Goal: Task Accomplishment & Management: Complete application form

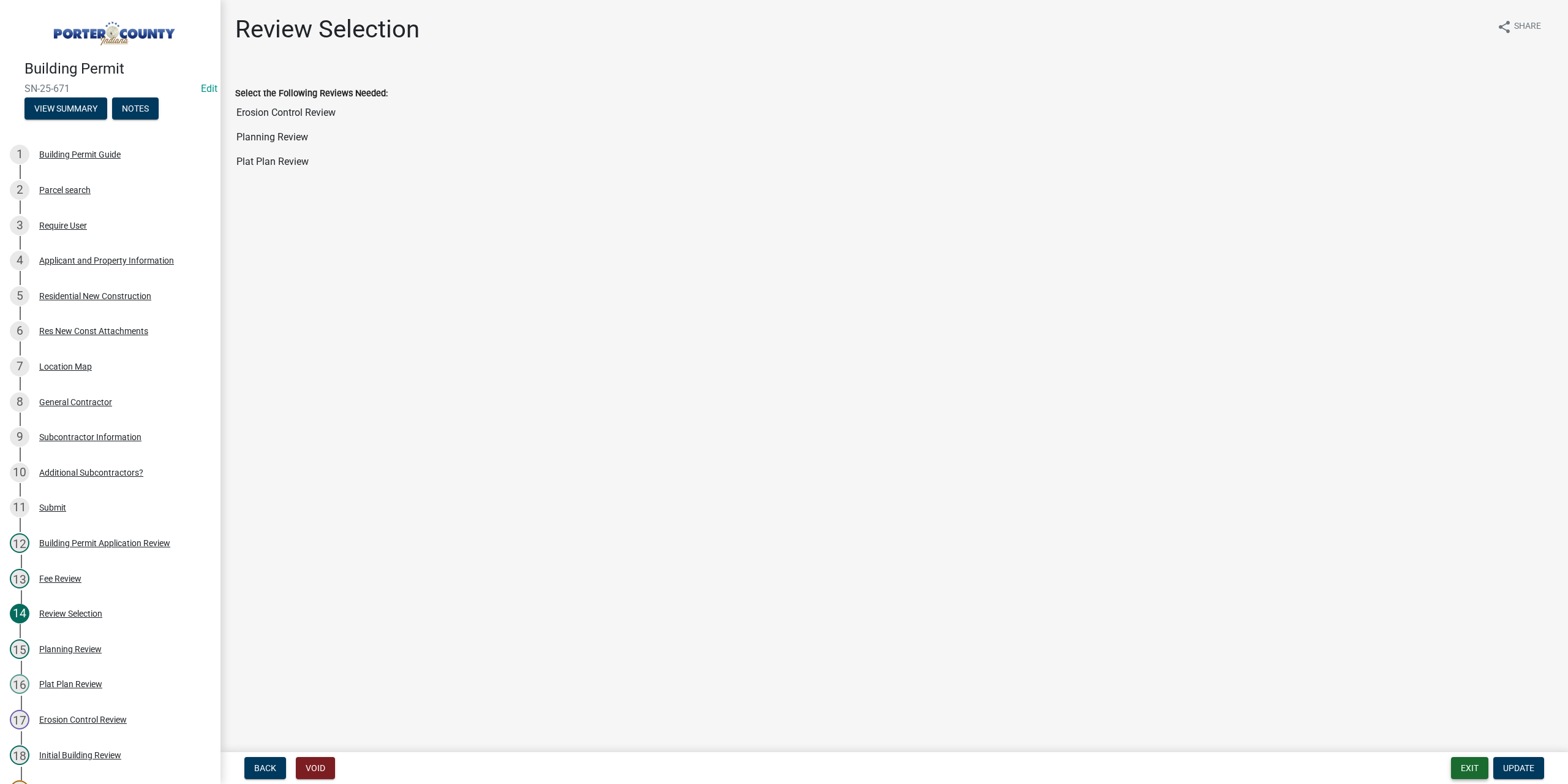
click at [1471, 768] on button "Exit" at bounding box center [1469, 767] width 37 height 22
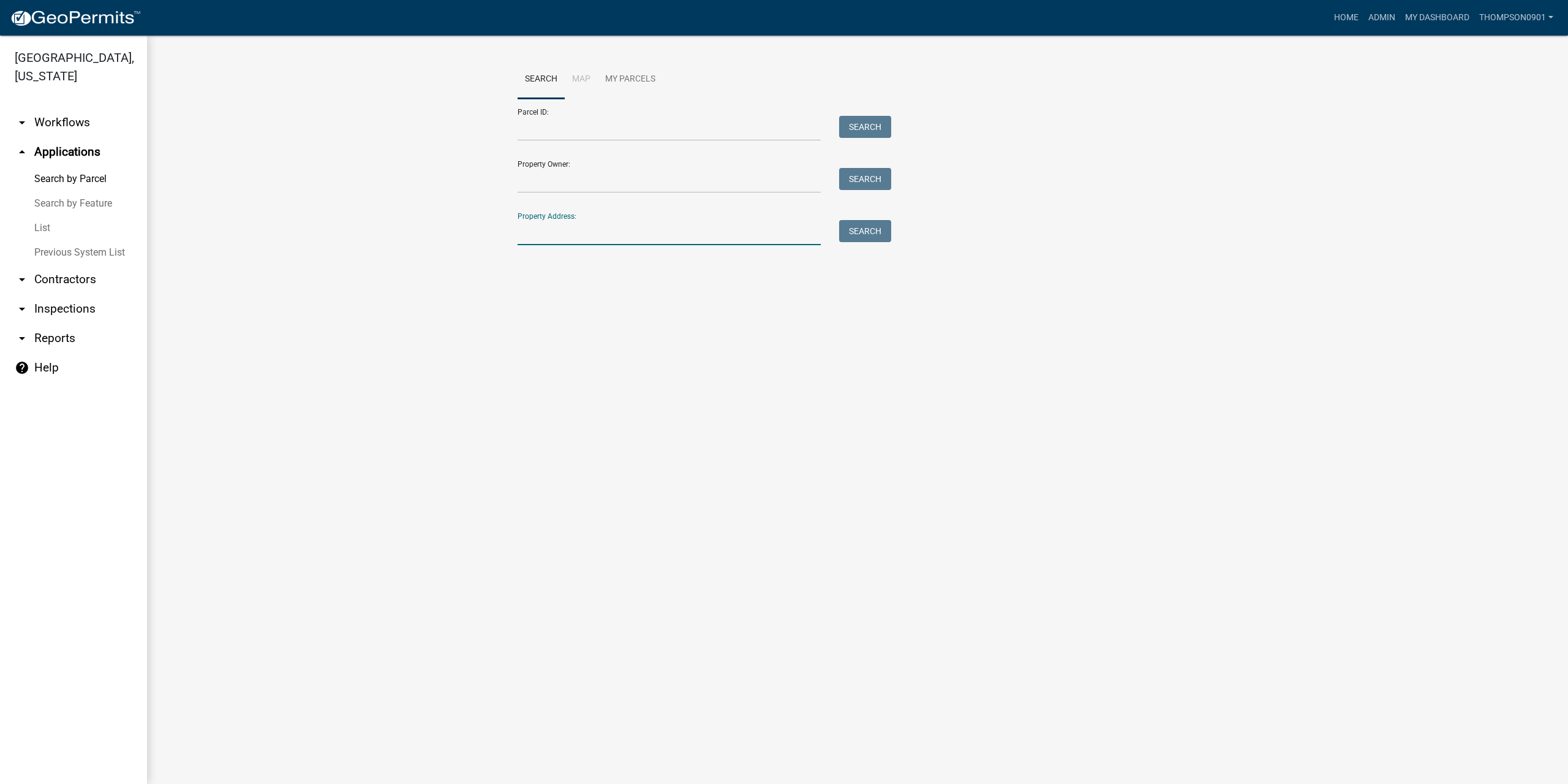
click at [539, 244] on input "Property Address:" at bounding box center [669, 232] width 303 height 25
type input "1550 lane"
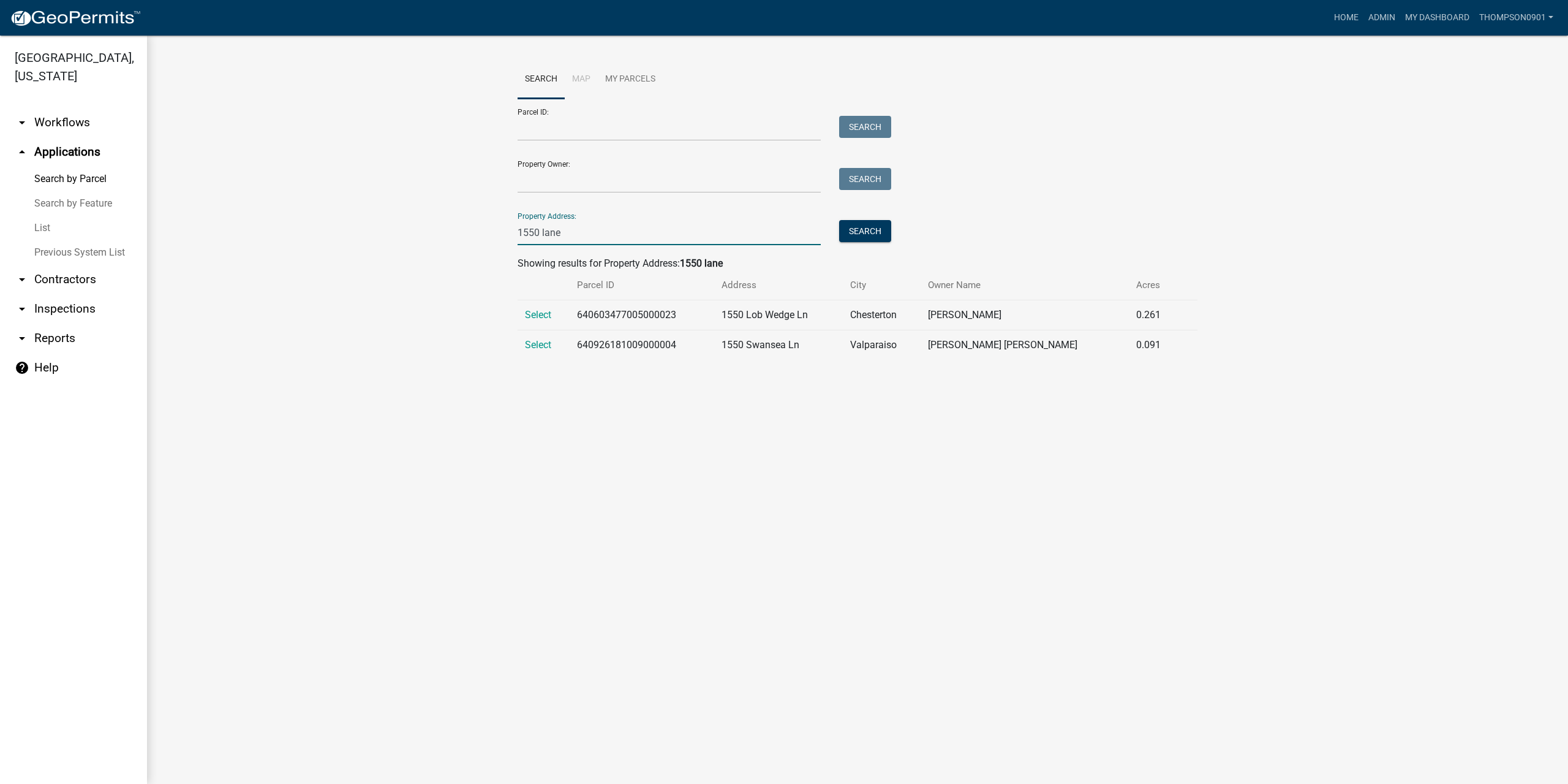
drag, startPoint x: 591, startPoint y: 232, endPoint x: 220, endPoint y: 197, distance: 372.6
click at [220, 197] on wm-workflow-application-search-view "Search Map My Parcels Parcel ID: Search Property Owner: Search Property Address…" at bounding box center [857, 214] width 1372 height 309
type input "705 roosevelt"
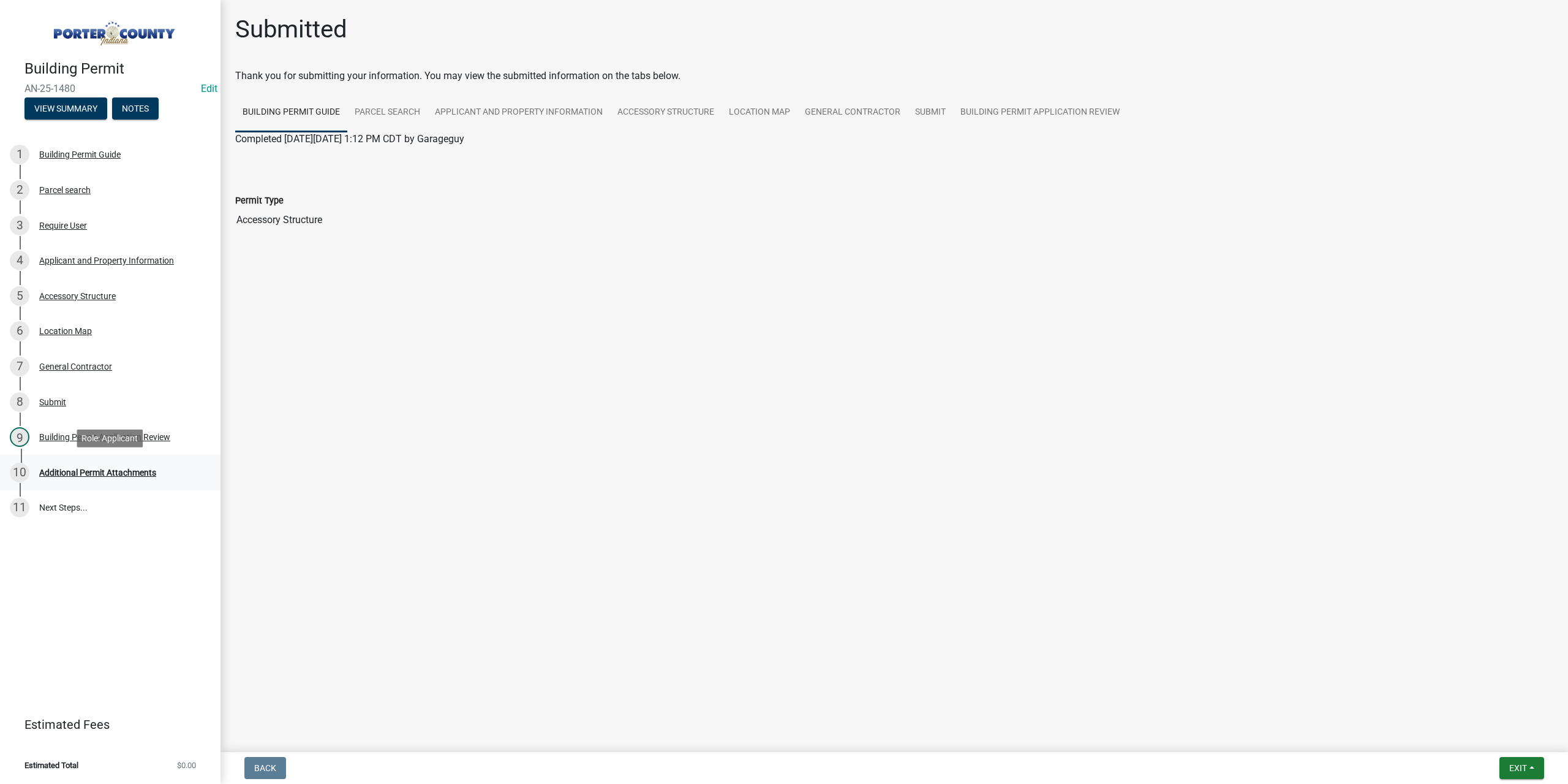
click at [134, 468] on div "Additional Permit Attachments" at bounding box center [97, 473] width 117 height 9
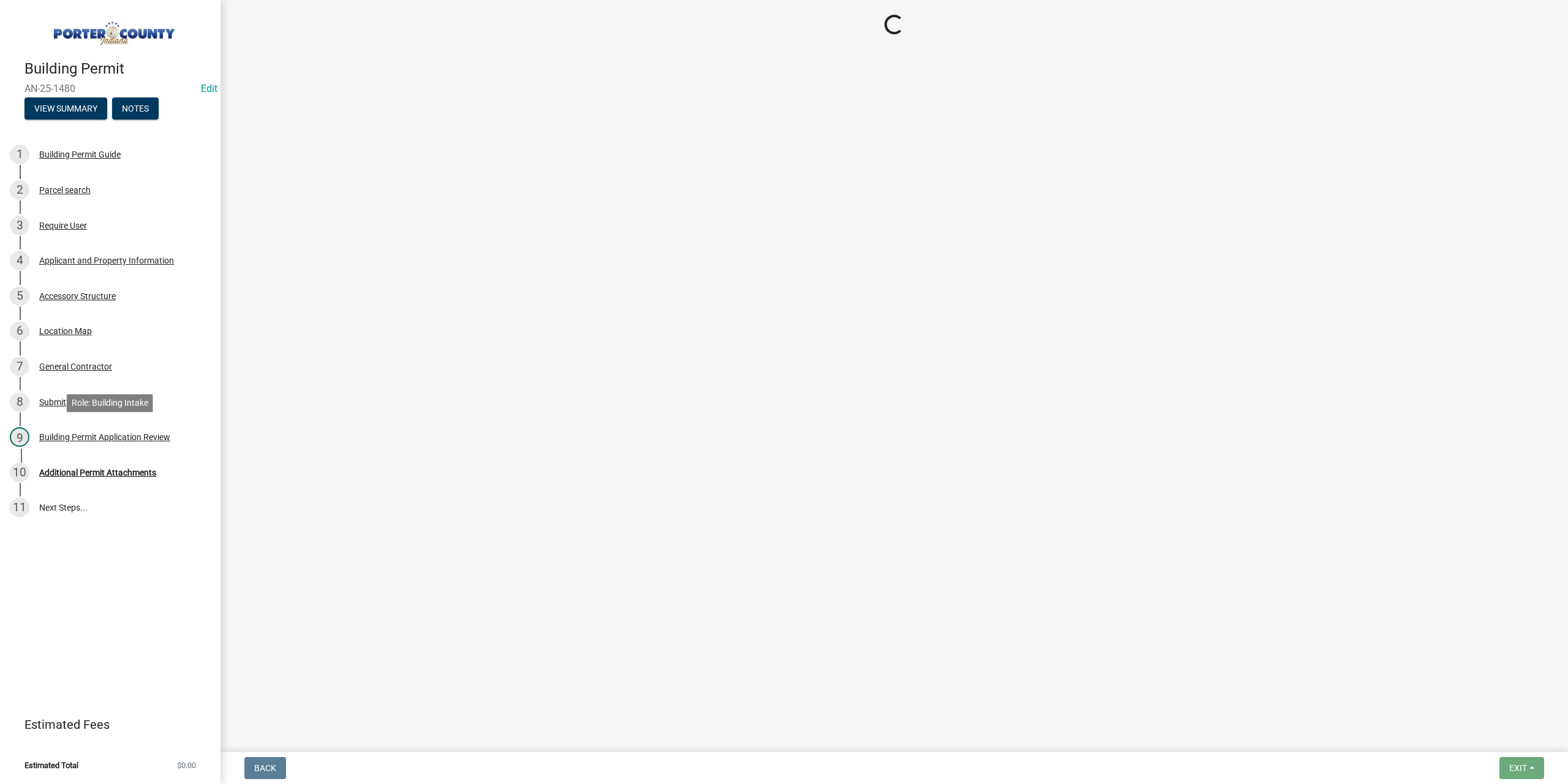
click at [137, 442] on div "9 Building Permit Application Review" at bounding box center [105, 437] width 191 height 19
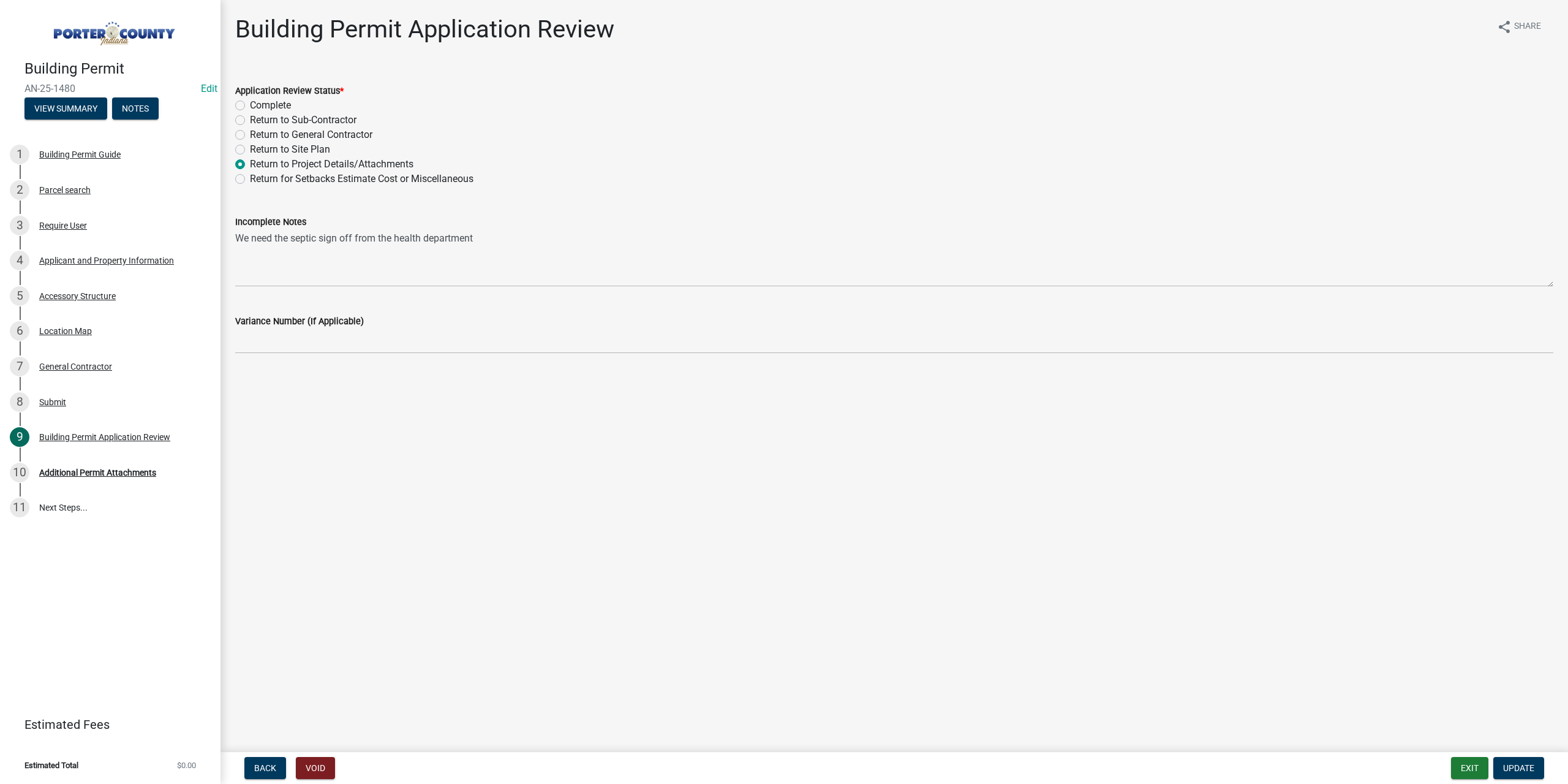
click at [135, 432] on div "Building Permit Application Review" at bounding box center [104, 437] width 131 height 9
click at [122, 475] on div "Additional Permit Attachments" at bounding box center [97, 473] width 117 height 9
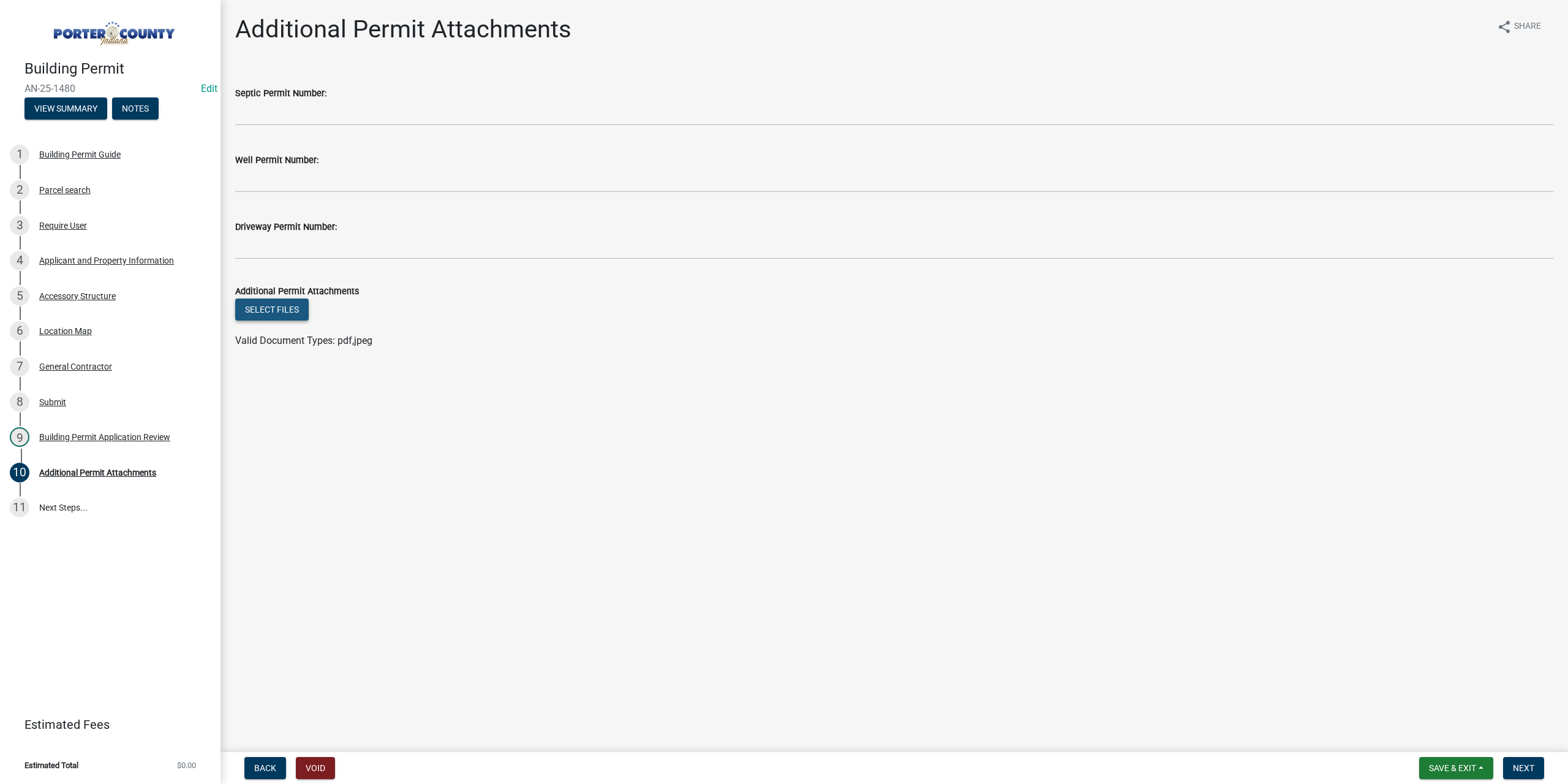
click at [280, 310] on button "Select files" at bounding box center [272, 309] width 73 height 22
click at [1446, 760] on button "Save & Exit" at bounding box center [1456, 767] width 74 height 22
click at [1446, 743] on button "Save & Exit" at bounding box center [1444, 736] width 98 height 30
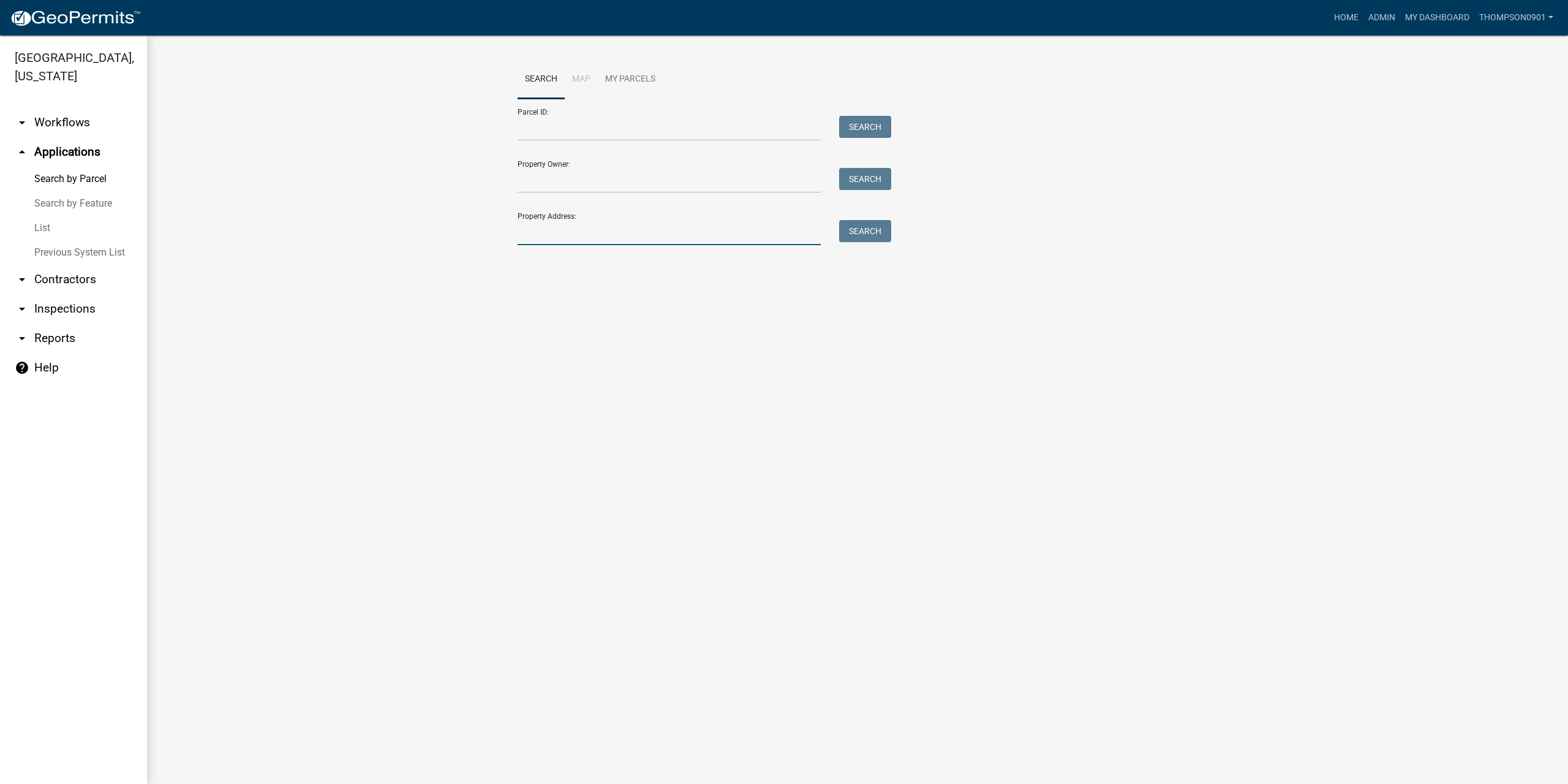
click at [722, 236] on input "Property Address:" at bounding box center [669, 232] width 303 height 25
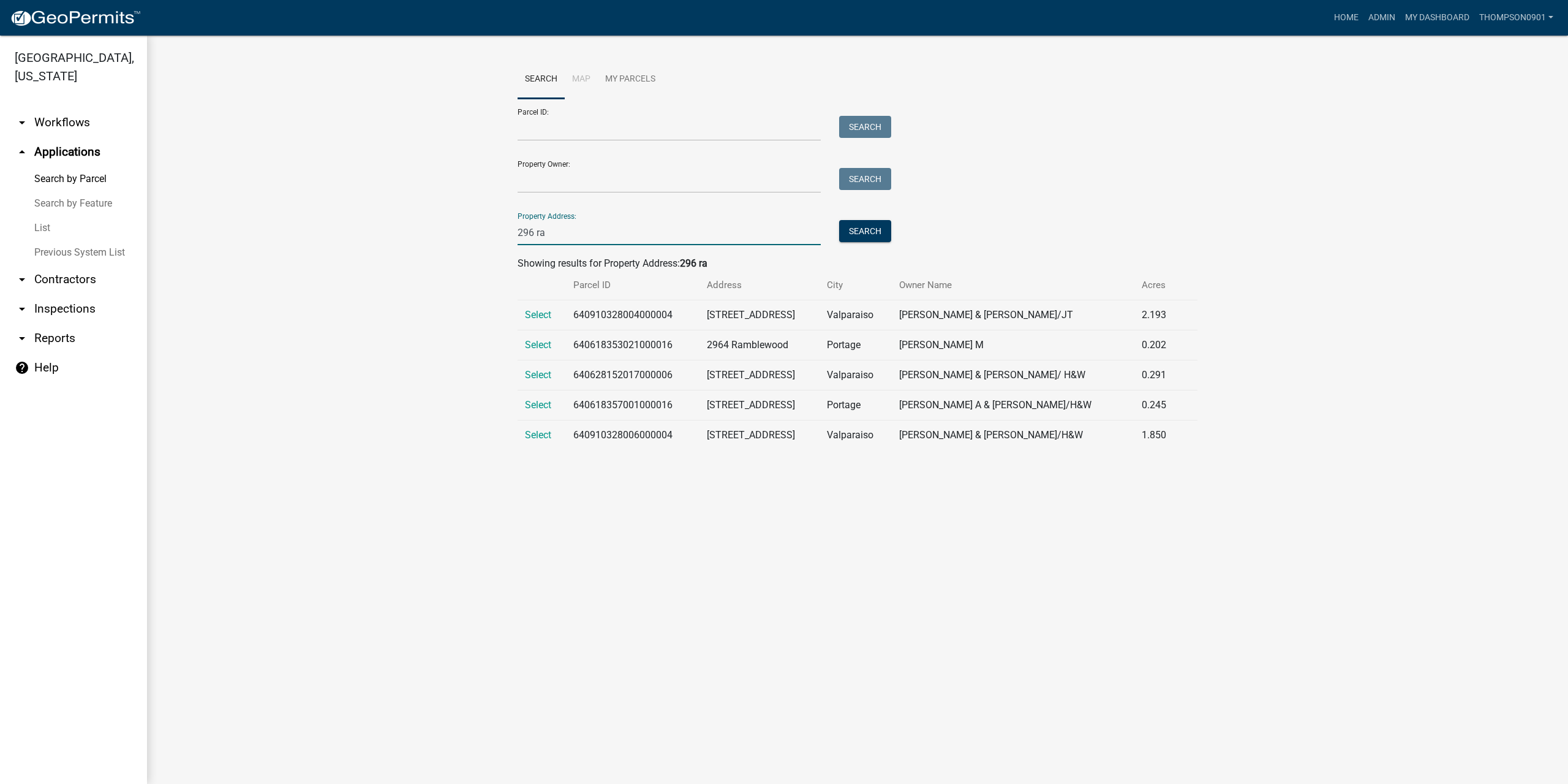
type input "296 ra"
drag, startPoint x: 830, startPoint y: 808, endPoint x: 681, endPoint y: 808, distance: 149.0
drag, startPoint x: 578, startPoint y: 232, endPoint x: 137, endPoint y: 214, distance: 441.4
click at [142, 215] on div "Porter County, Indiana arrow_drop_down Workflows List arrow_drop_up Application…" at bounding box center [784, 409] width 1568 height 748
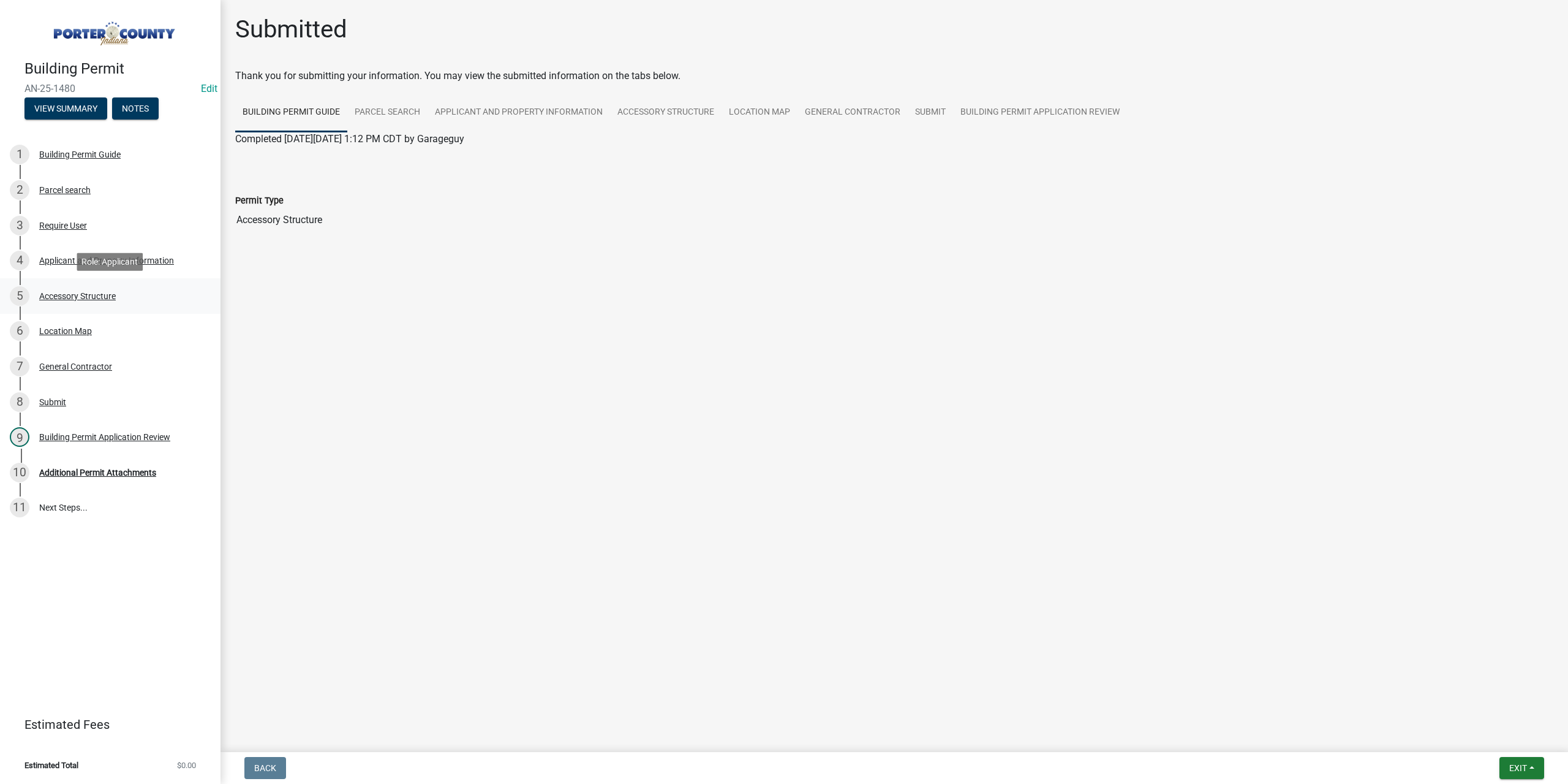
click at [71, 299] on div "Accessory Structure" at bounding box center [77, 296] width 76 height 9
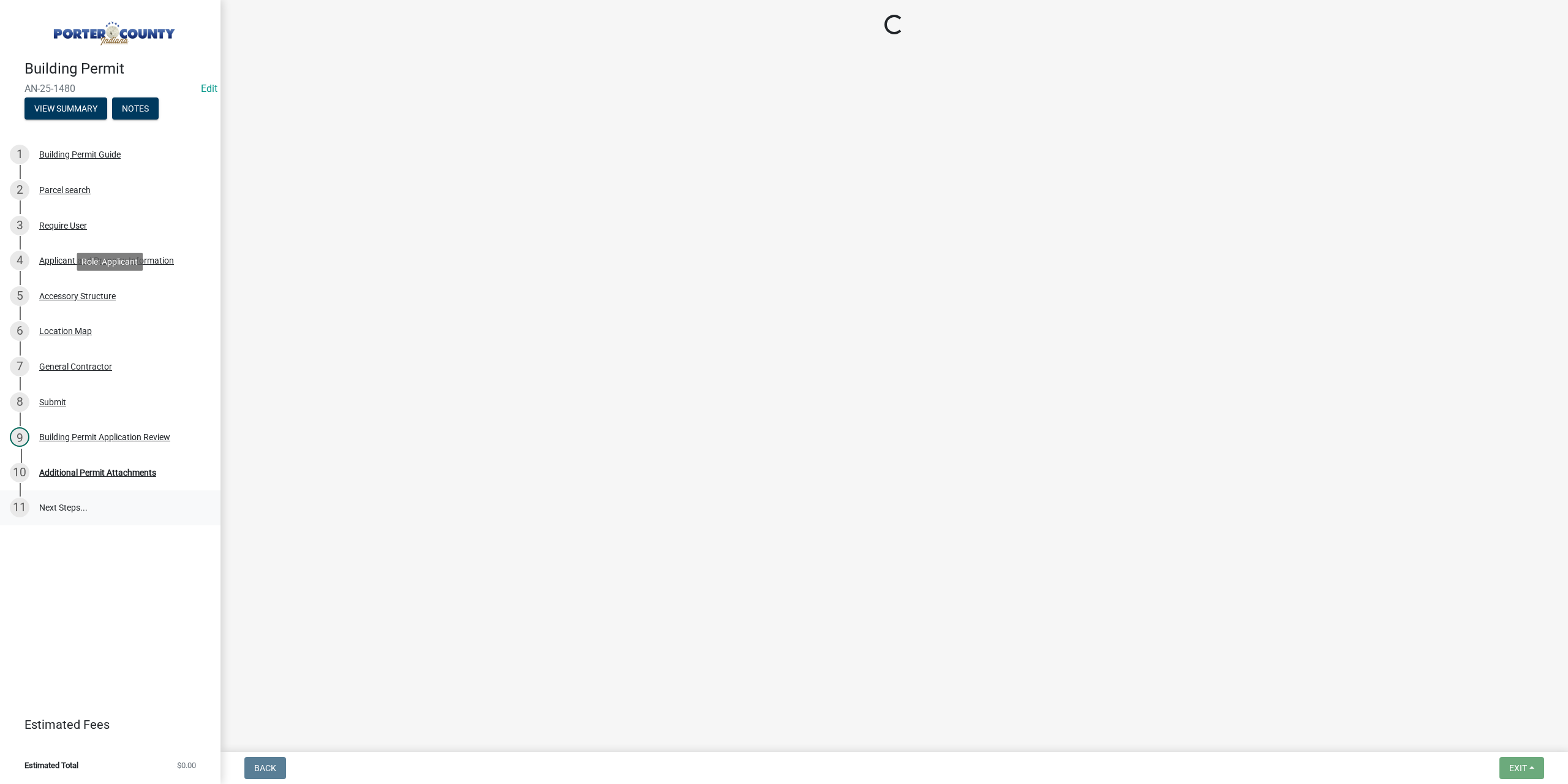
select select "e417d459-1a07-4045-9f8a-b98bfca84a5c"
select select "b16561a8-8531-4c00-a0ba-45c0345273e3"
select select "29856c7f-eeba-4e54-97cb-4d08c5c5b677"
select select "d4b8d1da-05eb-44cd-bbb6-c979fa719f22"
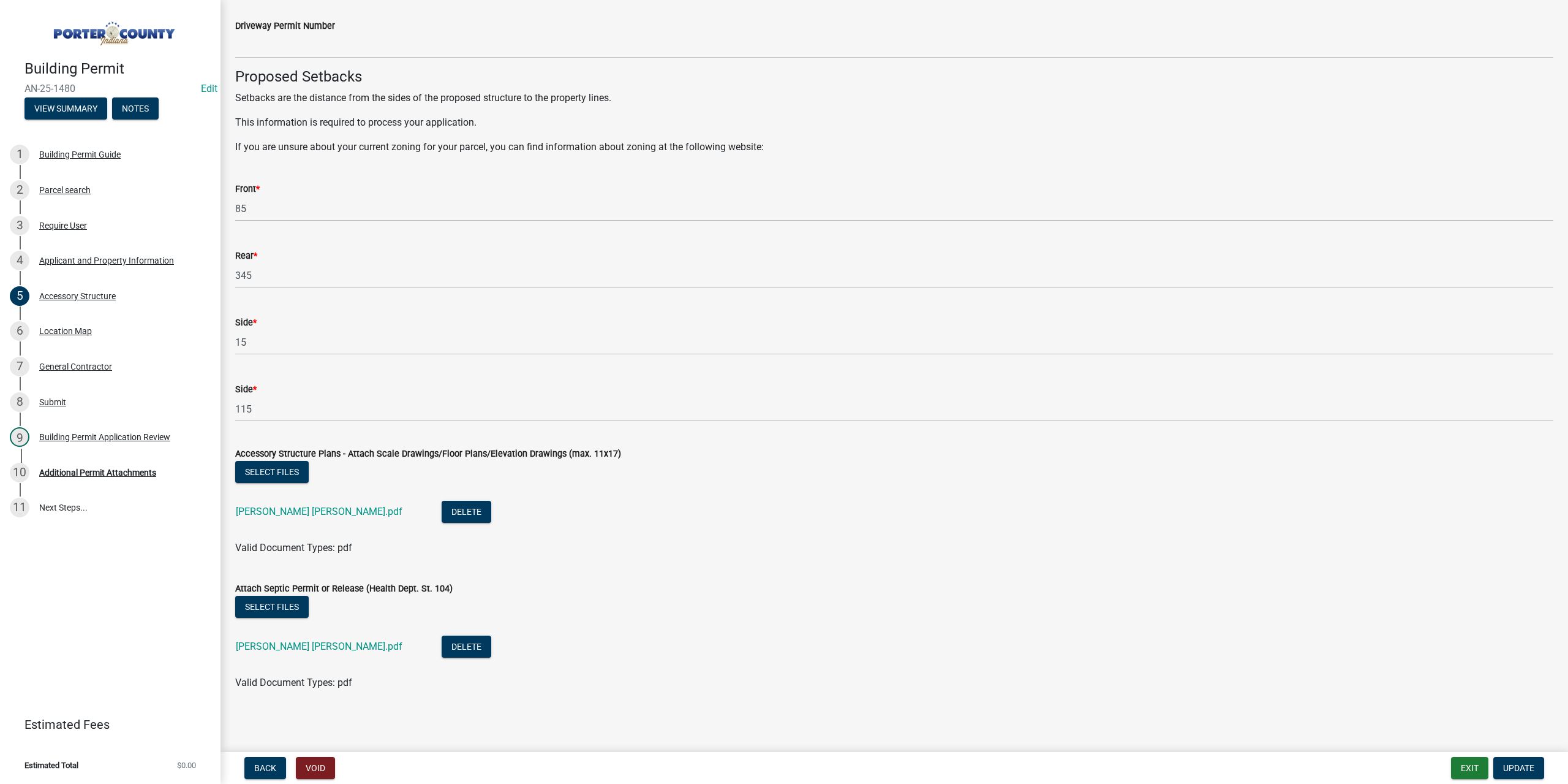
scroll to position [1940, 0]
click at [279, 597] on button "Select files" at bounding box center [272, 605] width 73 height 22
click at [1515, 763] on span "Update" at bounding box center [1518, 768] width 31 height 10
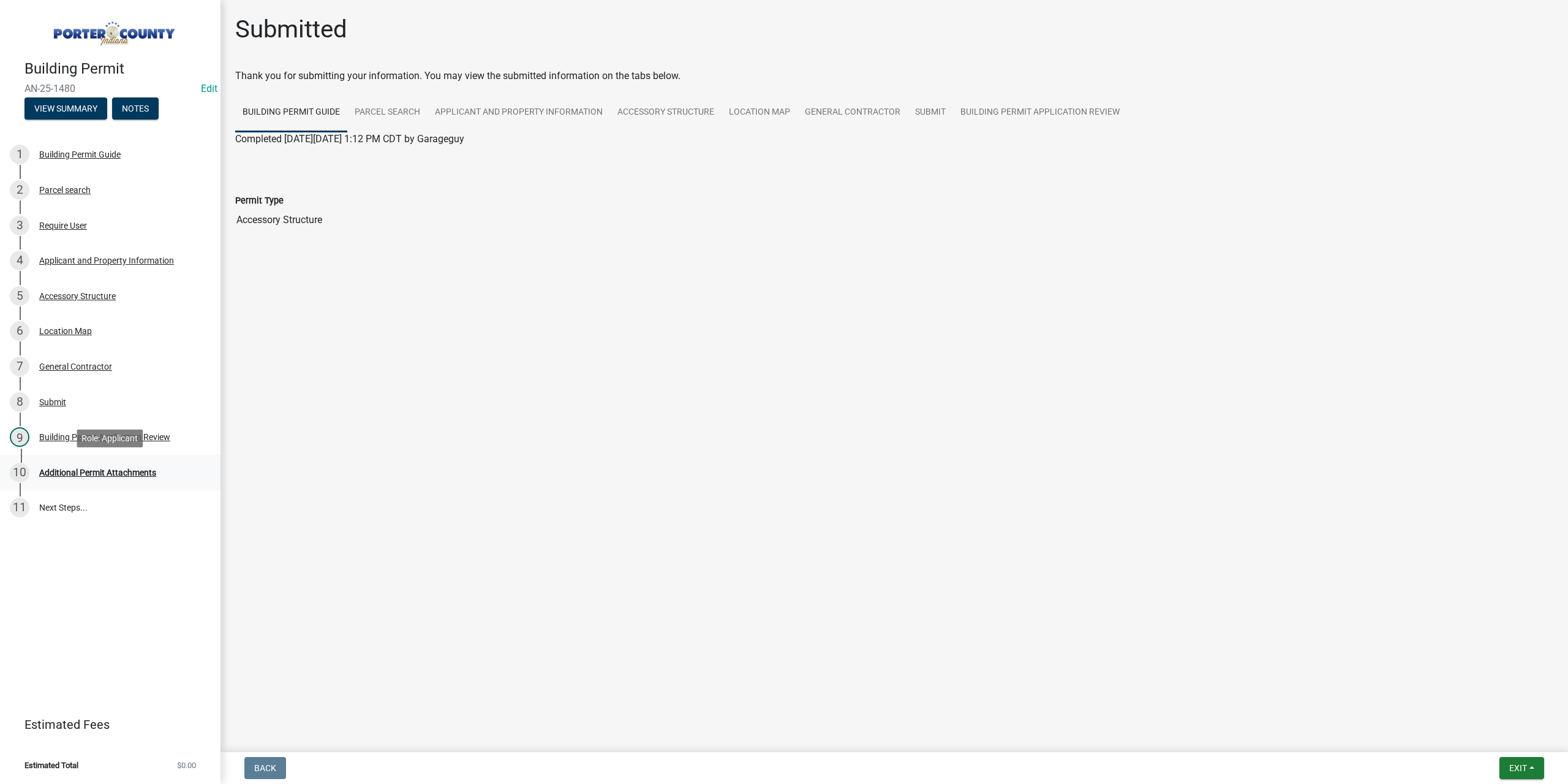
click at [141, 474] on div "Additional Permit Attachments" at bounding box center [97, 473] width 117 height 9
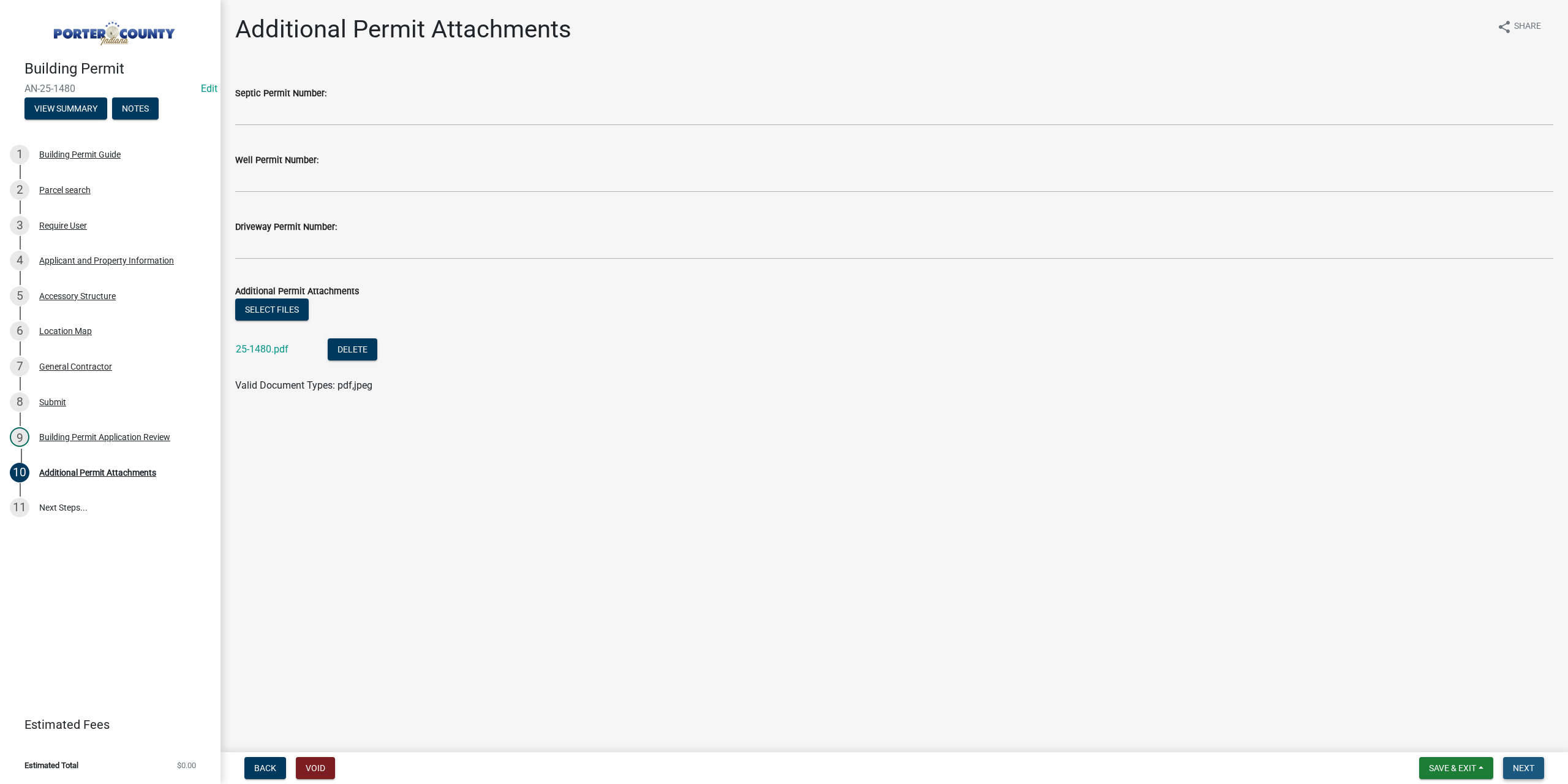
drag, startPoint x: 1523, startPoint y: 765, endPoint x: 1119, endPoint y: 755, distance: 404.1
click at [1521, 765] on span "Next" at bounding box center [1523, 768] width 22 height 10
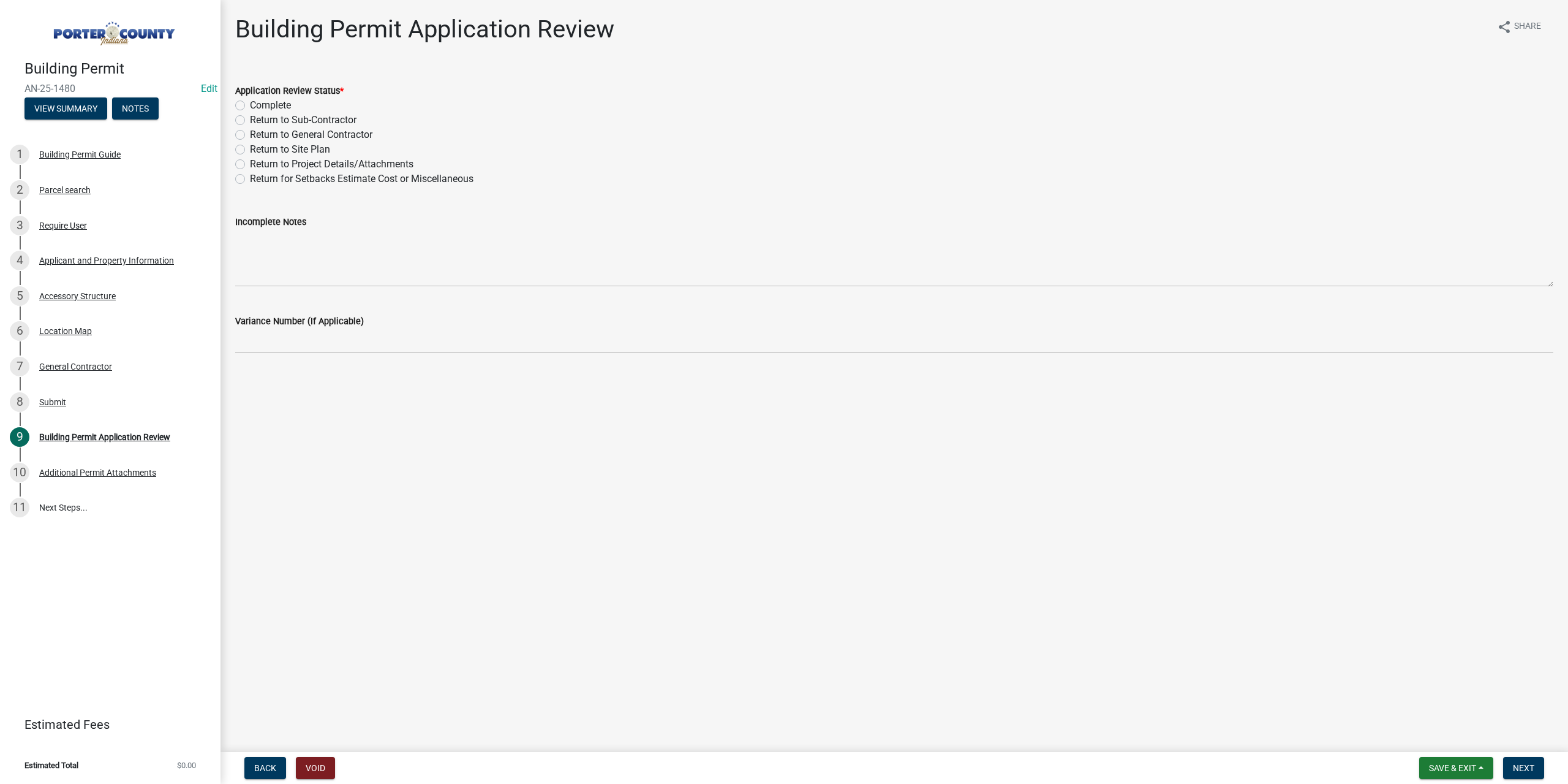
click at [250, 104] on label "Complete" at bounding box center [270, 105] width 41 height 14
click at [250, 104] on input "Complete" at bounding box center [254, 102] width 8 height 8
radio input "true"
drag, startPoint x: 1521, startPoint y: 763, endPoint x: 1470, endPoint y: 754, distance: 51.8
click at [1520, 763] on span "Next" at bounding box center [1523, 768] width 22 height 10
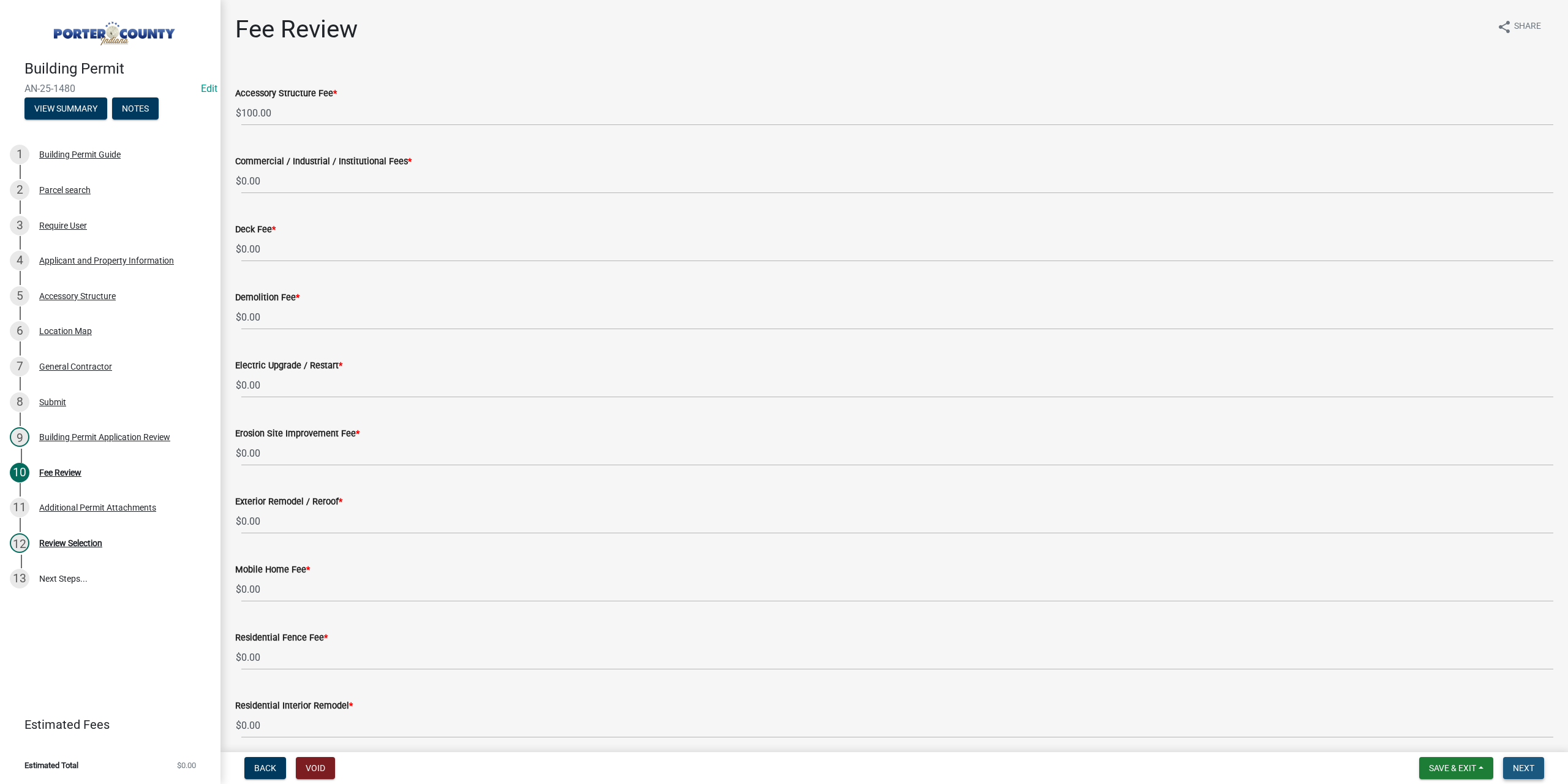
drag, startPoint x: 1520, startPoint y: 775, endPoint x: 926, endPoint y: 607, distance: 617.3
click at [1519, 772] on button "Next" at bounding box center [1523, 767] width 41 height 22
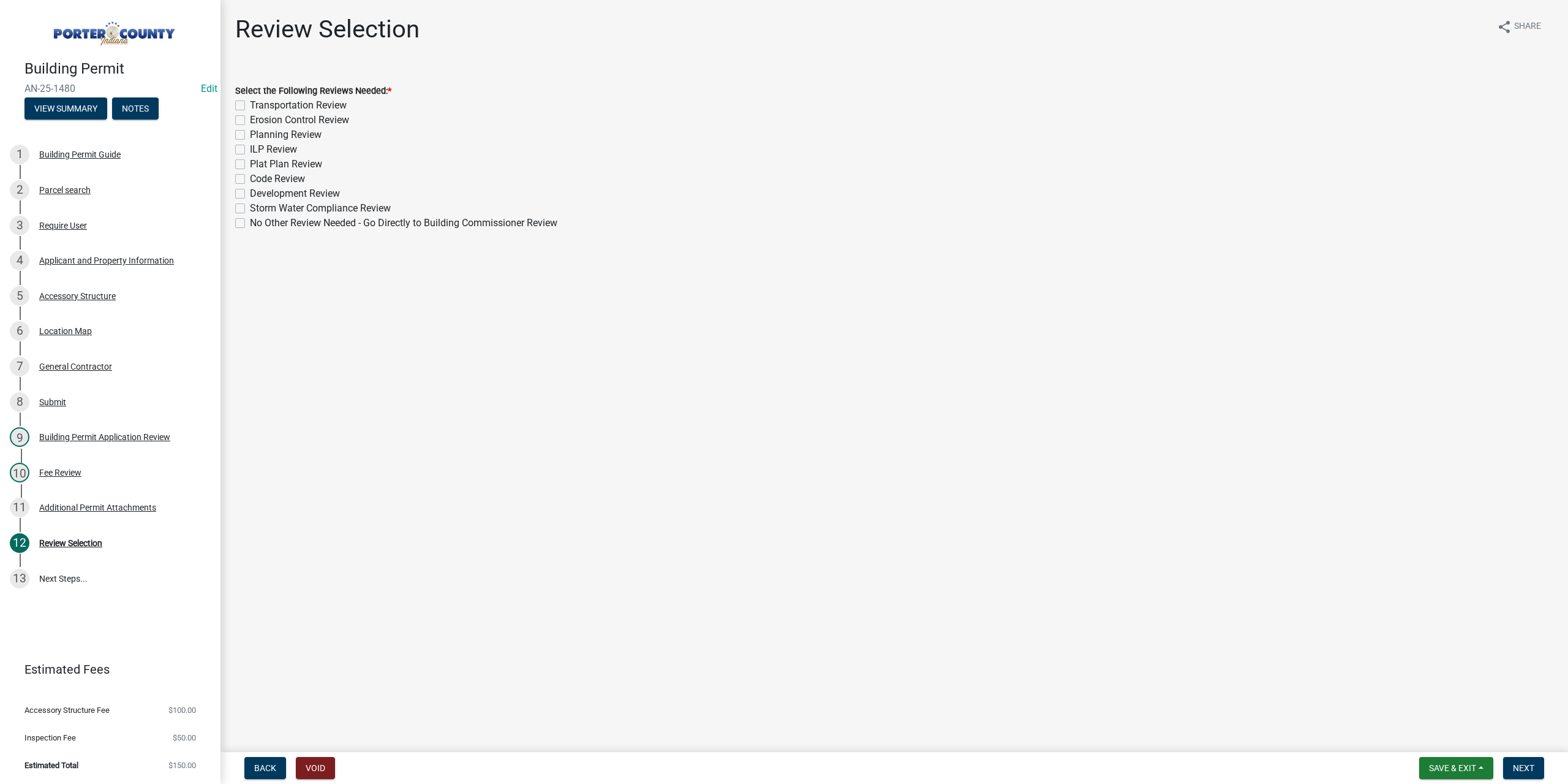
click at [250, 133] on label "Planning Review" at bounding box center [285, 135] width 71 height 14
click at [250, 133] on input "Planning Review" at bounding box center [254, 131] width 8 height 8
checkbox input "true"
checkbox input "false"
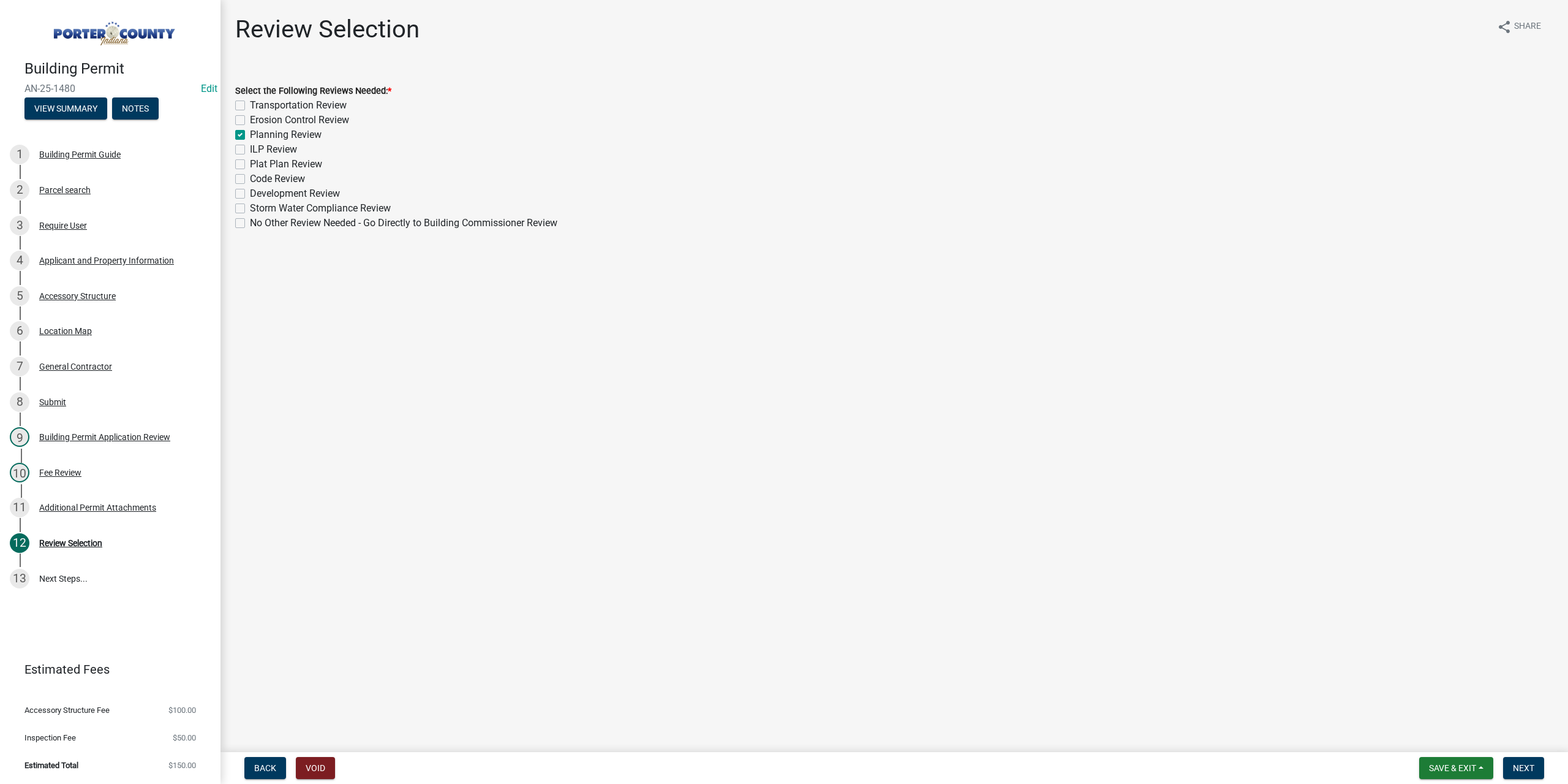
checkbox input "true"
checkbox input "false"
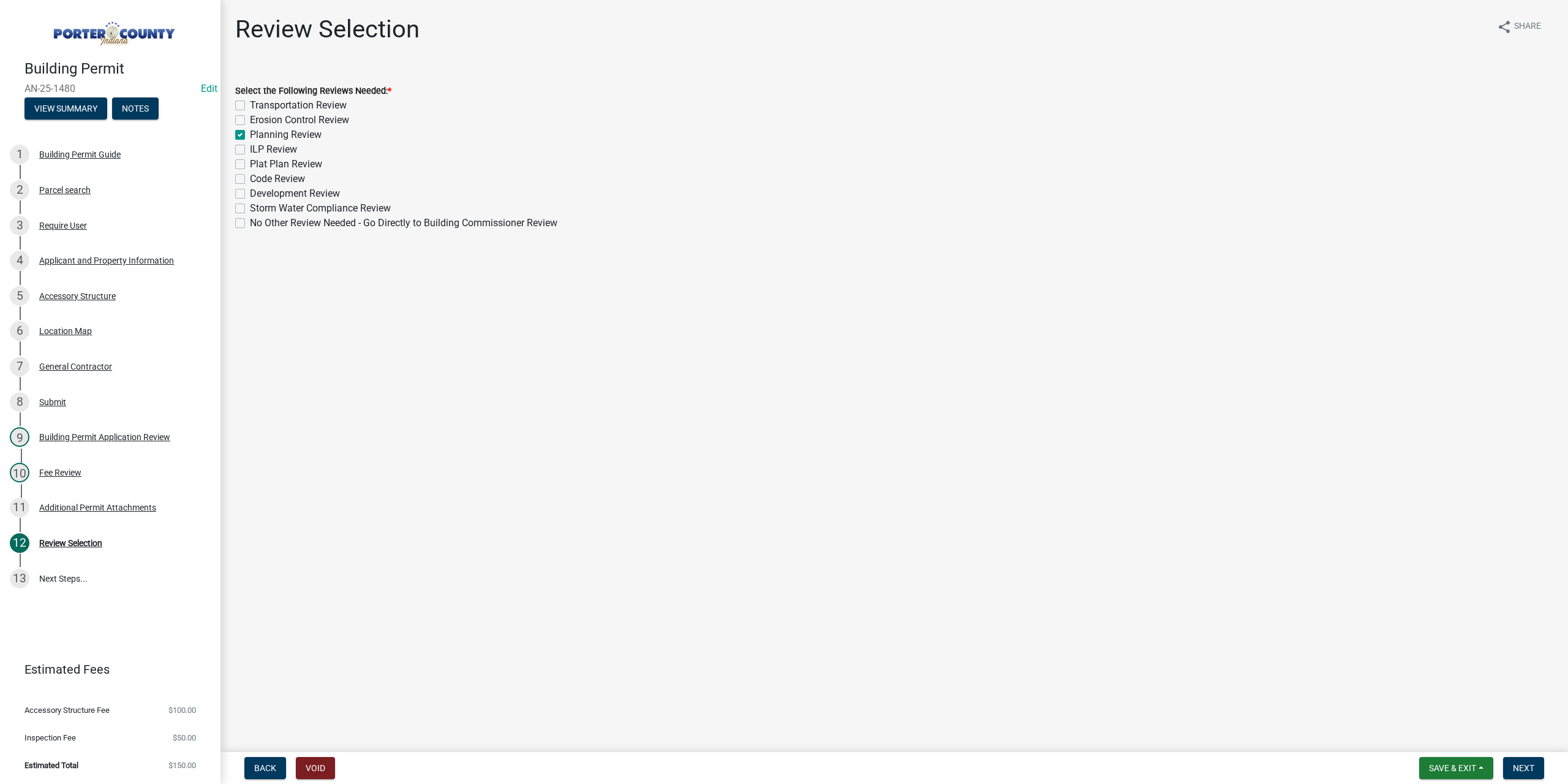
checkbox input "false"
click at [1524, 763] on span "Next" at bounding box center [1523, 768] width 22 height 10
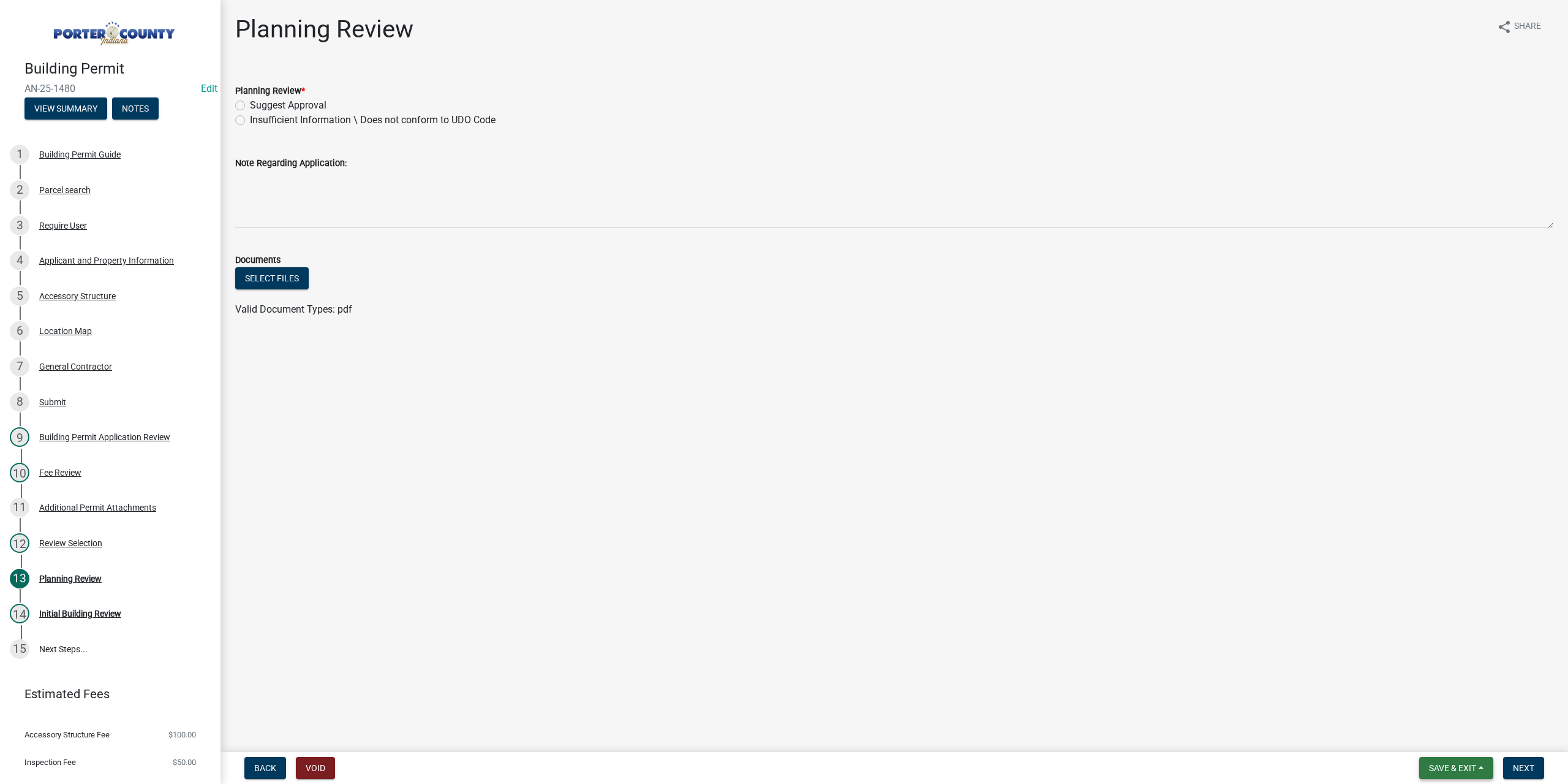
click at [1458, 774] on button "Save & Exit" at bounding box center [1456, 767] width 74 height 22
click at [1451, 737] on button "Save & Exit" at bounding box center [1444, 736] width 98 height 30
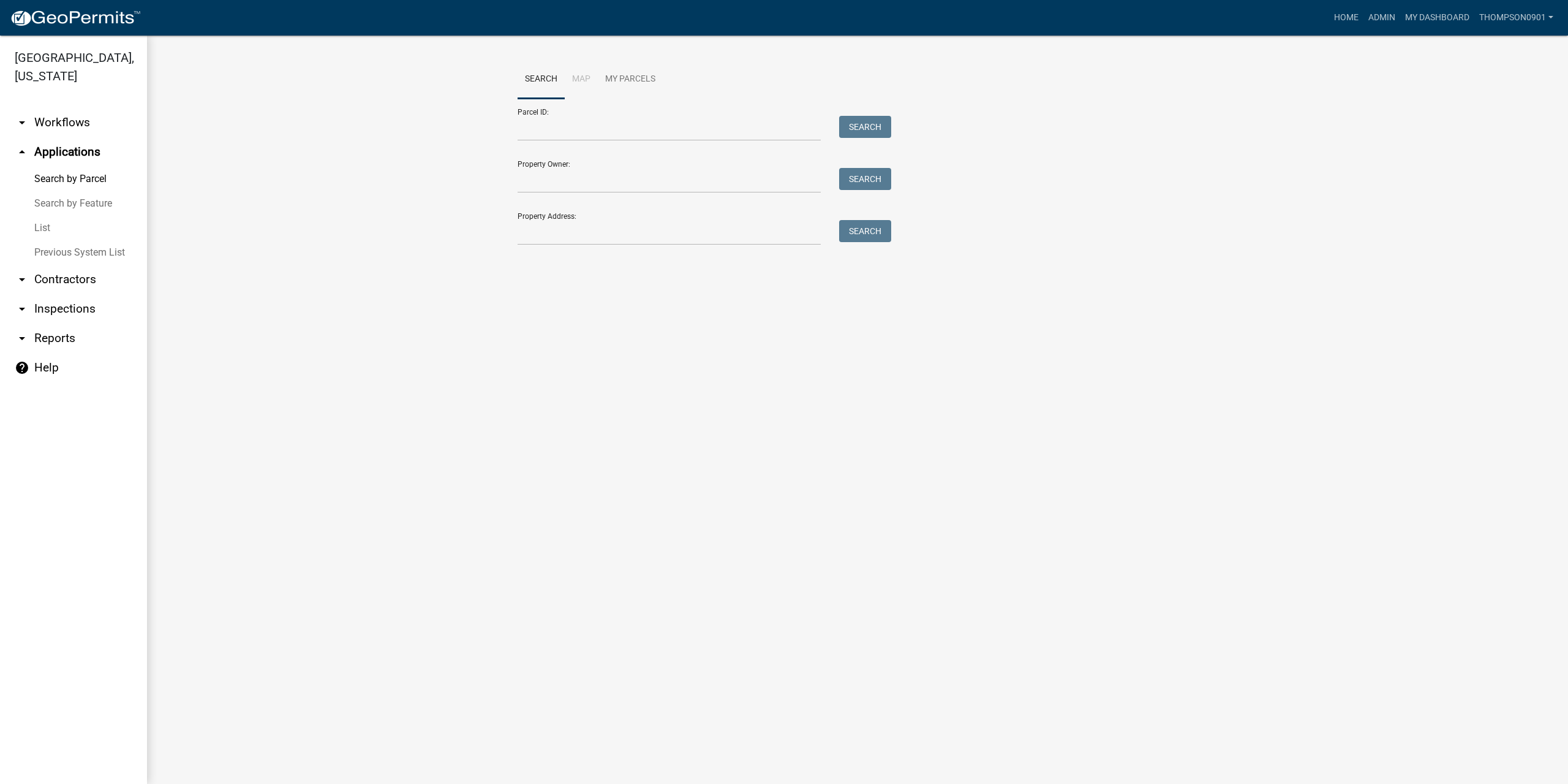
click at [41, 215] on link "List" at bounding box center [73, 228] width 147 height 24
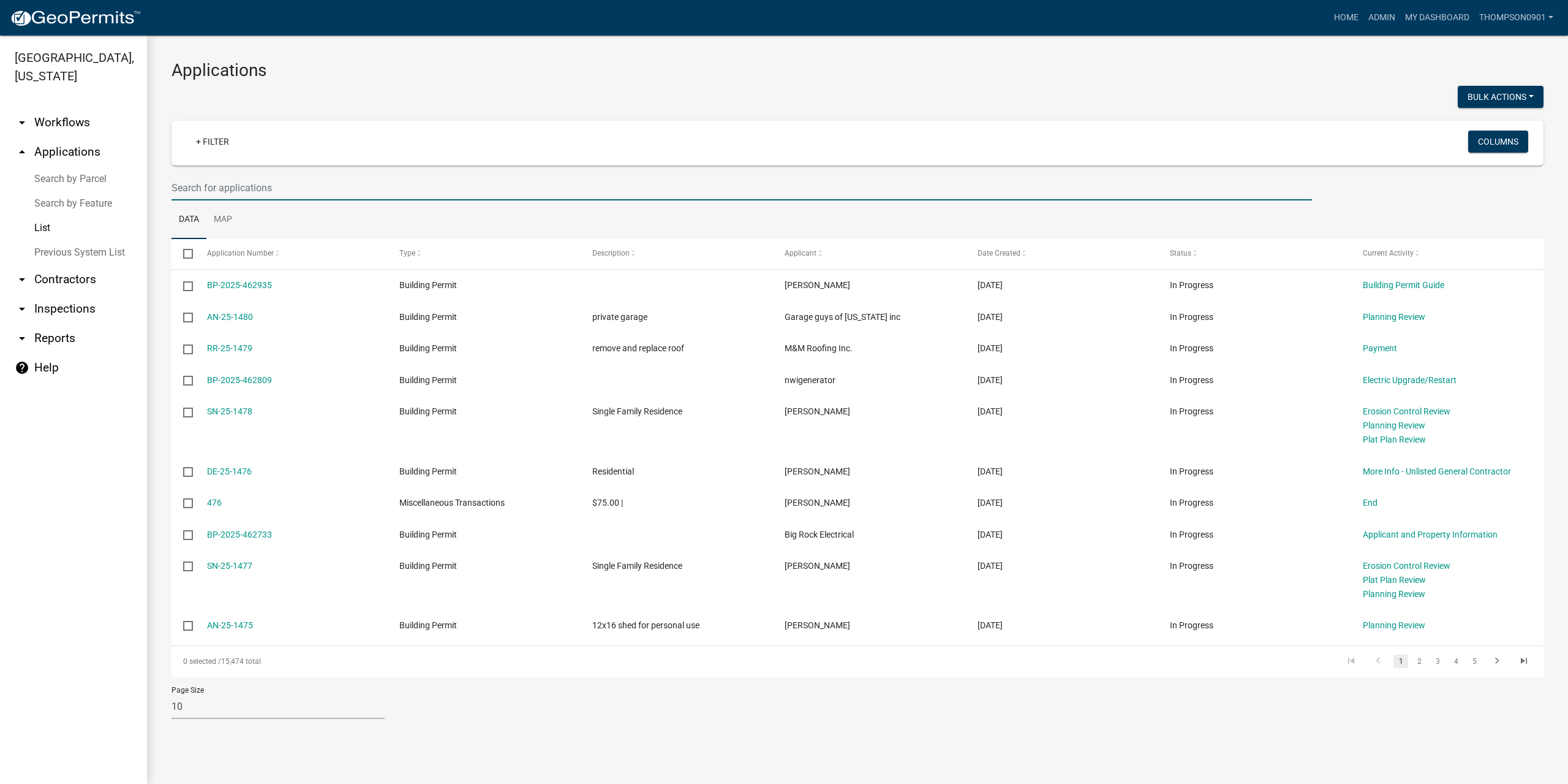
click at [223, 184] on input "text" at bounding box center [741, 187] width 1140 height 25
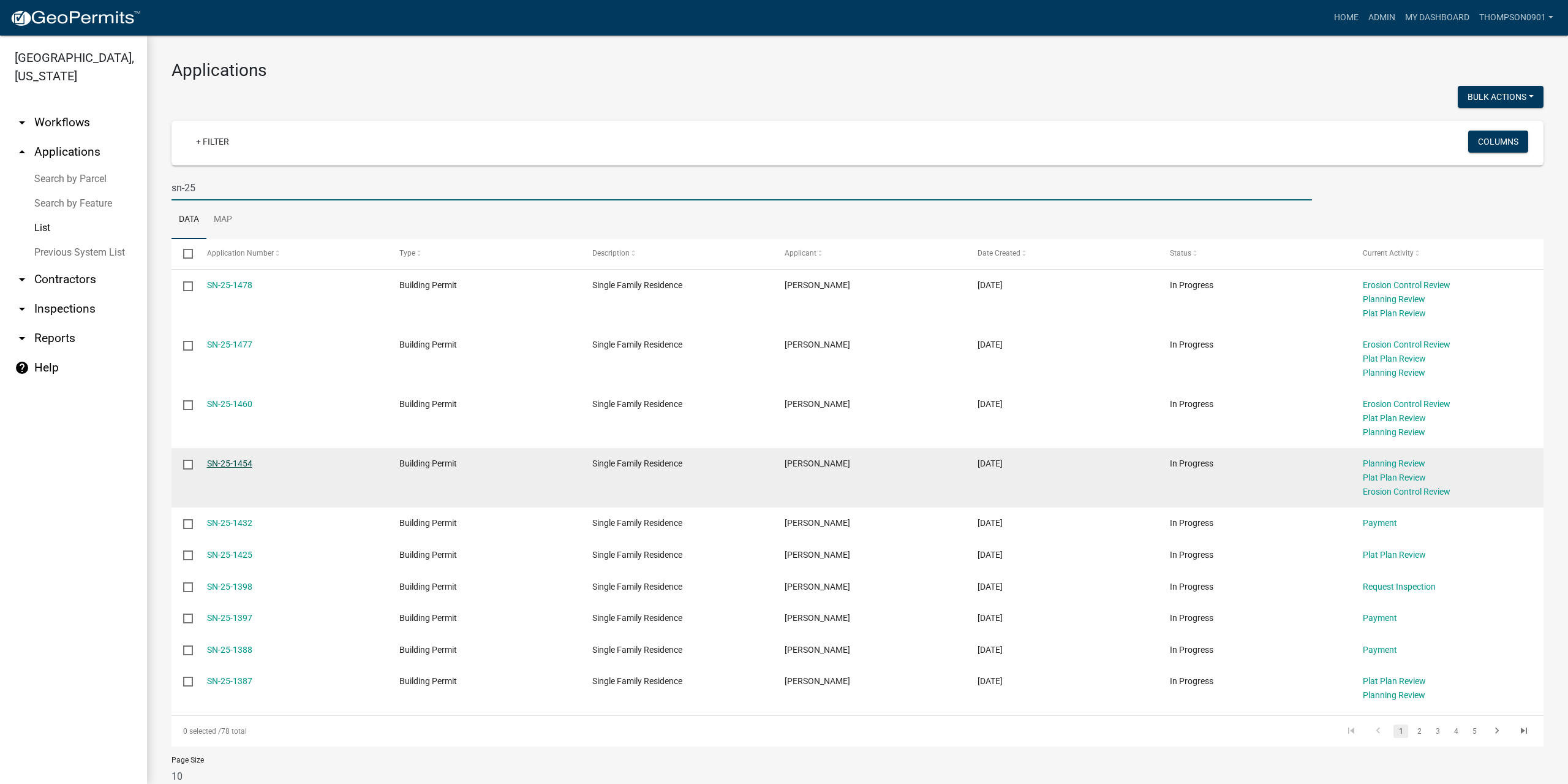
type input "sn-25"
click at [236, 465] on link "SN-25-1454" at bounding box center [229, 463] width 45 height 10
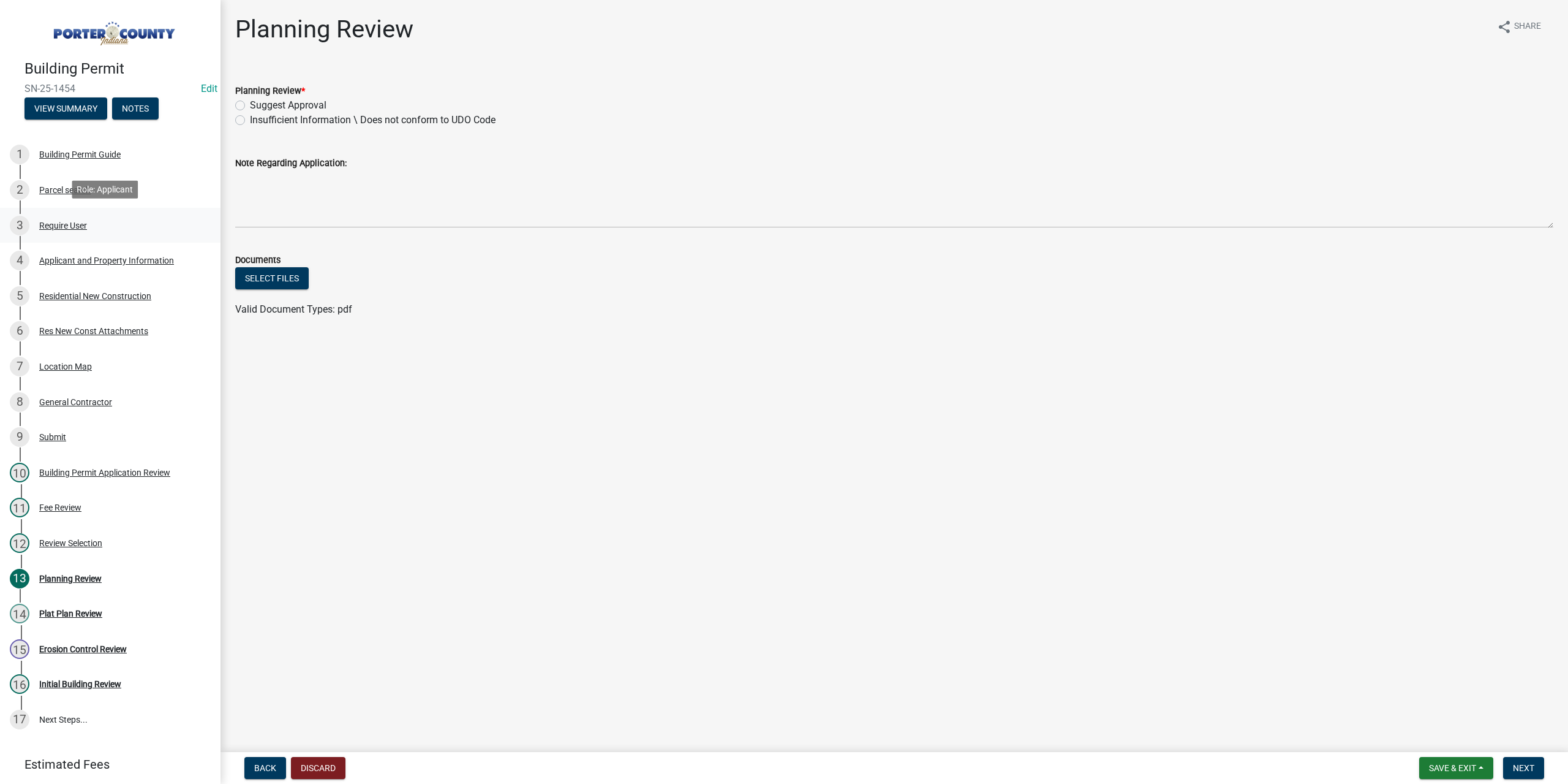
click at [75, 226] on div "Require User" at bounding box center [63, 226] width 48 height 9
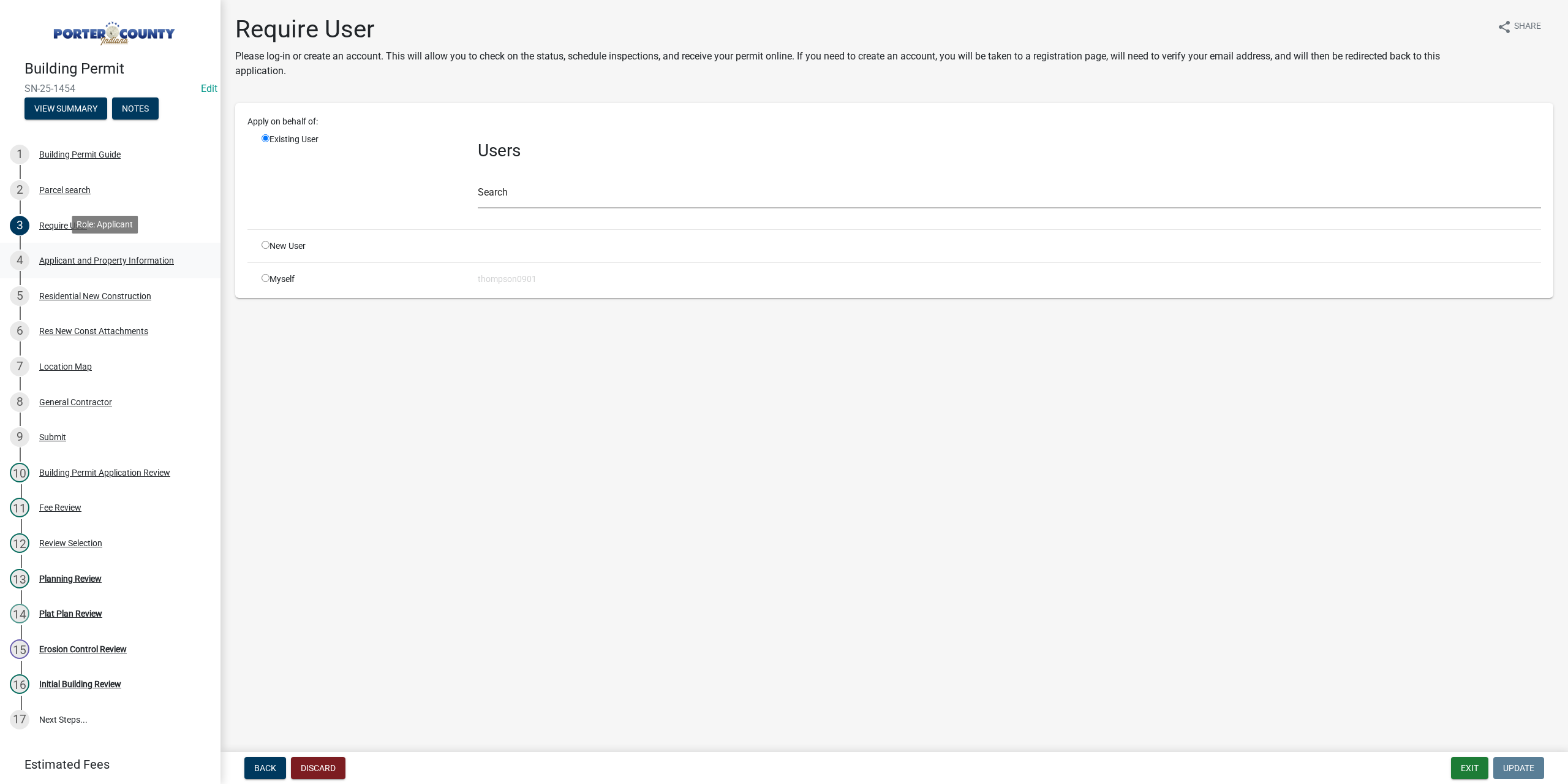
click at [109, 258] on div "Applicant and Property Information" at bounding box center [106, 260] width 135 height 9
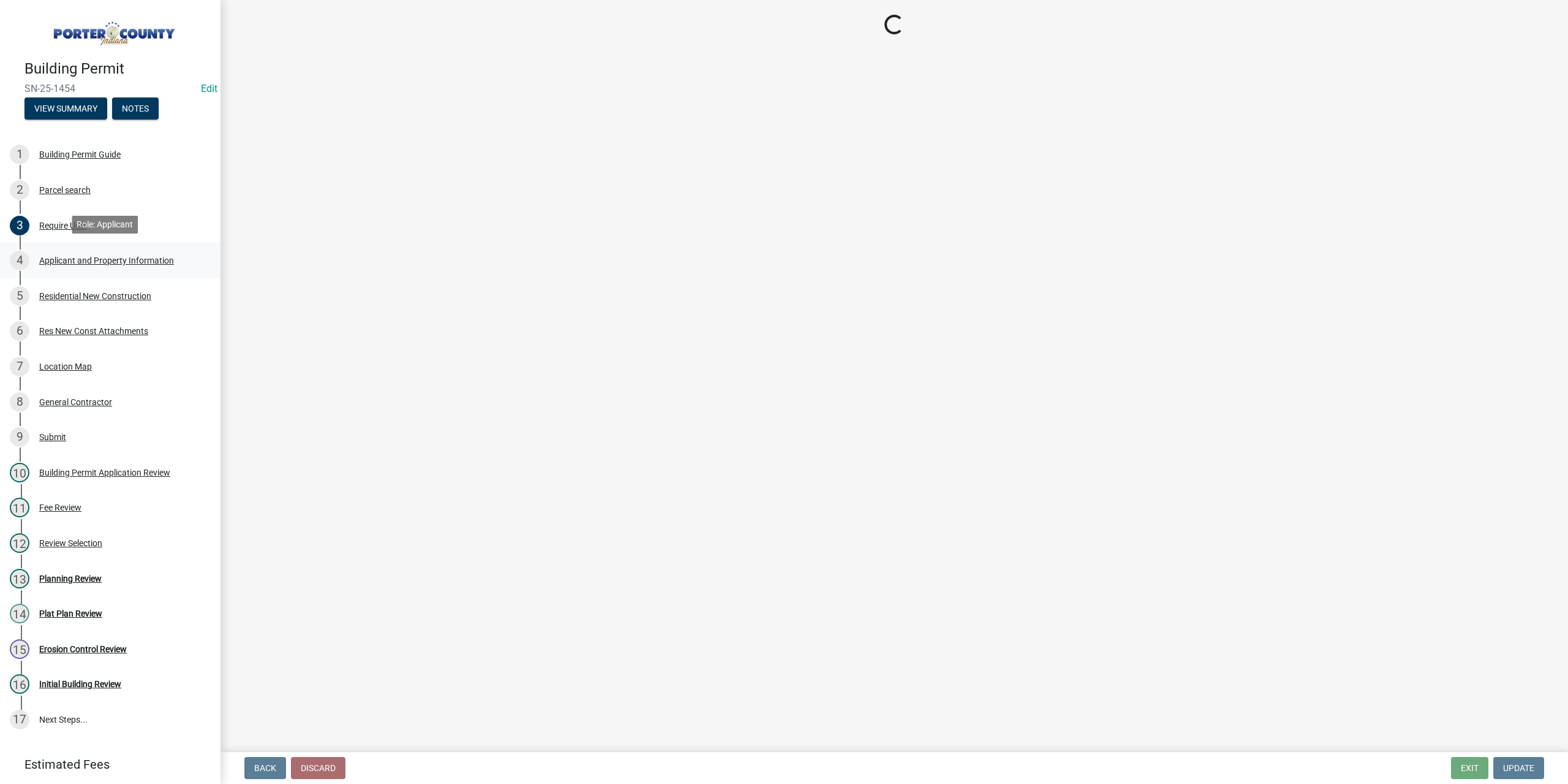
select select "eebc071e-620a-4db8-83e9-cb6b194c67e9"
select select "ea6751d4-6bf7-4a16-89ee-f7801ab82aa1"
select select "0d764019-f1ff-4f3b-9299-33f0d080acc7"
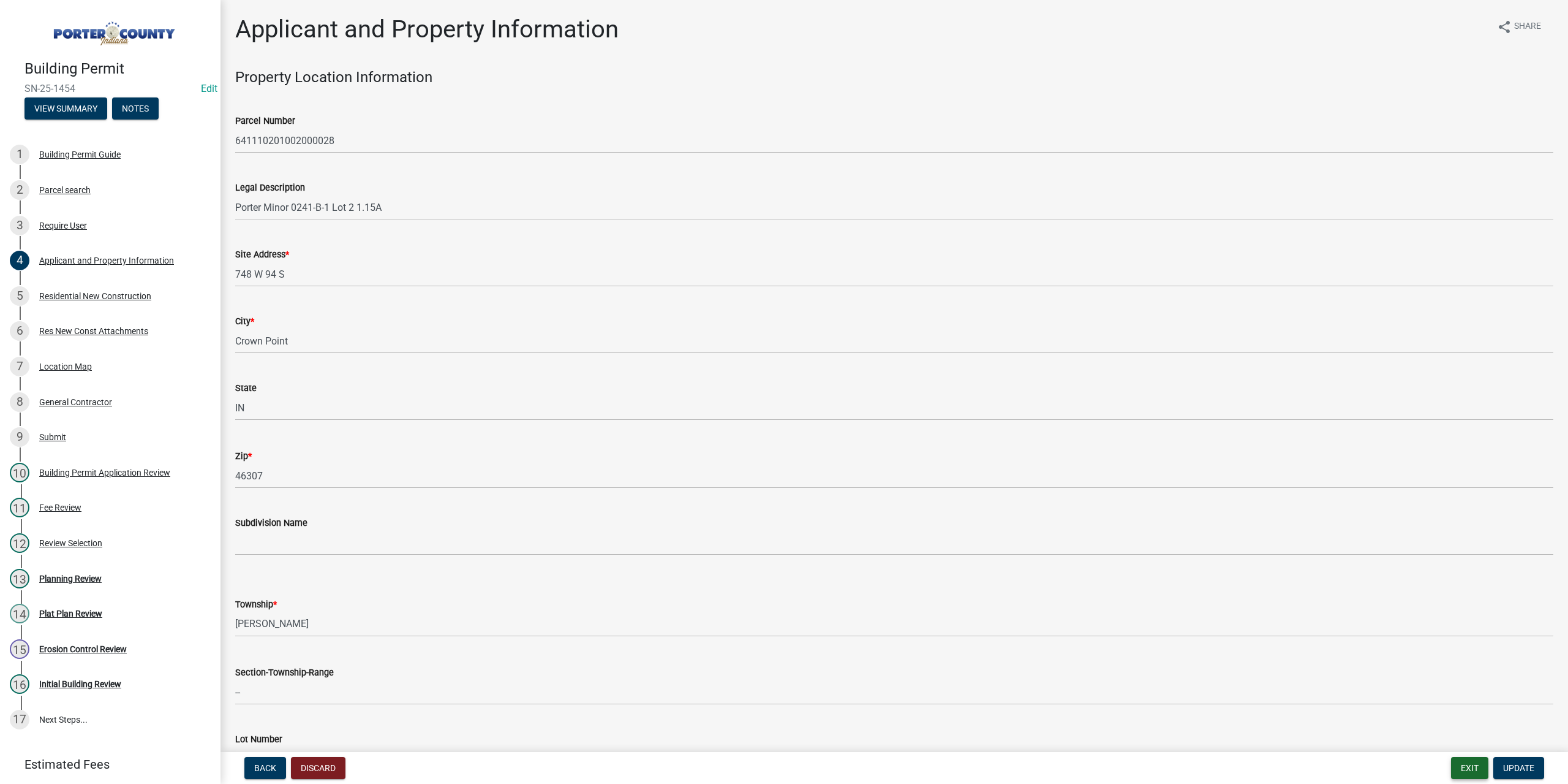
click at [1470, 772] on button "Exit" at bounding box center [1469, 767] width 37 height 22
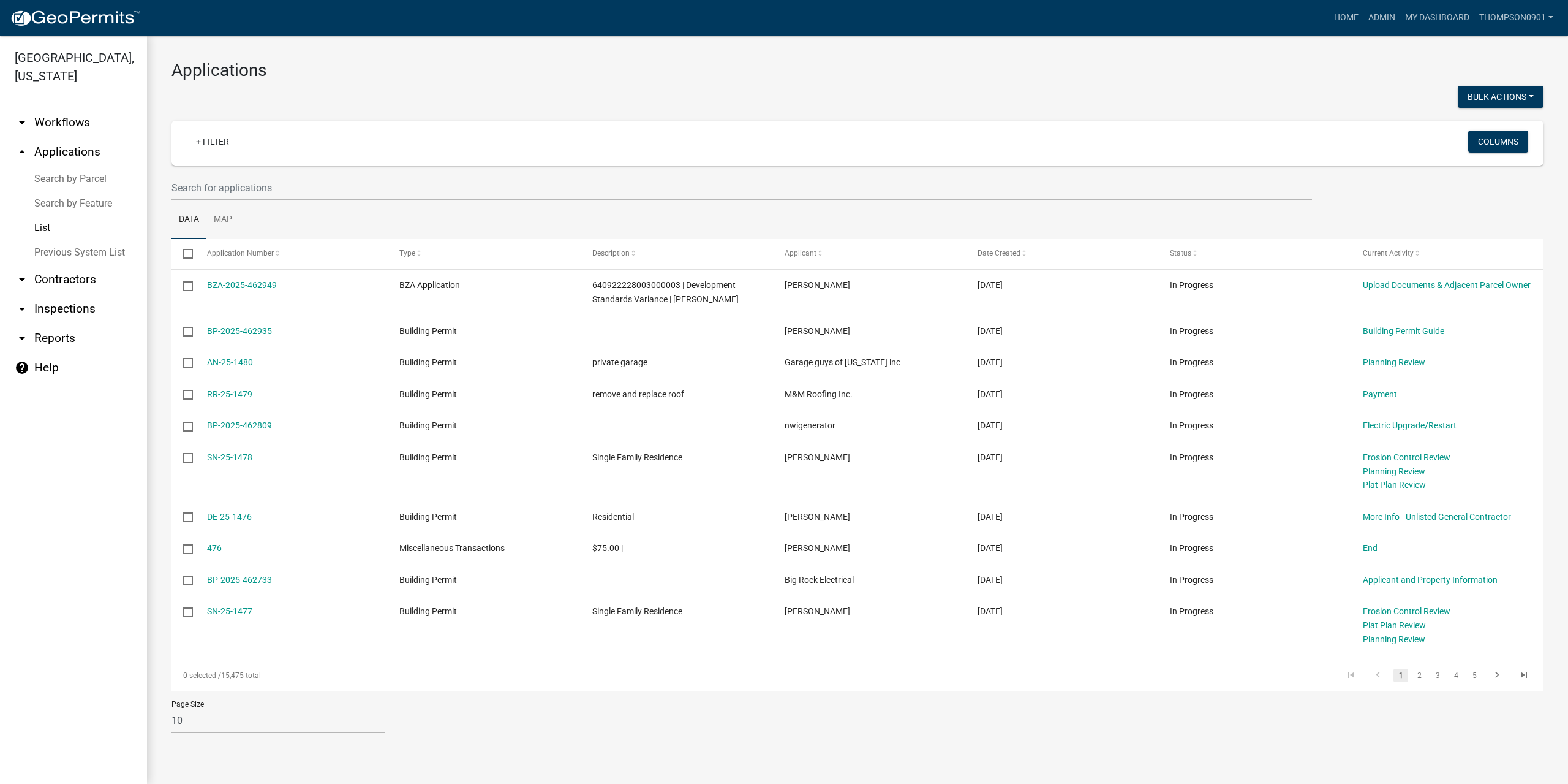
click at [68, 166] on link "Search by Parcel" at bounding box center [73, 179] width 147 height 24
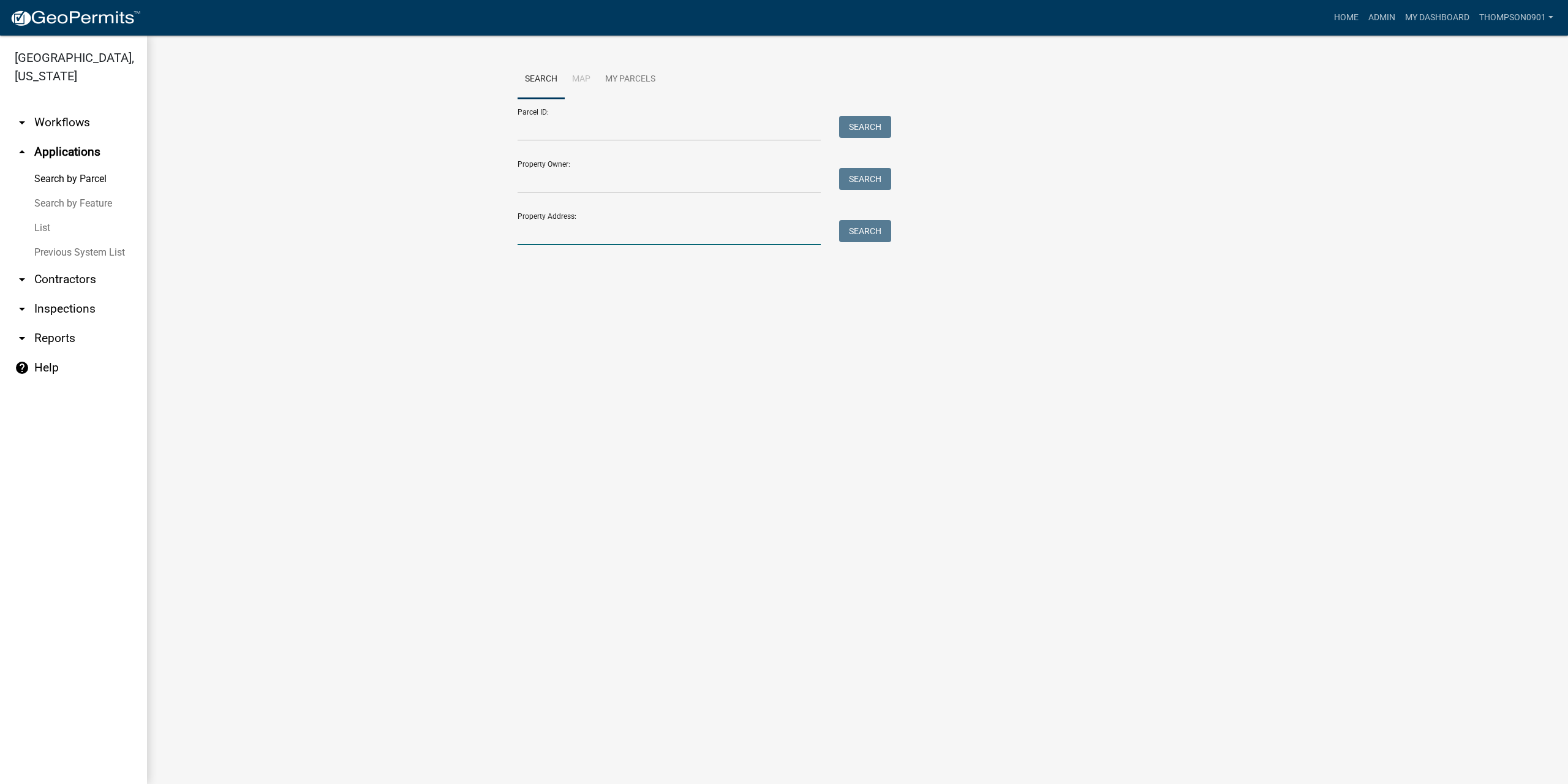
drag, startPoint x: 583, startPoint y: 232, endPoint x: 577, endPoint y: 236, distance: 7.2
click at [578, 236] on input "Property Address:" at bounding box center [669, 232] width 303 height 25
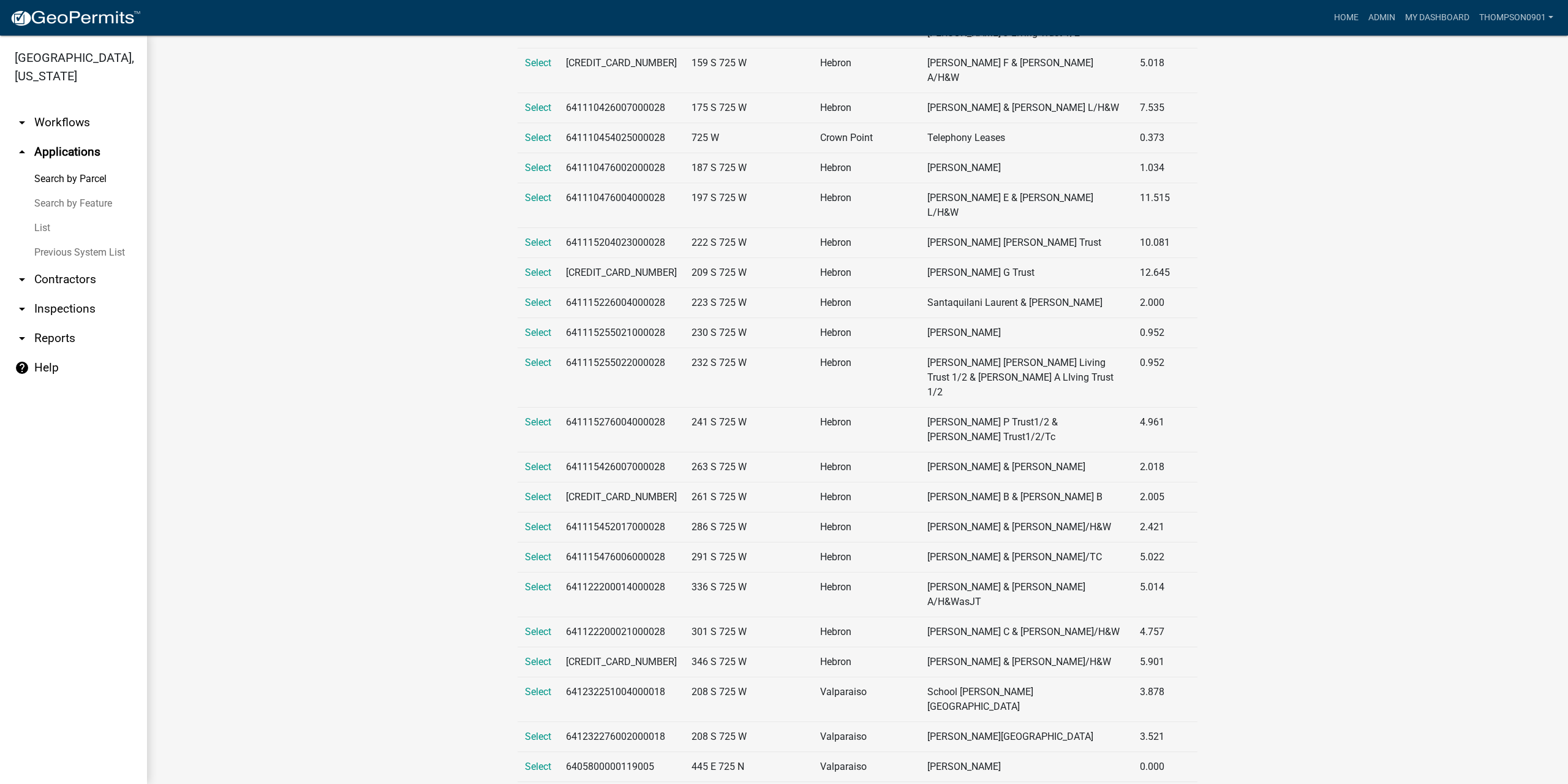
scroll to position [5208, 0]
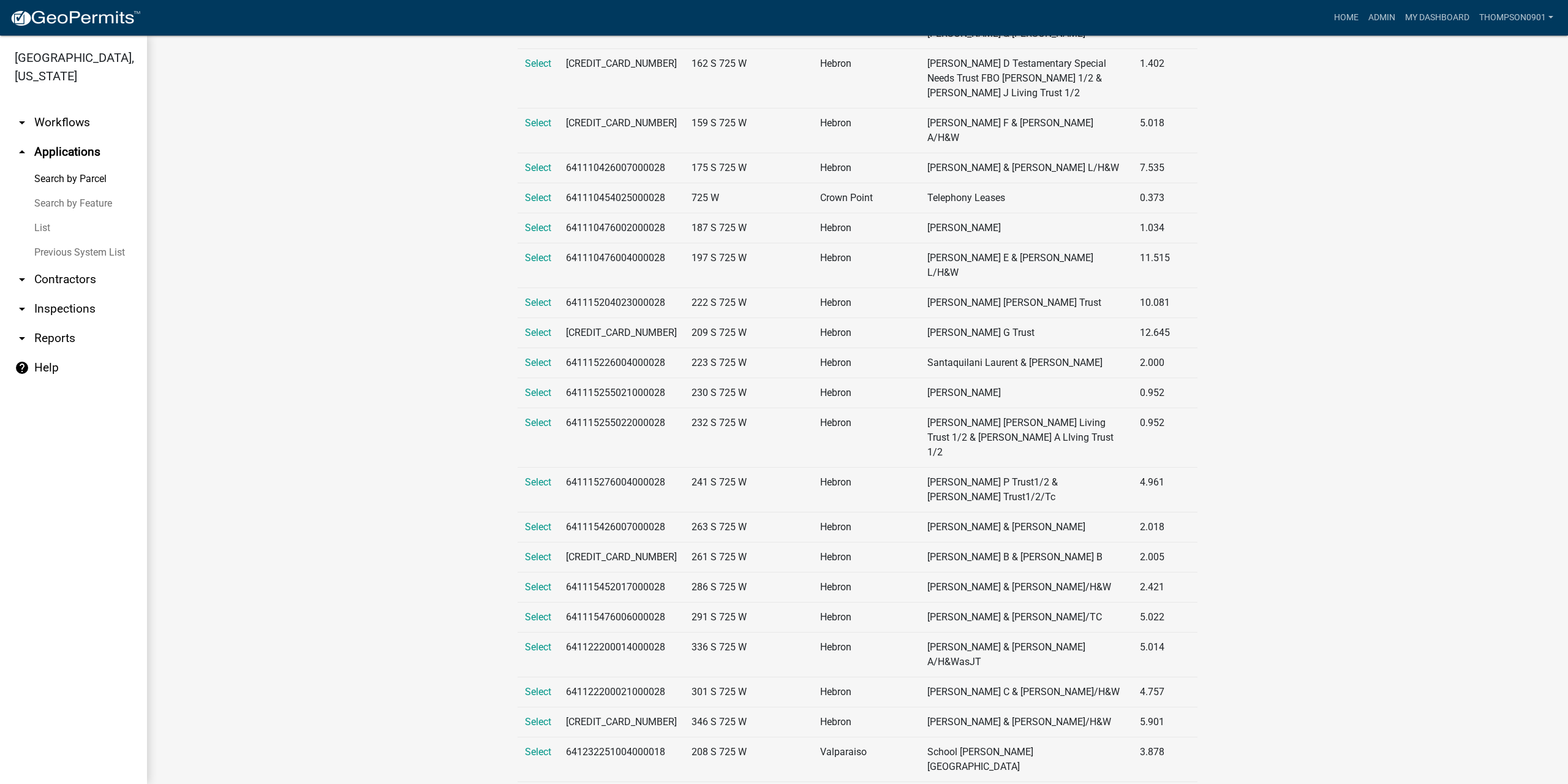
type input "725"
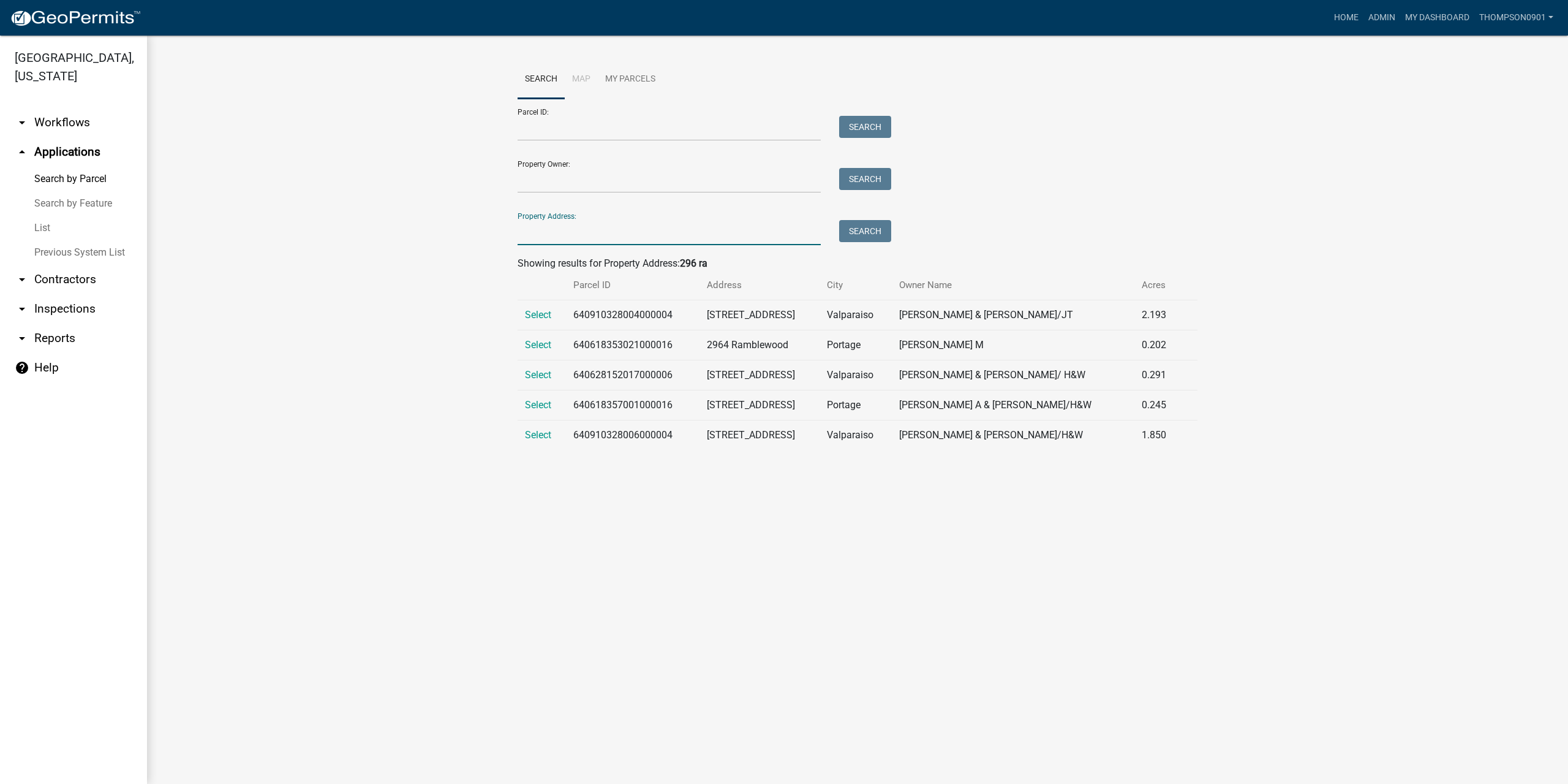
click at [53, 264] on link "arrow_drop_down Contractors" at bounding box center [73, 279] width 147 height 30
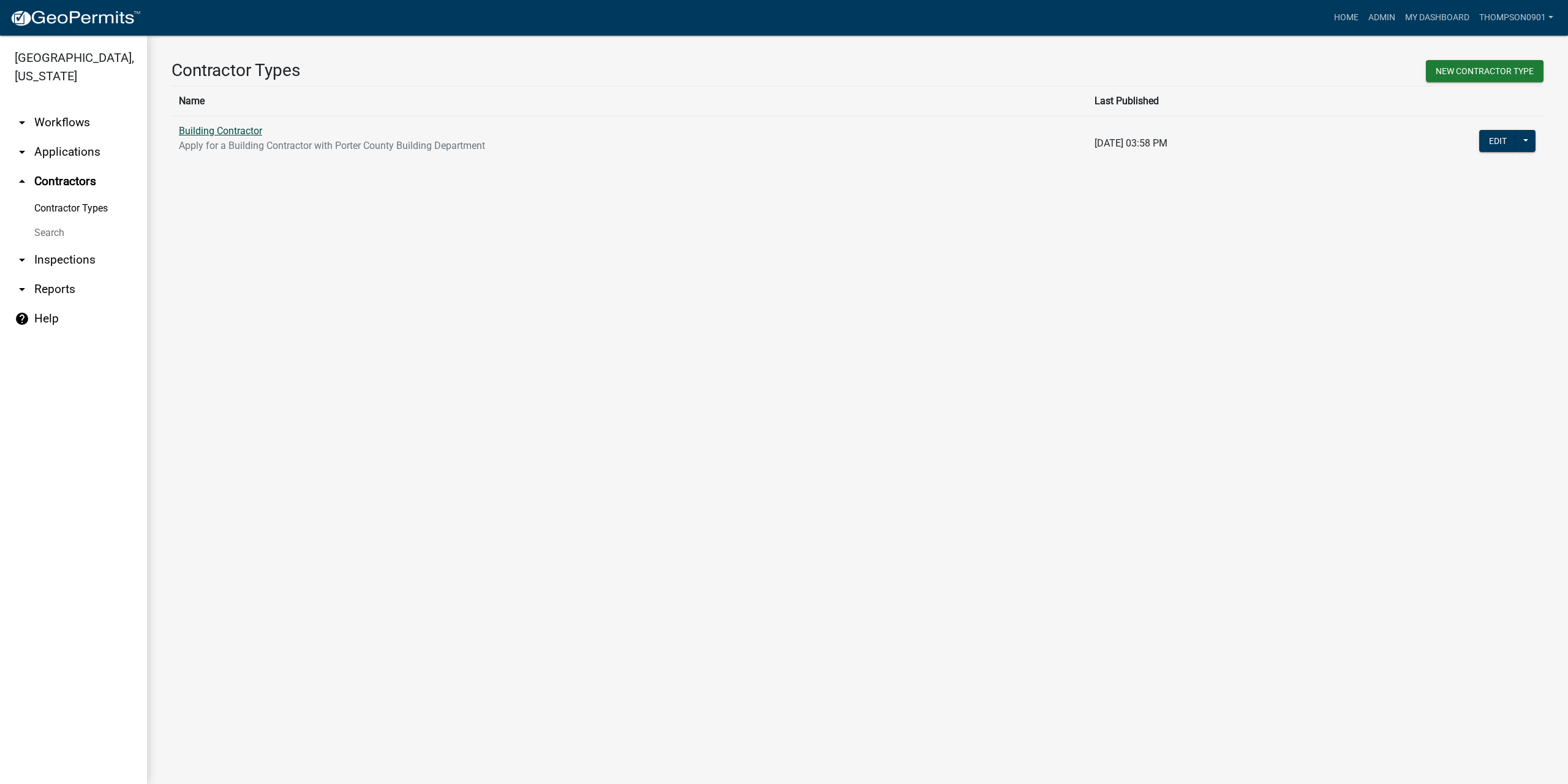
click at [230, 129] on link "Building Contractor" at bounding box center [220, 130] width 84 height 12
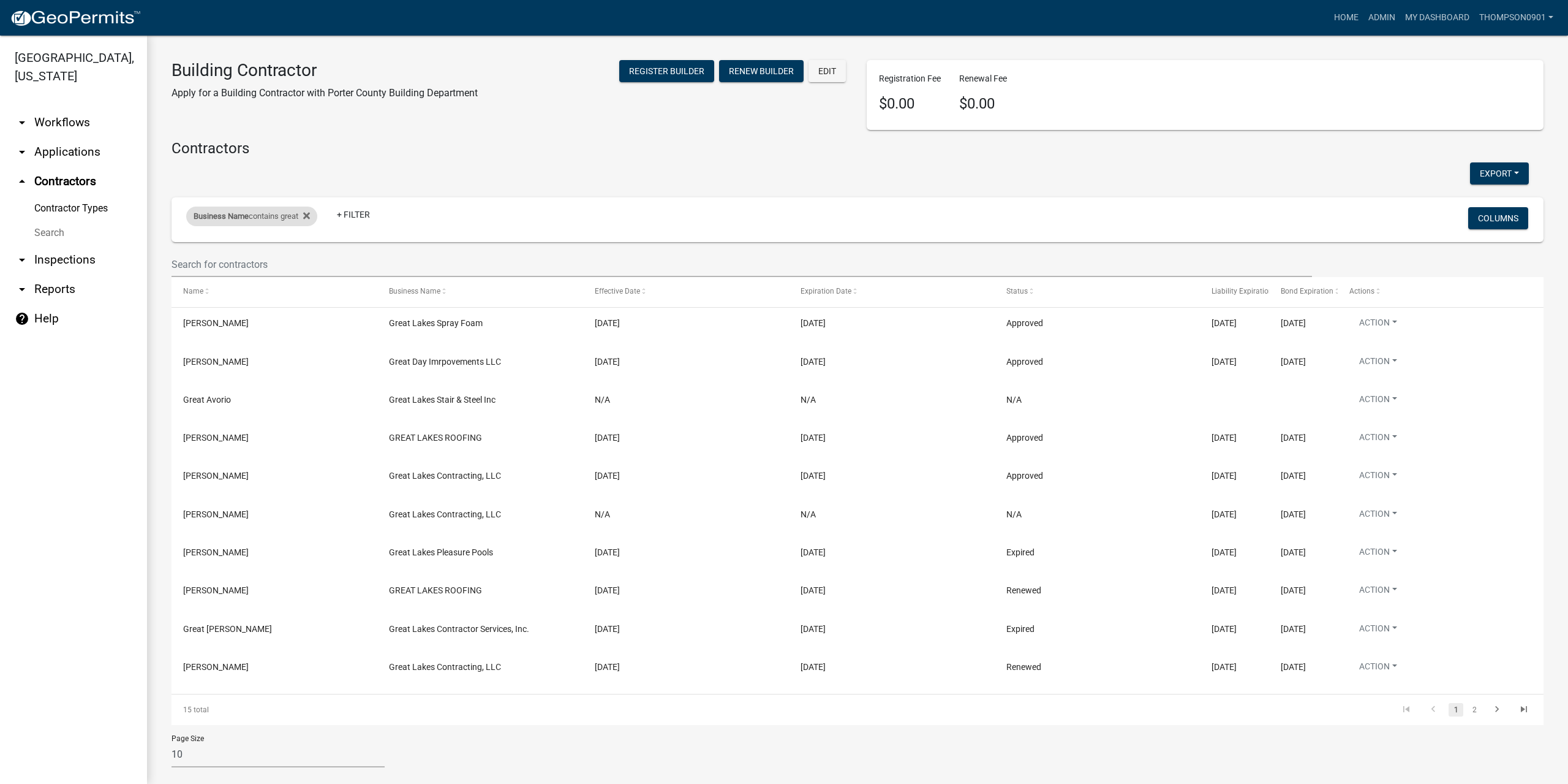
click at [277, 218] on div "Business Name contains great" at bounding box center [251, 216] width 131 height 19
drag, startPoint x: 256, startPoint y: 265, endPoint x: 0, endPoint y: 223, distance: 259.4
click at [0, 223] on body "Internet Explorer does NOT work with GeoPermits. Get a new browser for more sec…" at bounding box center [784, 392] width 1568 height 784
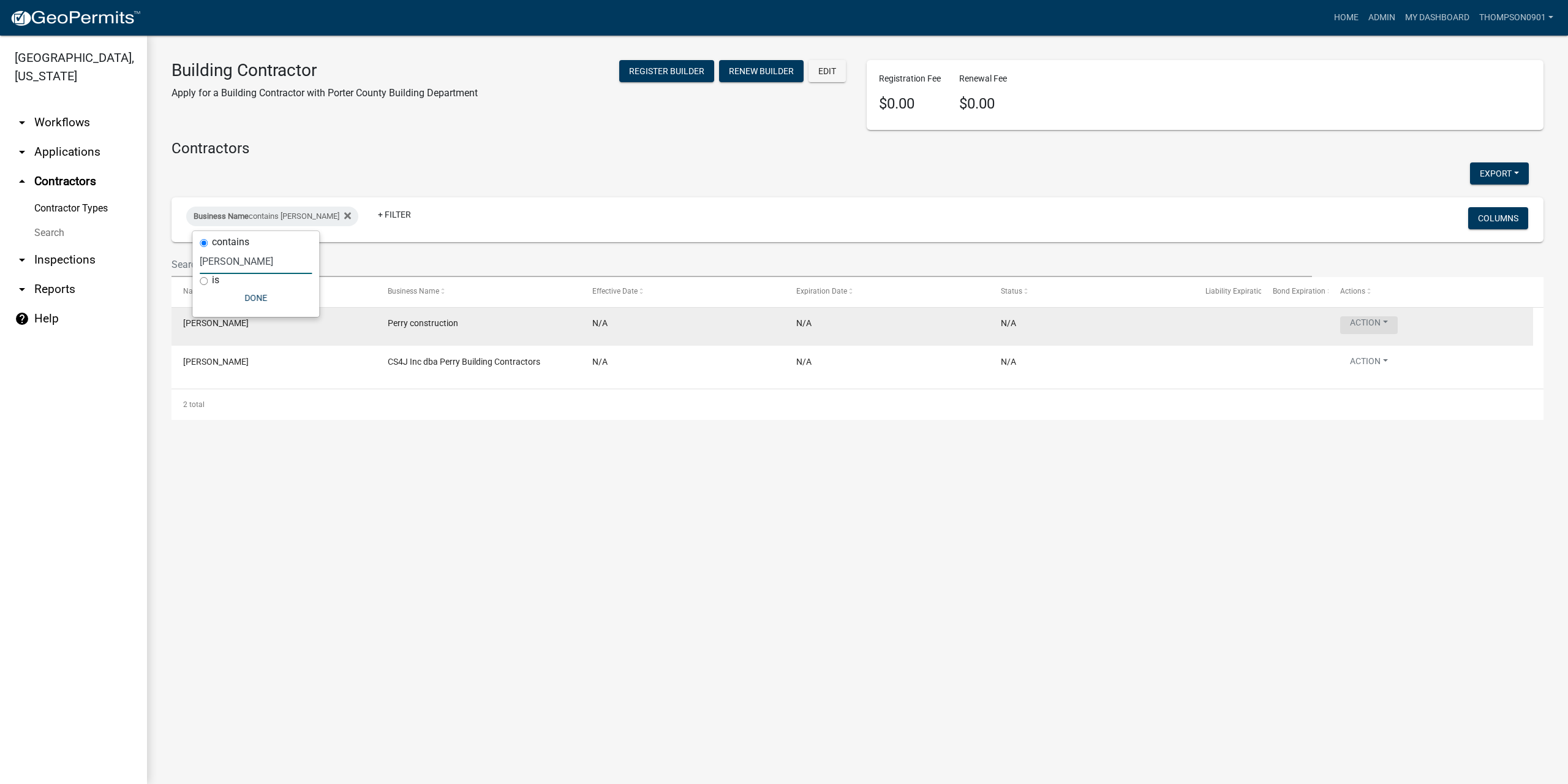
type input "perry"
click at [1386, 323] on button "Action" at bounding box center [1368, 325] width 58 height 18
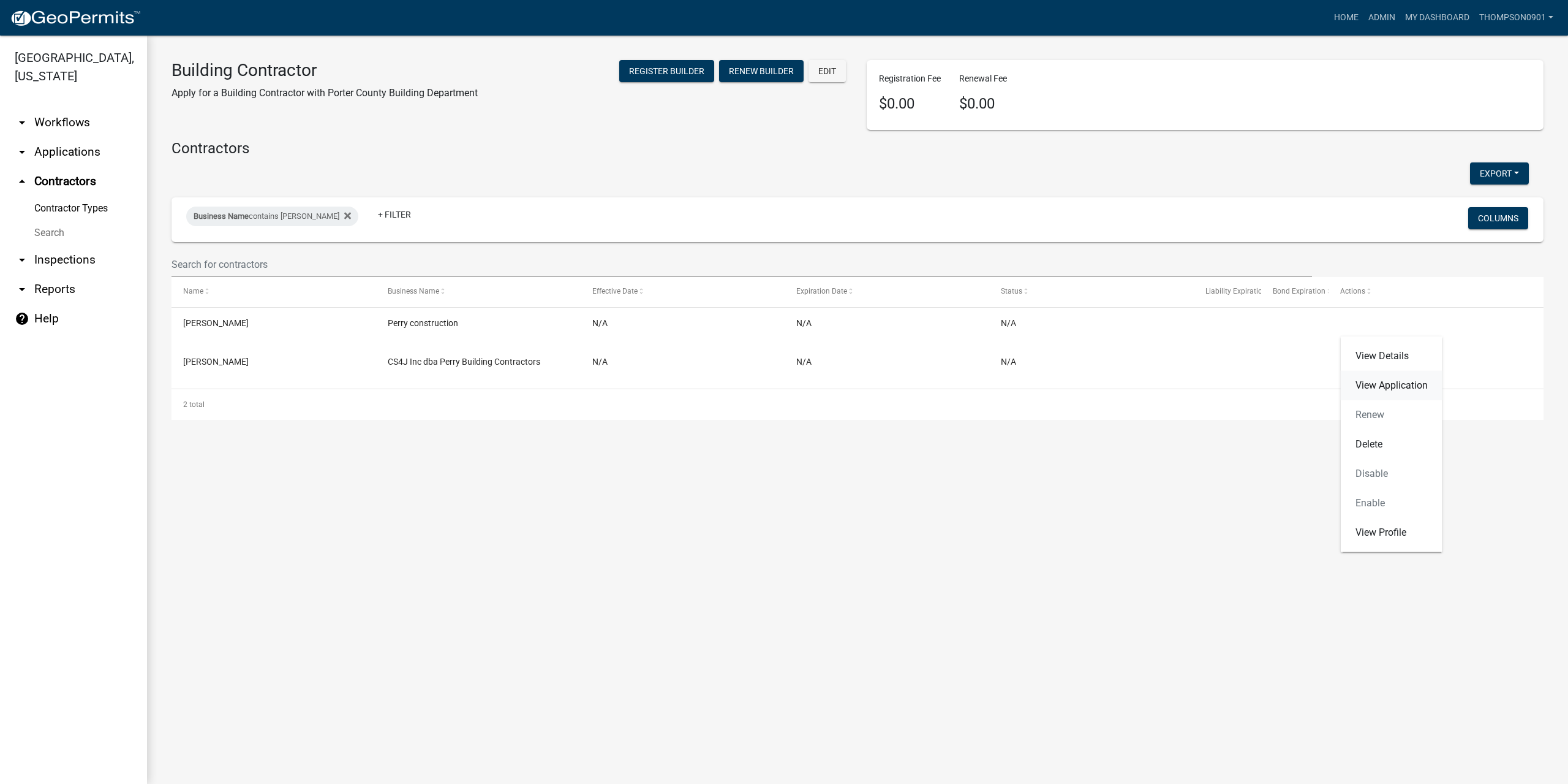
click at [1397, 387] on link "View Application" at bounding box center [1391, 385] width 102 height 30
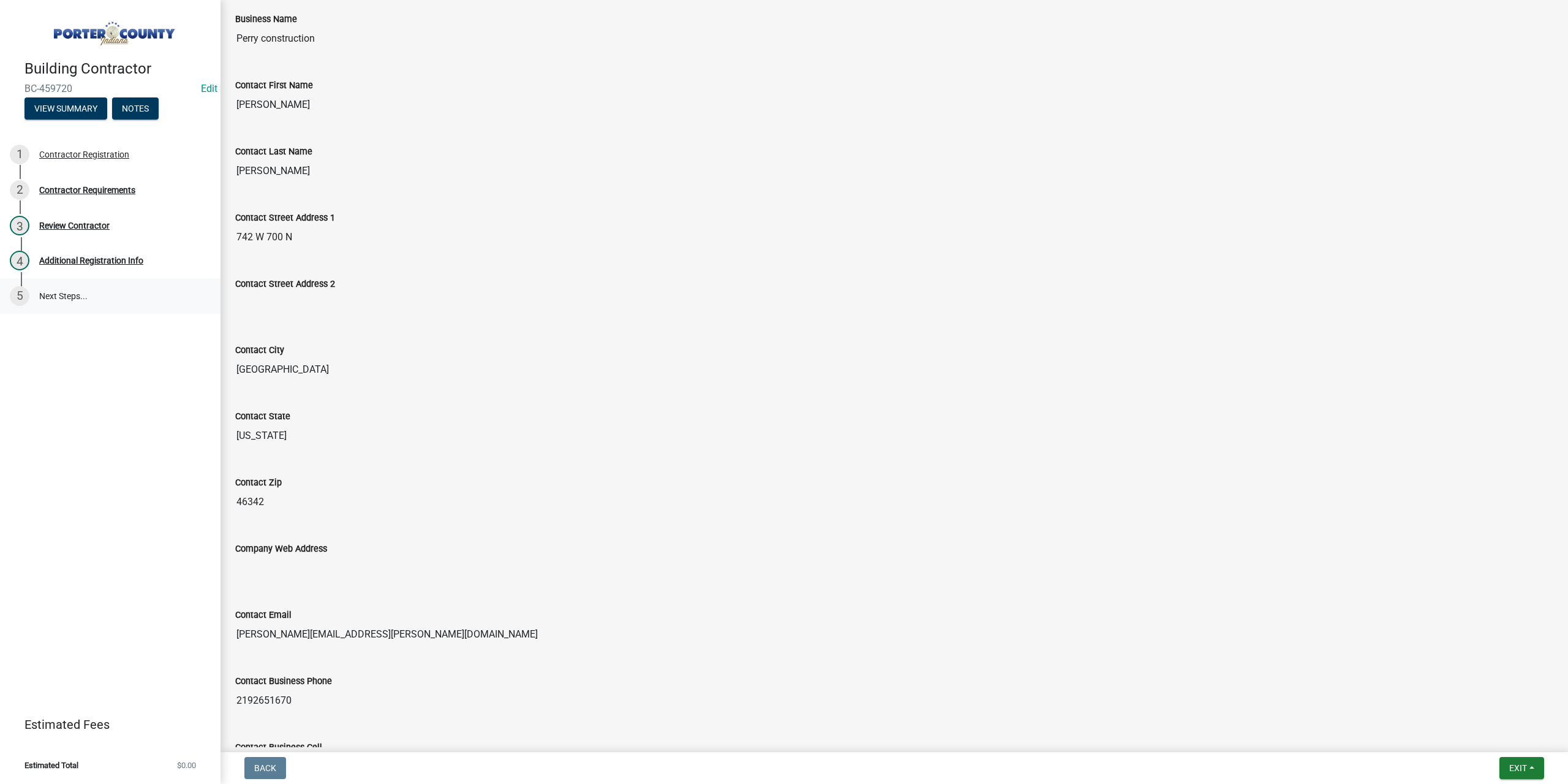
scroll to position [203, 0]
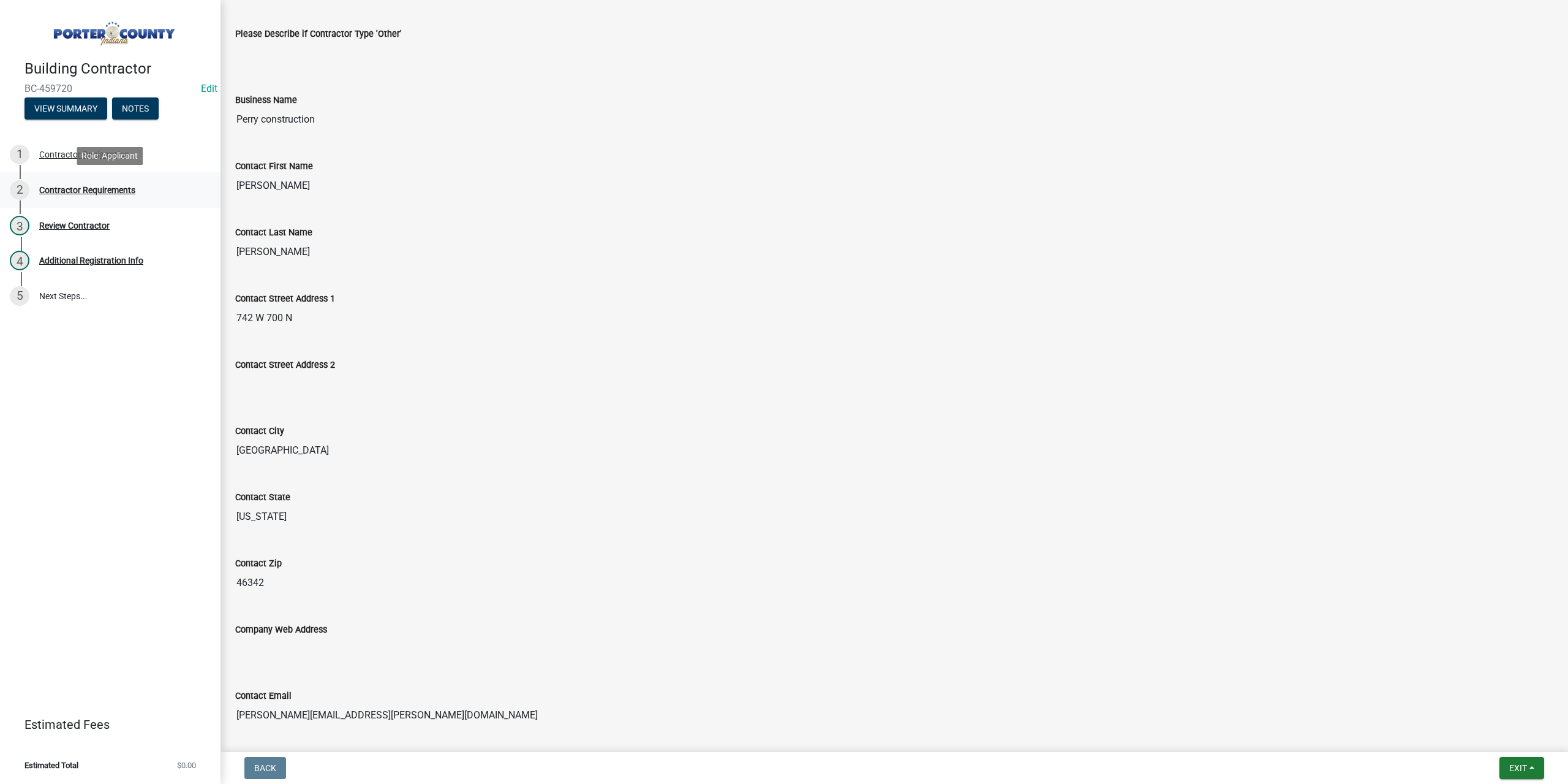
click at [85, 186] on div "Contractor Requirements" at bounding box center [86, 190] width 96 height 9
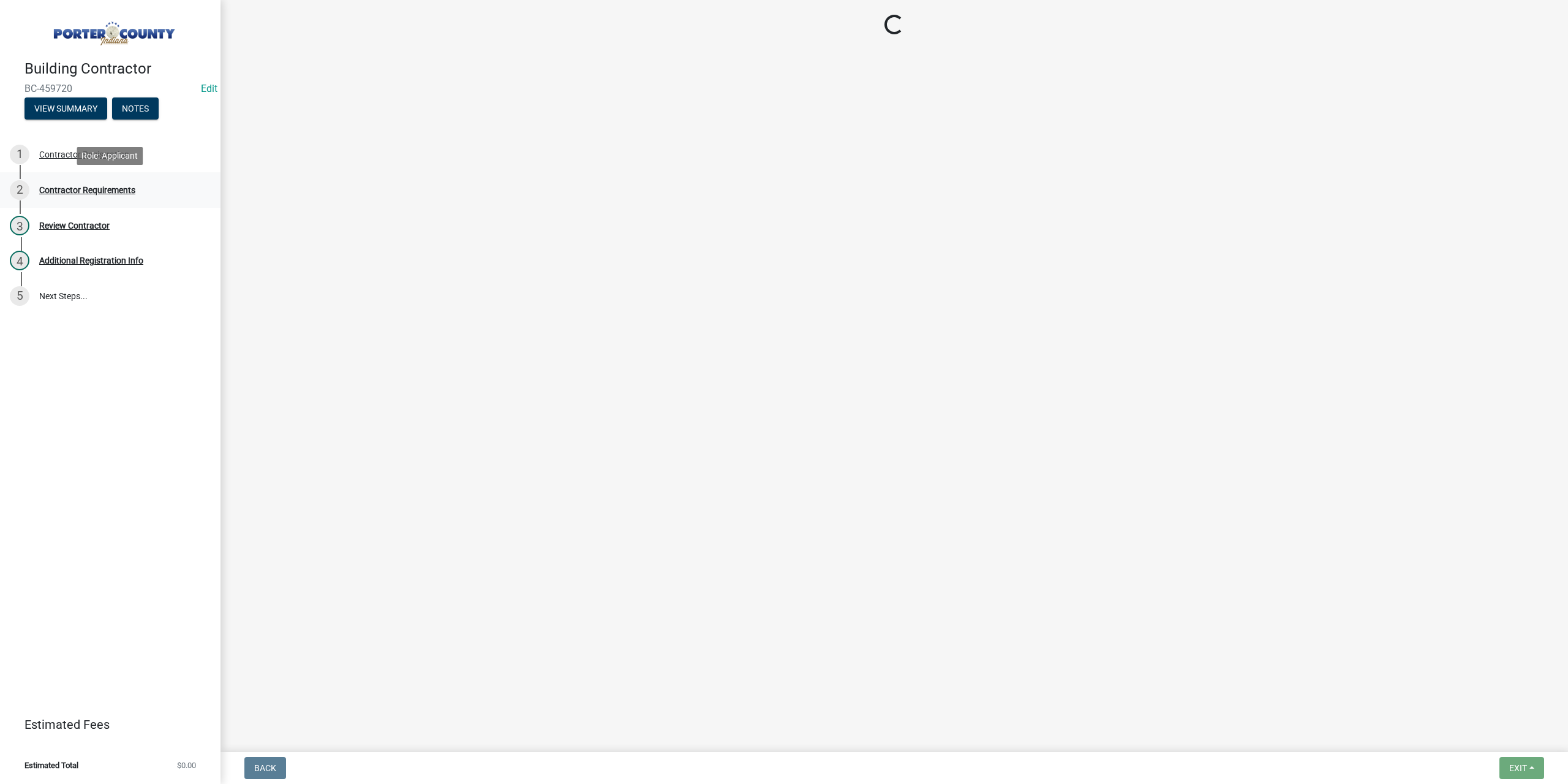
scroll to position [0, 0]
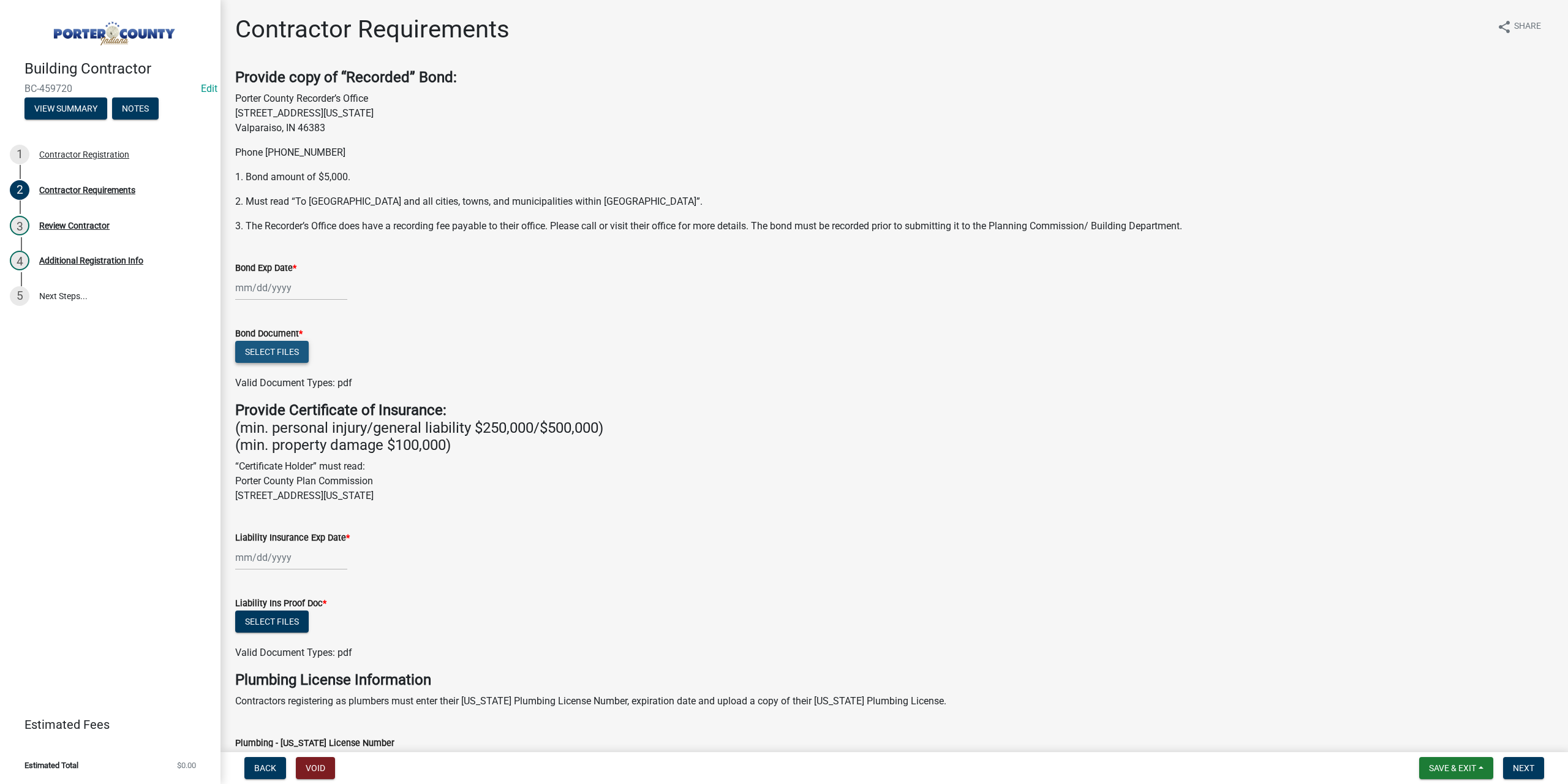
click at [279, 356] on button "Select files" at bounding box center [272, 352] width 73 height 22
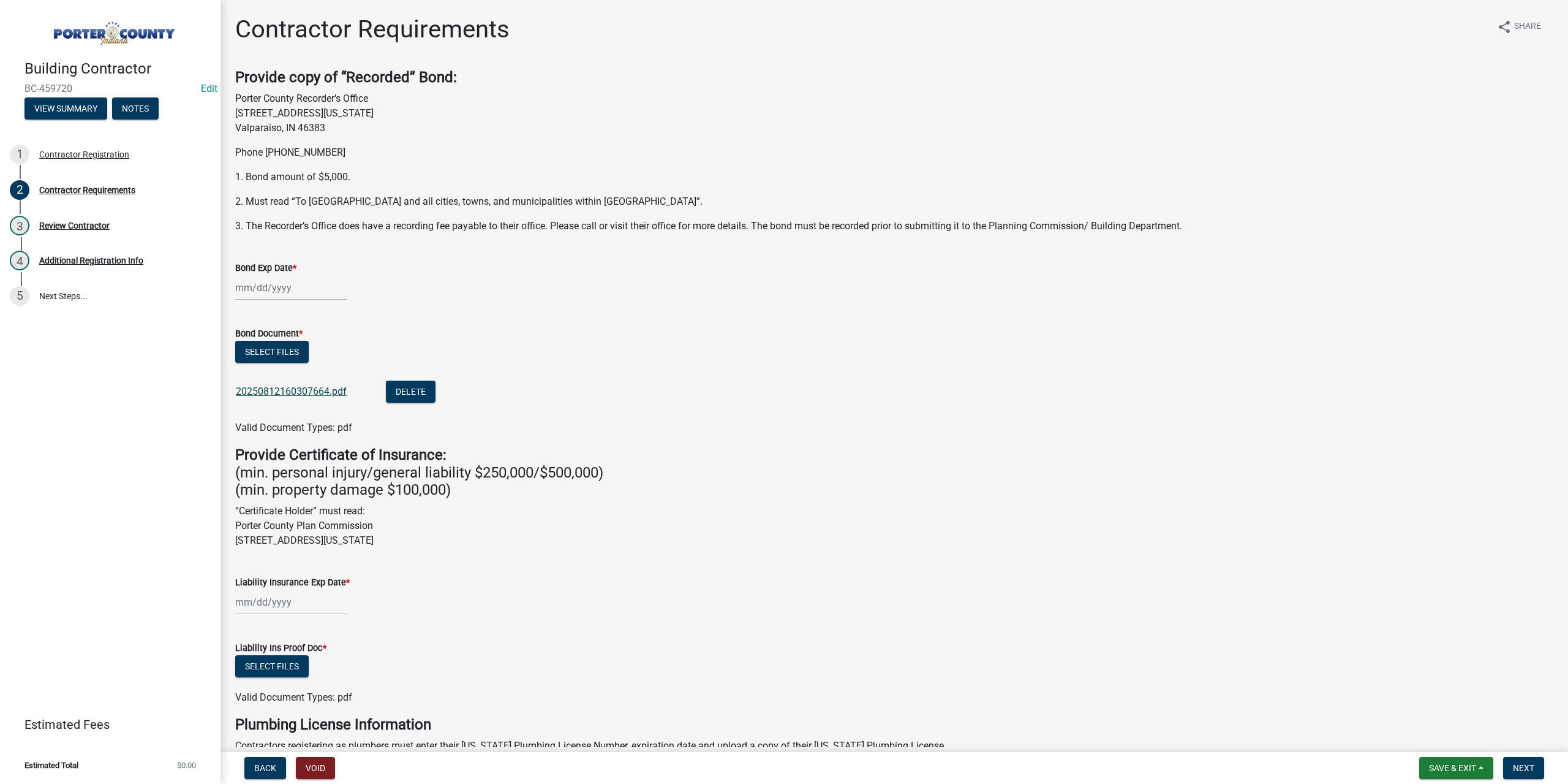
click at [292, 386] on link "20250812160307664.pdf" at bounding box center [291, 391] width 111 height 12
click at [292, 282] on div "Aug Sep Oct Nov Dec 2025 2026 2027 2028 2029 2030 2031 2032 2033 2034 2035 2036…" at bounding box center [292, 288] width 112 height 25
click at [444, 279] on div "Aug Sep Oct Nov Dec 2025 2026 2027 2028 2029 2030 2031 2032 2033 2034 2035 2036…" at bounding box center [895, 288] width 1318 height 25
click at [266, 288] on div "Aug Sep Oct Nov Dec 2025 2026 2027 2028 2029 2030 2031 2032 2033 2034 2035 2036…" at bounding box center [292, 288] width 112 height 25
click at [329, 308] on select "2025 2026 2027 2028 2029 2030 2031 2032 2033 2034 2035 2036 2037 2038 2039 2040…" at bounding box center [329, 314] width 49 height 19
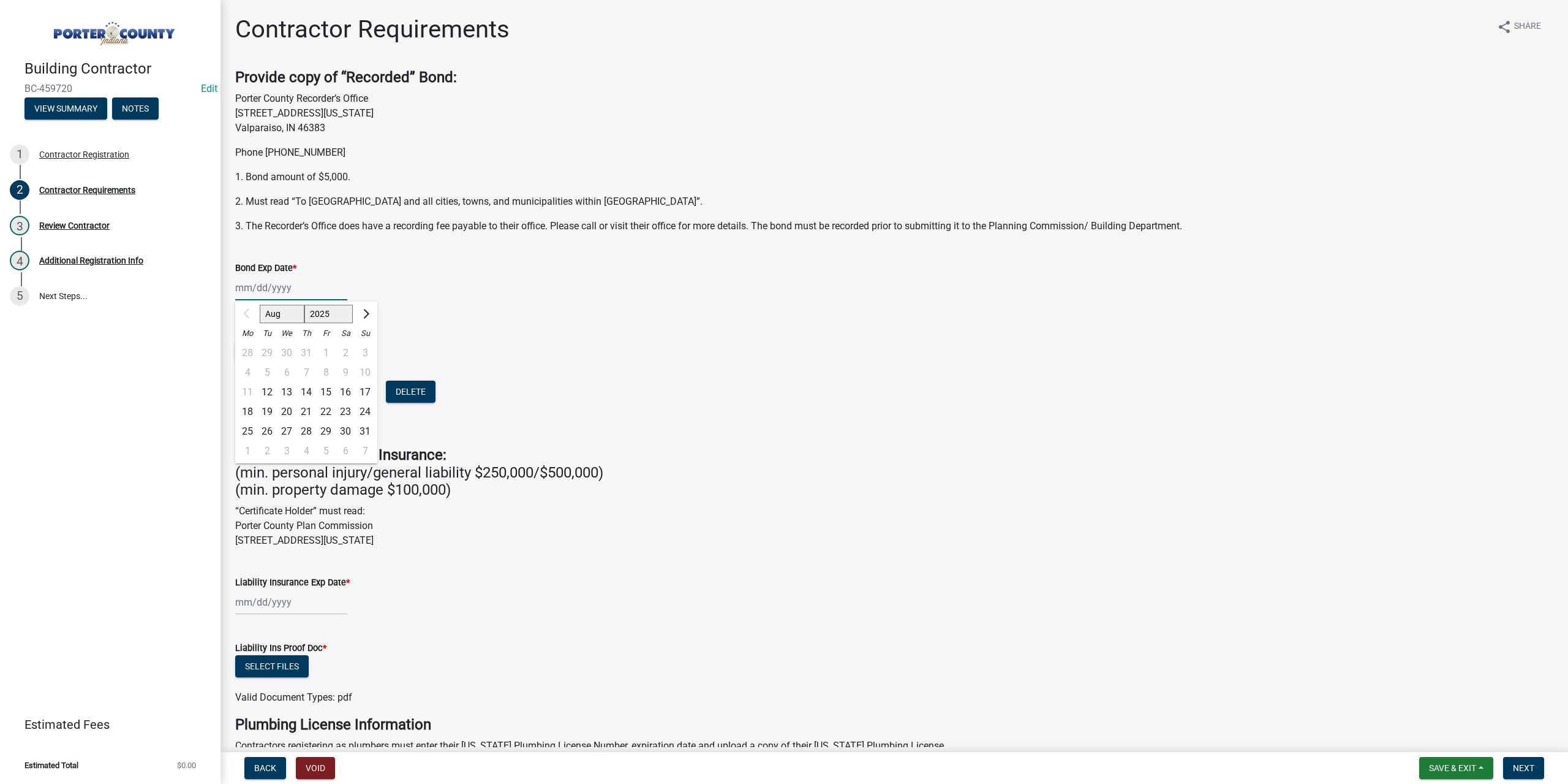
select select "2026"
click at [305, 305] on select "2025 2026 2027 2028 2029 2030 2031 2032 2033 2034 2035 2036 2037 2038 2039 2040…" at bounding box center [329, 314] width 49 height 19
click at [289, 394] on div "12" at bounding box center [286, 392] width 19 height 19
type input "08/12/2026"
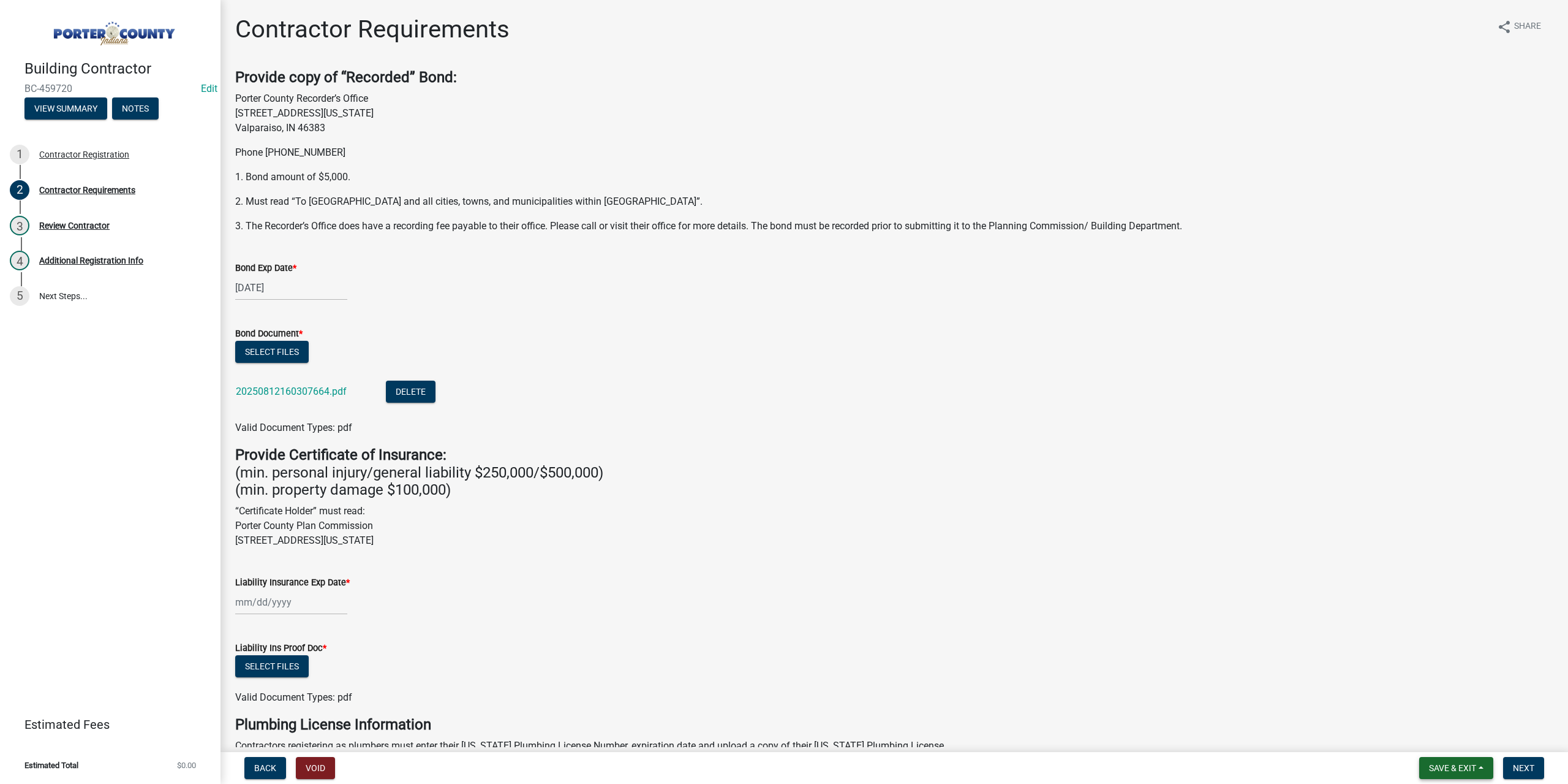
click at [1443, 767] on span "Save & Exit" at bounding box center [1452, 768] width 47 height 10
click at [1433, 731] on button "Save & Exit" at bounding box center [1444, 736] width 98 height 30
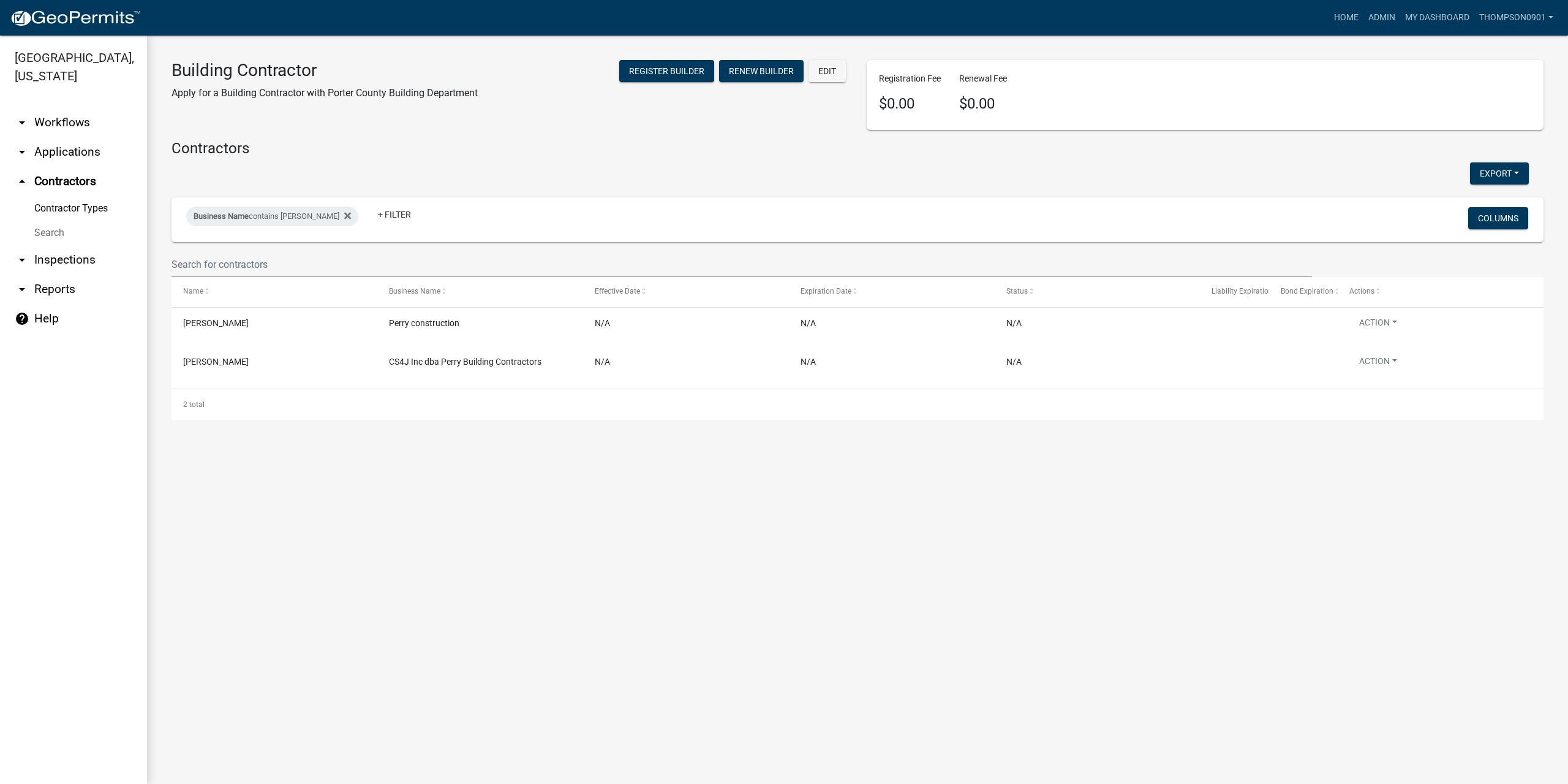
click at [79, 137] on link "arrow_drop_down Applications" at bounding box center [73, 151] width 147 height 30
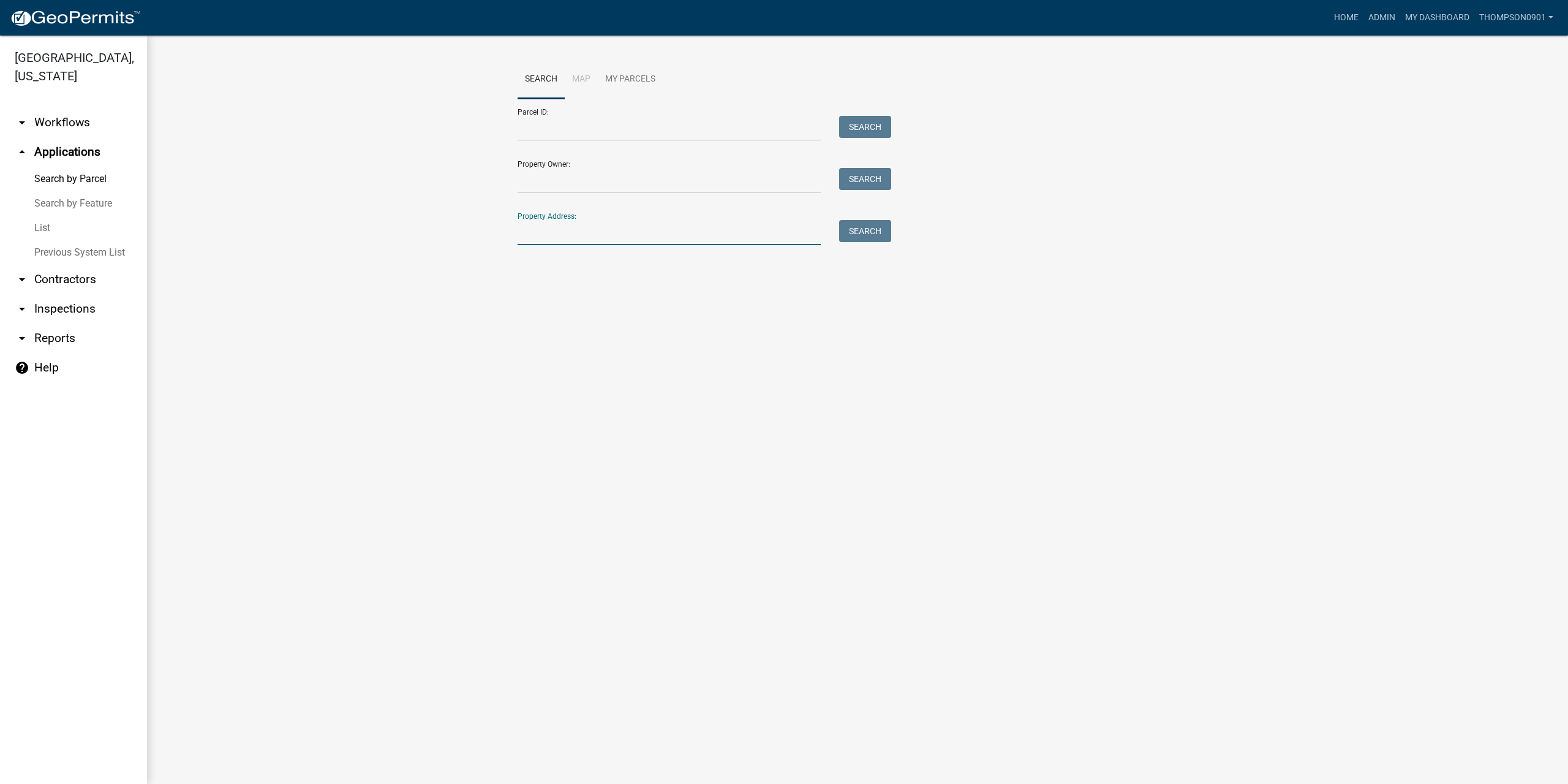
click at [633, 233] on input "Property Address:" at bounding box center [669, 232] width 303 height 25
click at [539, 230] on input "5676 lu" at bounding box center [669, 232] width 303 height 25
click at [532, 236] on input "lu" at bounding box center [669, 232] width 303 height 25
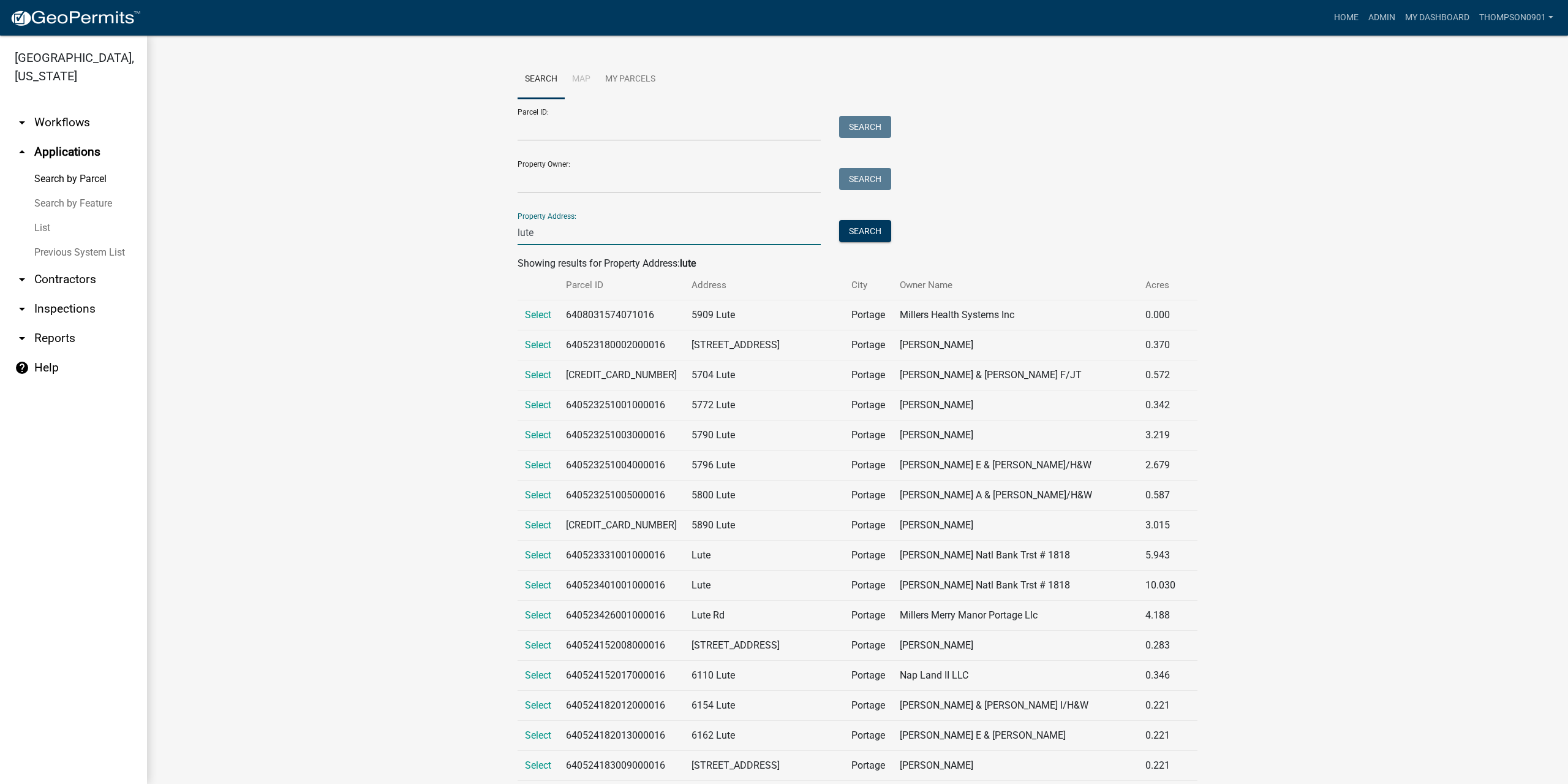
type input "lute"
drag, startPoint x: 475, startPoint y: 226, endPoint x: 125, endPoint y: 195, distance: 351.4
click at [127, 195] on div "Porter County, Indiana arrow_drop_down Workflows List arrow_drop_up Application…" at bounding box center [784, 409] width 1568 height 748
click at [541, 120] on input "Parcel ID:" at bounding box center [669, 128] width 303 height 25
paste input "641218200004000018"
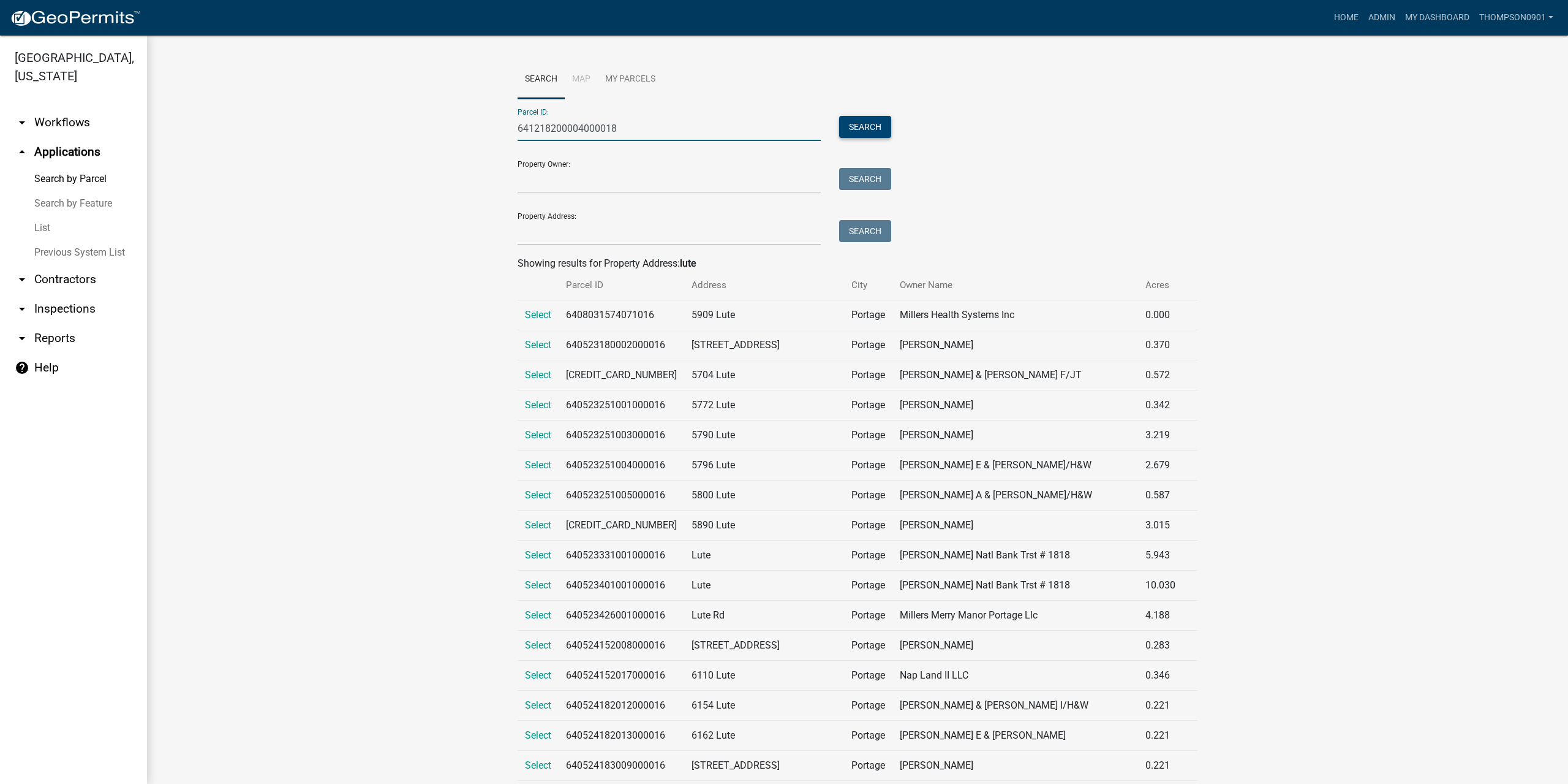
type input "641218200004000018"
click at [861, 129] on button "Search" at bounding box center [865, 127] width 52 height 22
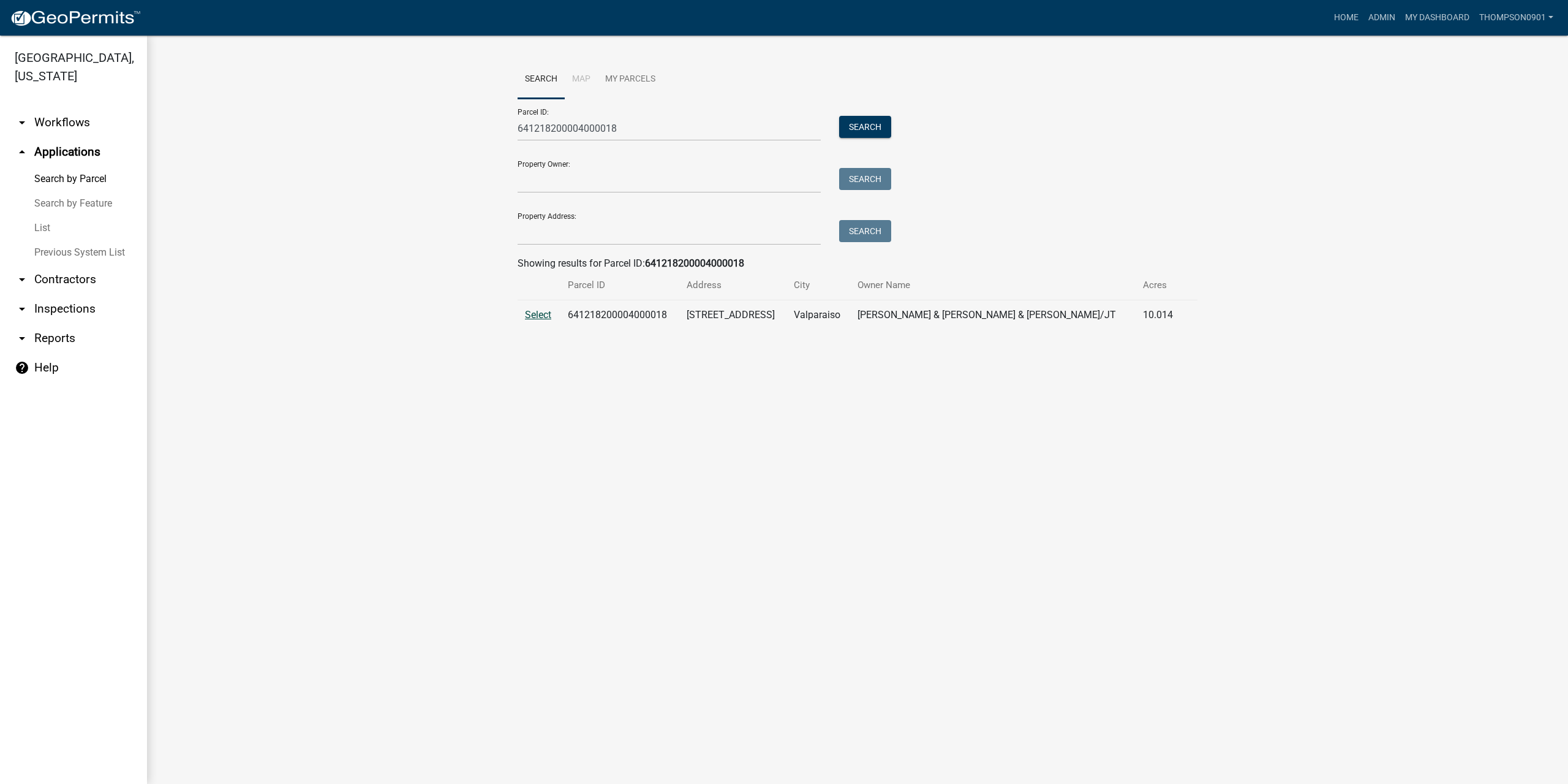
click at [533, 316] on span "Select" at bounding box center [538, 315] width 27 height 12
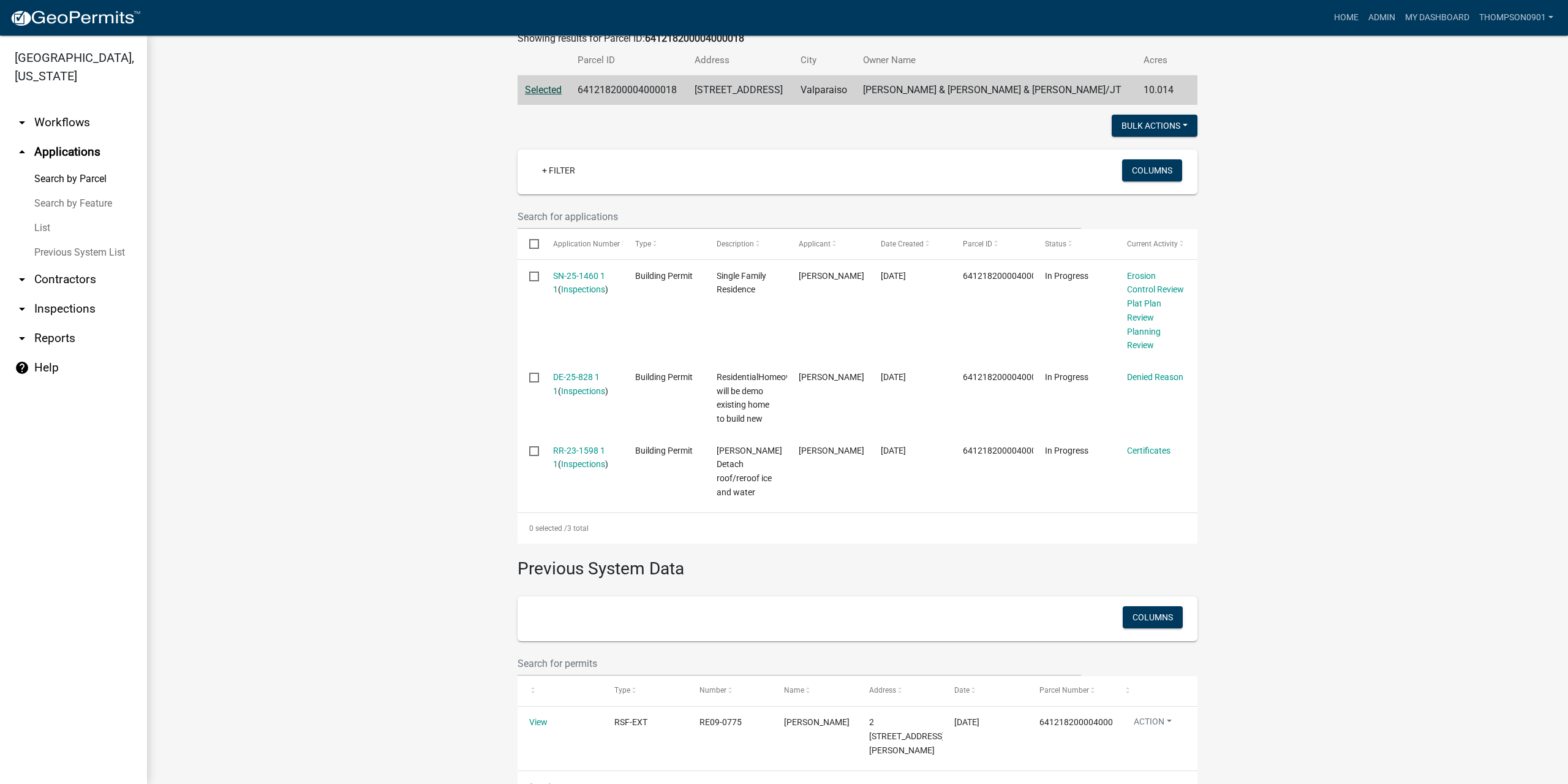
scroll to position [251, 0]
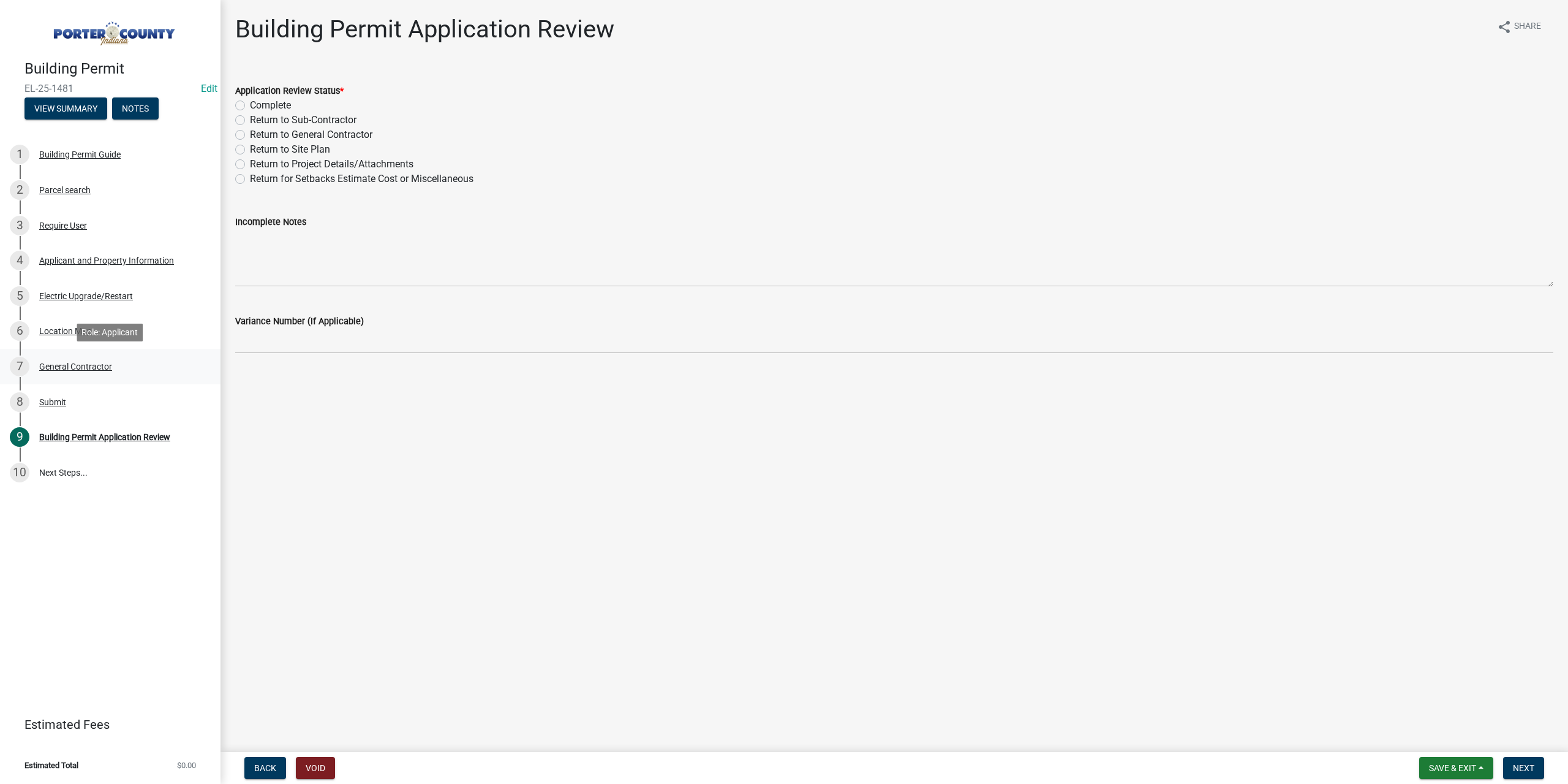
click at [58, 366] on div "General Contractor" at bounding box center [75, 367] width 73 height 9
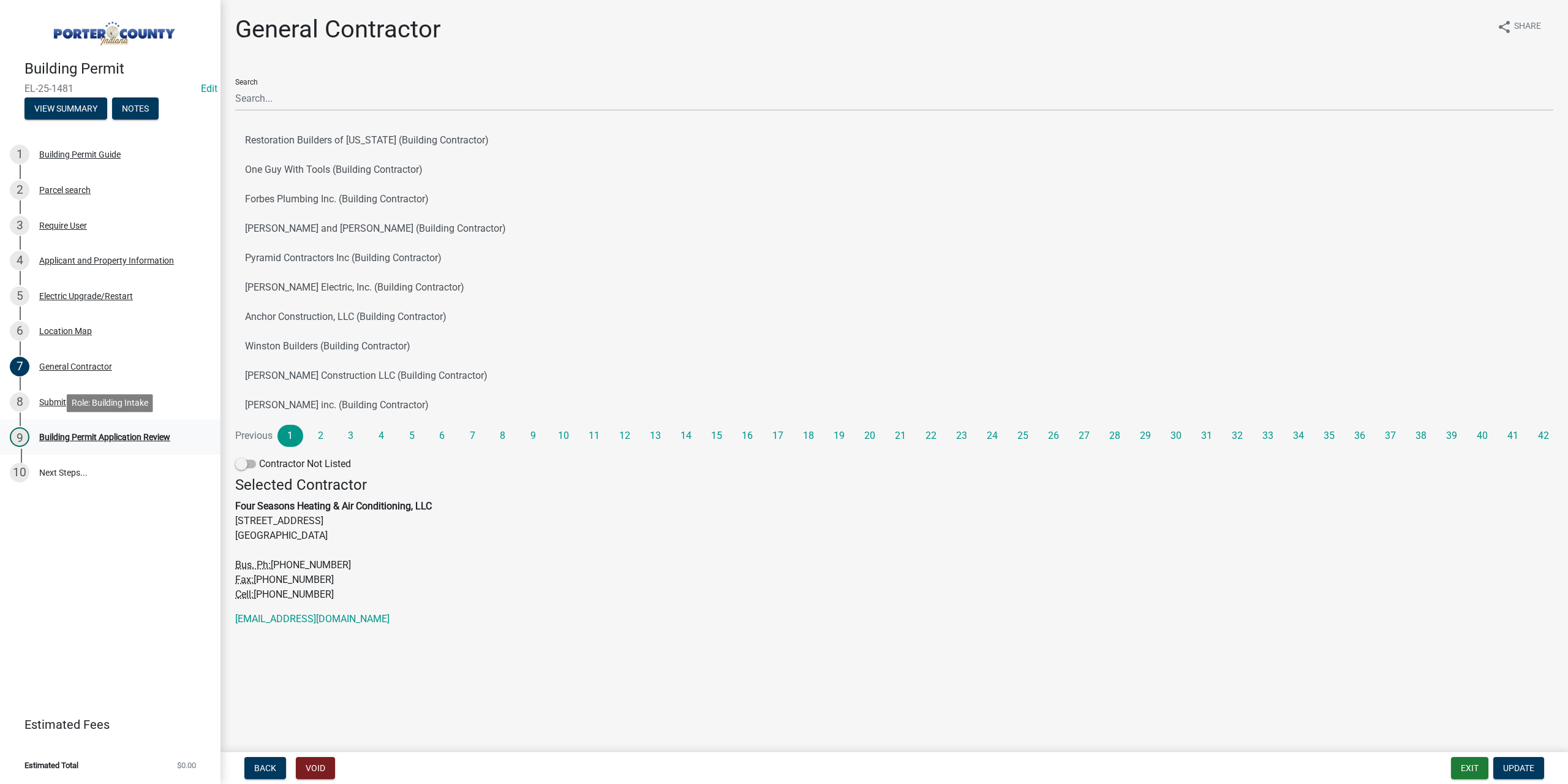
drag, startPoint x: 137, startPoint y: 436, endPoint x: 141, endPoint y: 427, distance: 9.8
click at [138, 433] on div "Building Permit Application Review" at bounding box center [104, 437] width 131 height 9
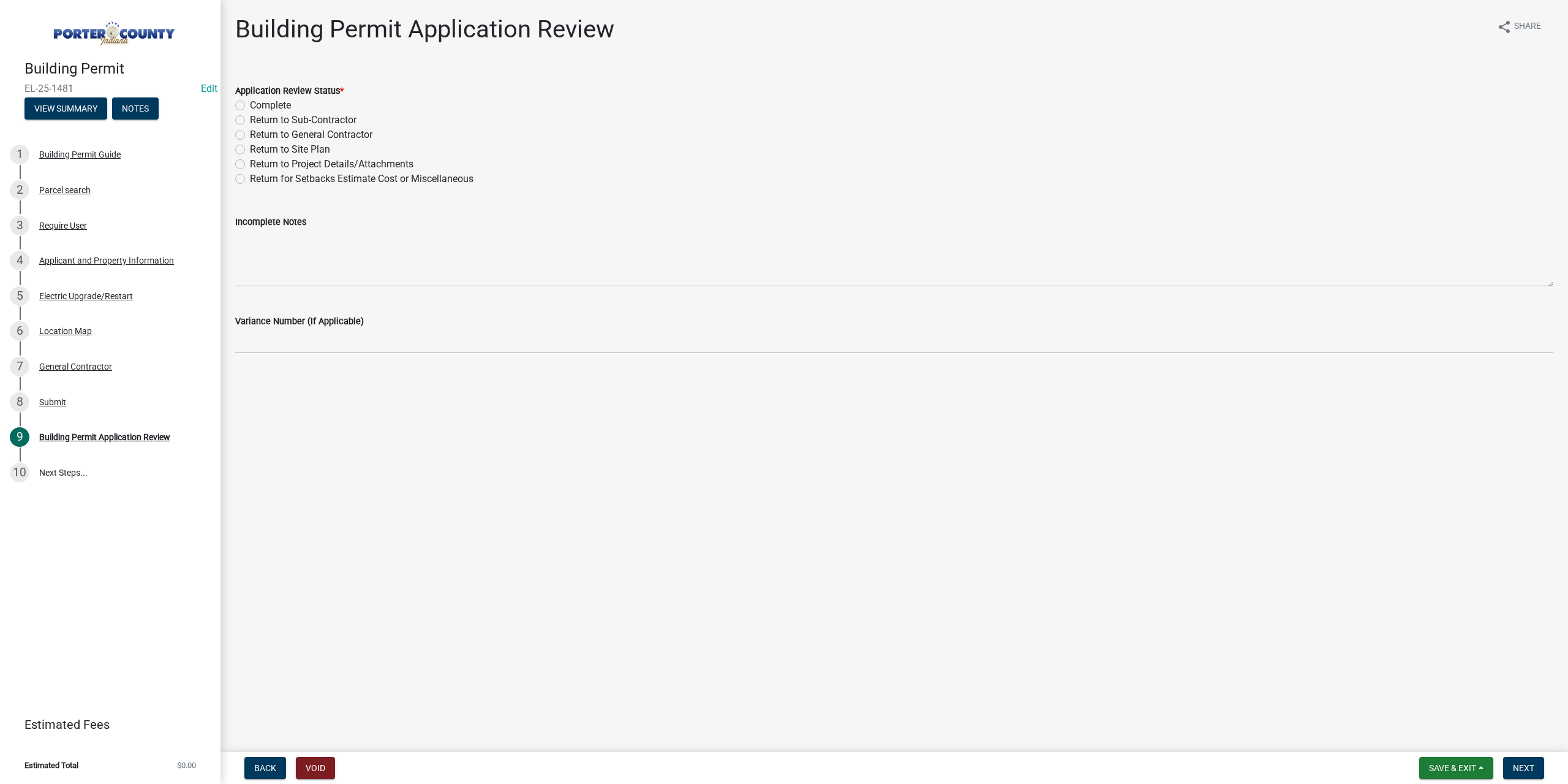
click at [250, 109] on label "Complete" at bounding box center [270, 105] width 41 height 14
click at [250, 106] on input "Complete" at bounding box center [254, 102] width 8 height 8
radio input "true"
drag, startPoint x: 1526, startPoint y: 772, endPoint x: 1507, endPoint y: 767, distance: 19.6
click at [1524, 772] on span "Next" at bounding box center [1523, 768] width 22 height 10
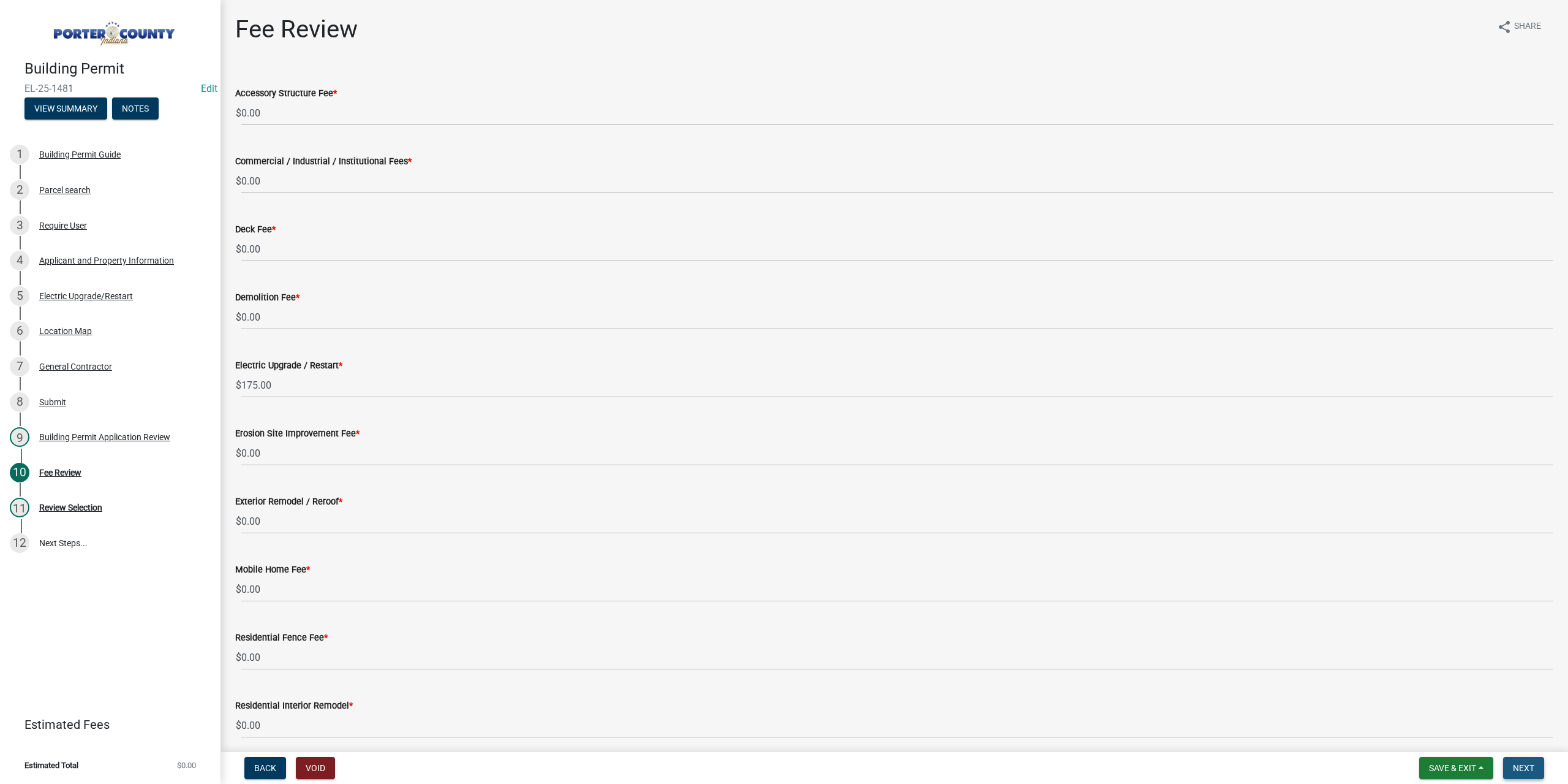
click at [1541, 772] on button "Next" at bounding box center [1523, 767] width 41 height 22
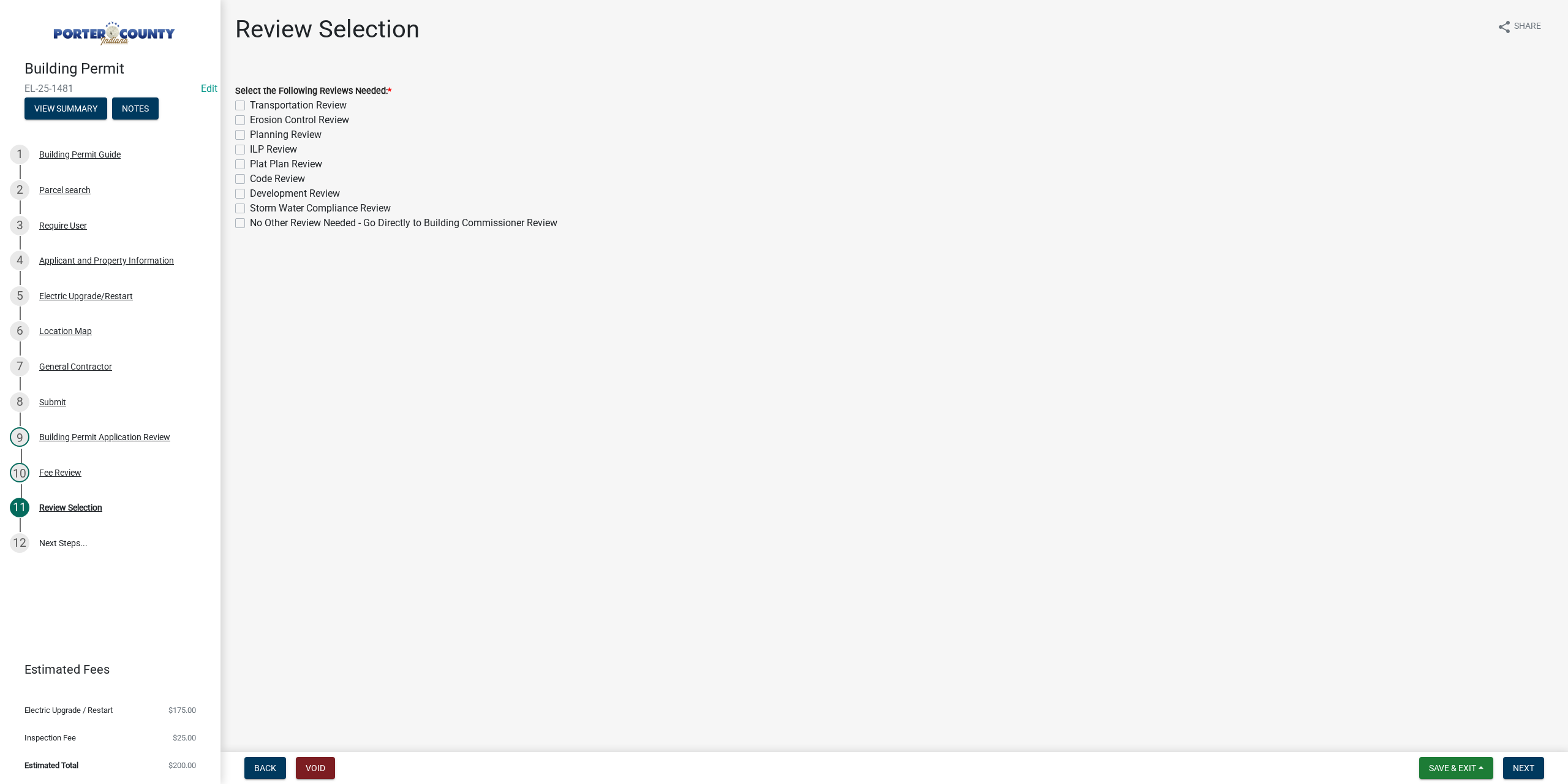
click at [250, 222] on label "No Other Review Needed - Go Directly to Building Commissioner Review" at bounding box center [403, 223] width 308 height 14
click at [250, 222] on input "No Other Review Needed - Go Directly to Building Commissioner Review" at bounding box center [254, 219] width 8 height 8
checkbox input "true"
checkbox input "false"
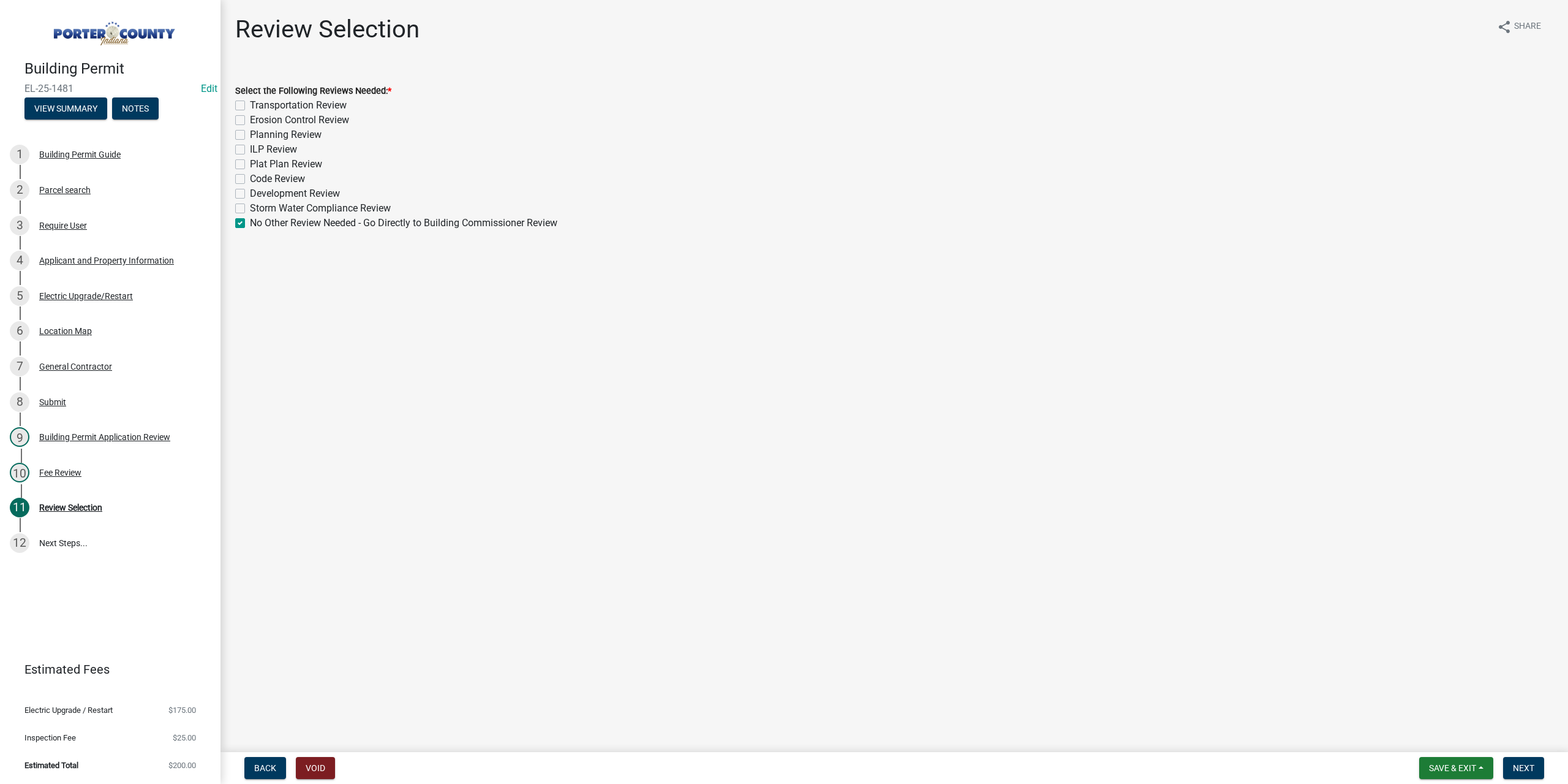
checkbox input "false"
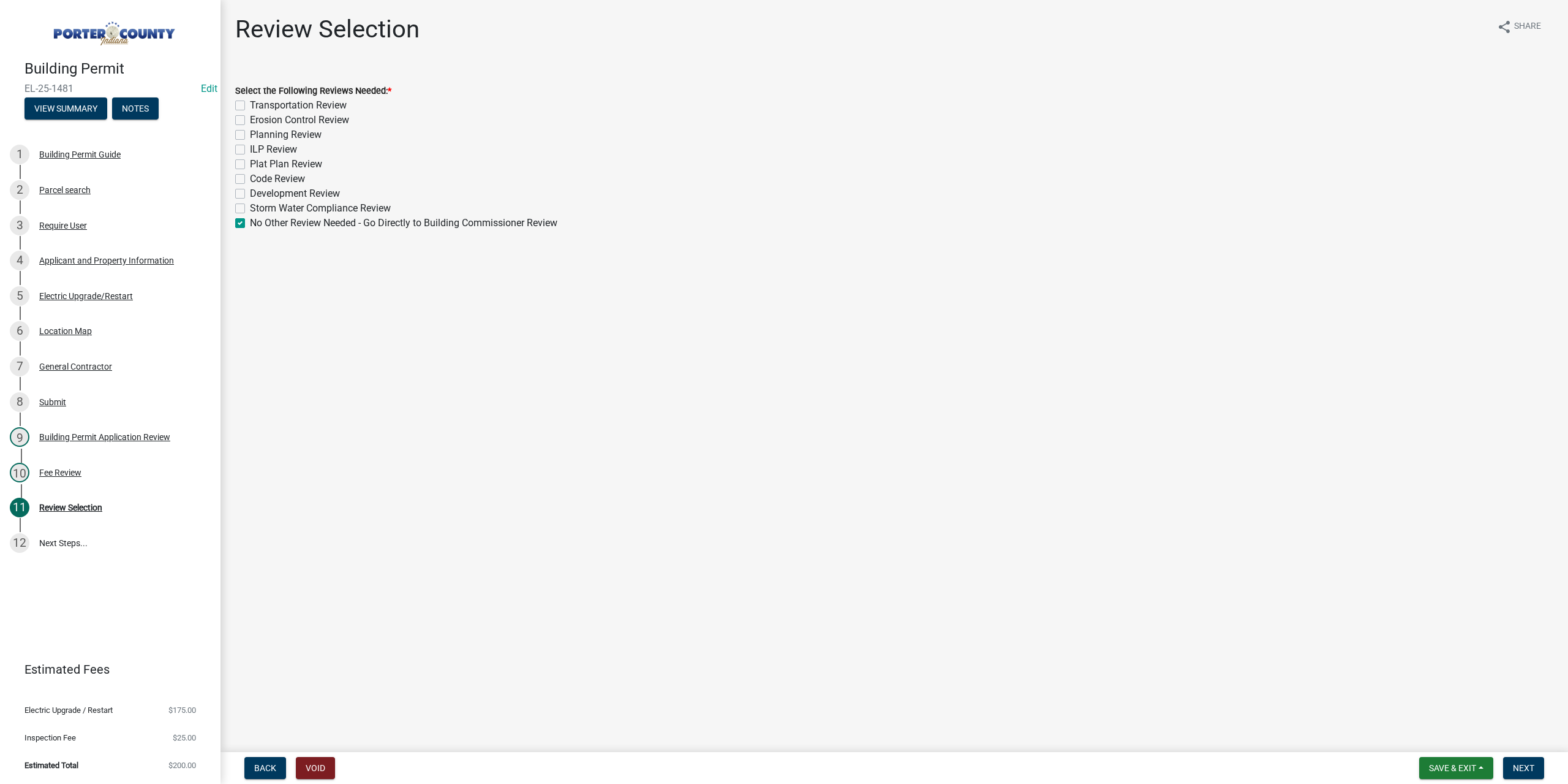
checkbox input "false"
checkbox input "true"
click at [1543, 766] on button "Next" at bounding box center [1523, 767] width 41 height 22
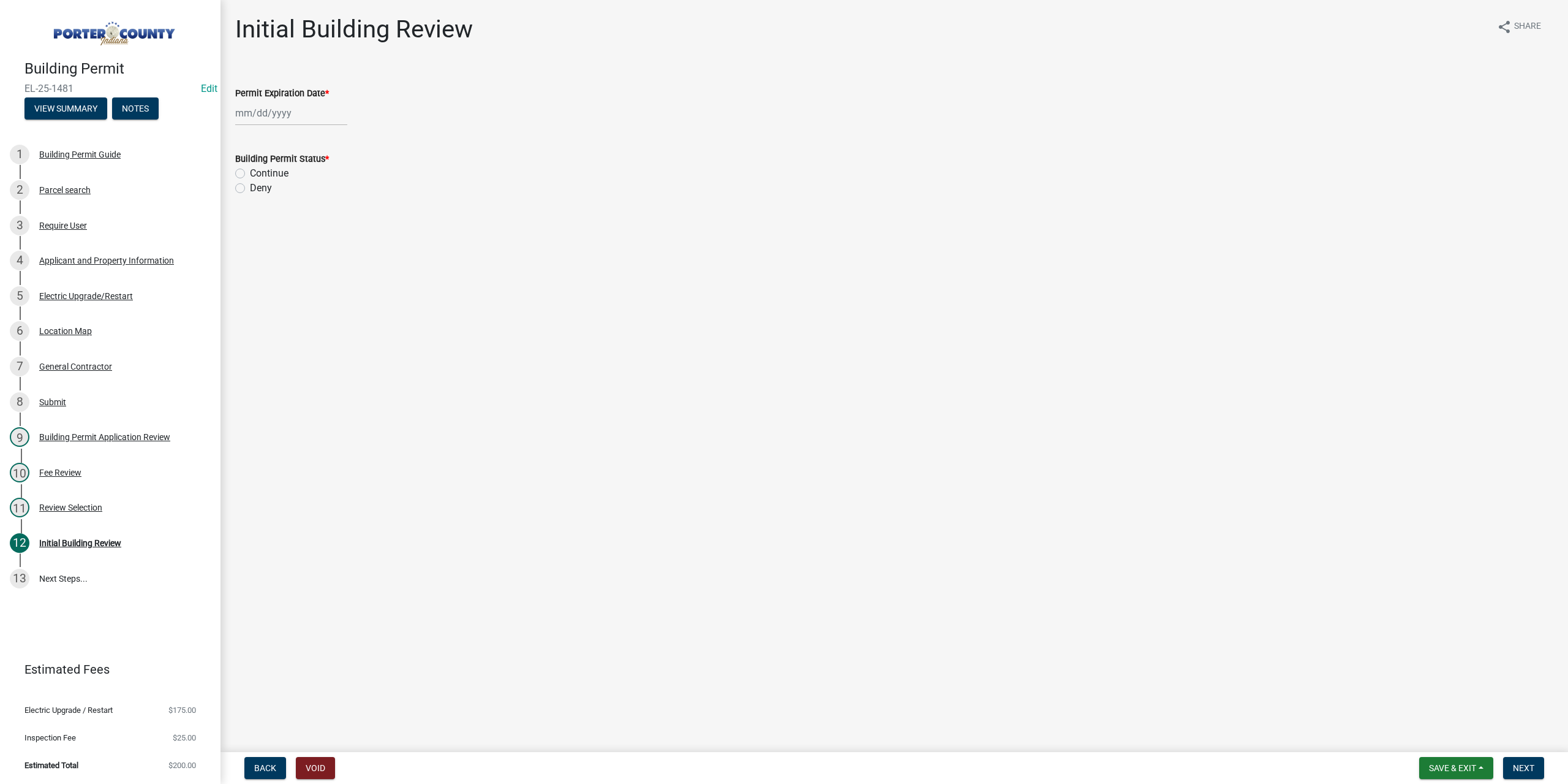
select select "8"
click at [280, 111] on div "Jan Feb Mar Apr May Jun Jul Aug Sep Oct Nov Dec 1525 1526 1527 1528 1529 1530 1…" at bounding box center [292, 112] width 112 height 25
click at [330, 138] on select "1525 1526 1527 1528 1529 1530 1531 1532 1533 1534 1535 1536 1537 1538 1539 1540…" at bounding box center [331, 140] width 44 height 19
select select "2026"
click at [309, 130] on select "1525 1526 1527 1528 1529 1530 1531 1532 1533 1534 1535 1536 1537 1538 1539 1540…" at bounding box center [331, 140] width 44 height 19
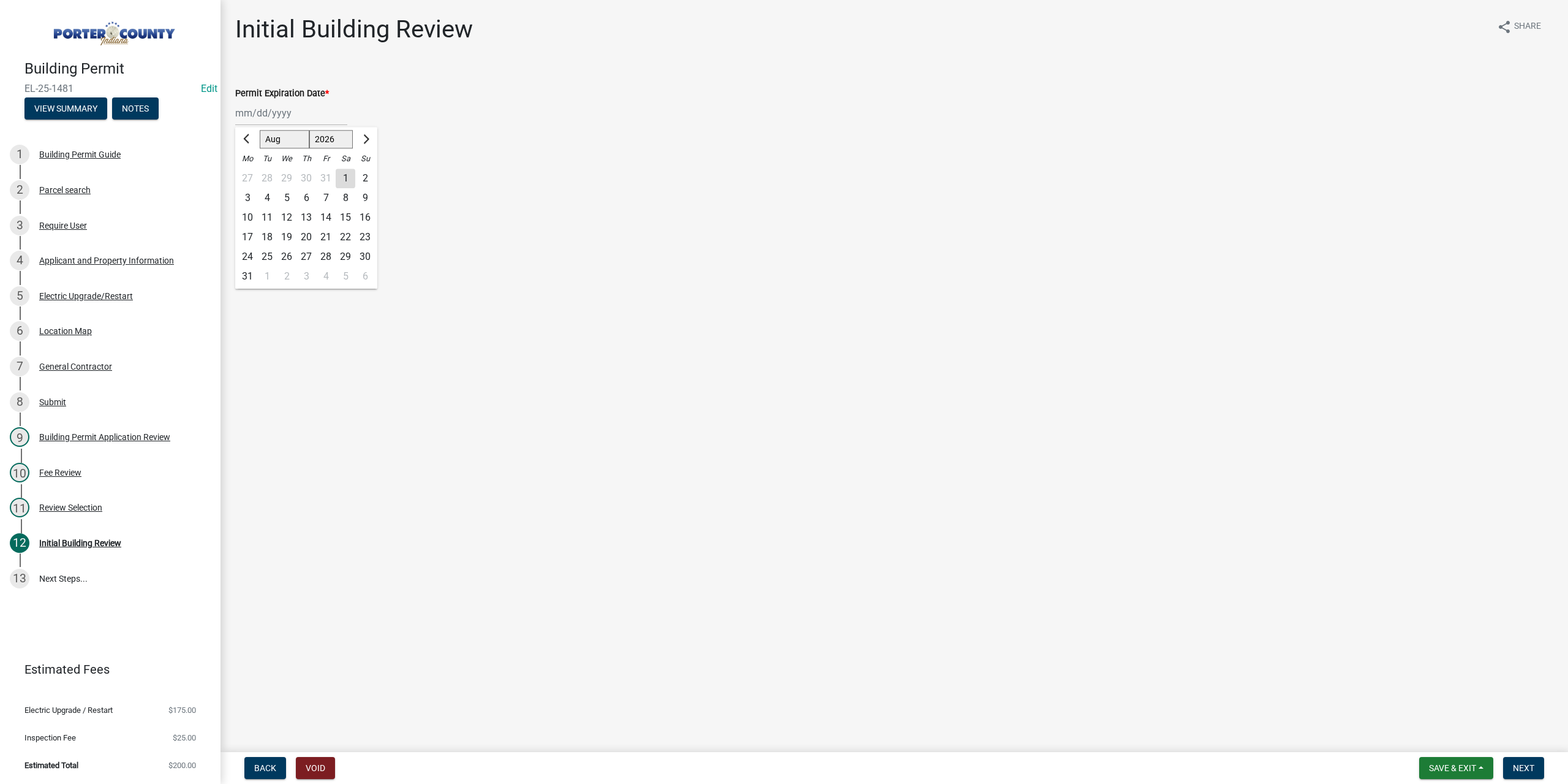
click at [290, 217] on div "12" at bounding box center [286, 217] width 19 height 19
type input "08/12/2026"
click at [250, 172] on label "Continue" at bounding box center [269, 173] width 39 height 14
click at [250, 172] on input "Continue" at bounding box center [254, 169] width 8 height 8
radio input "true"
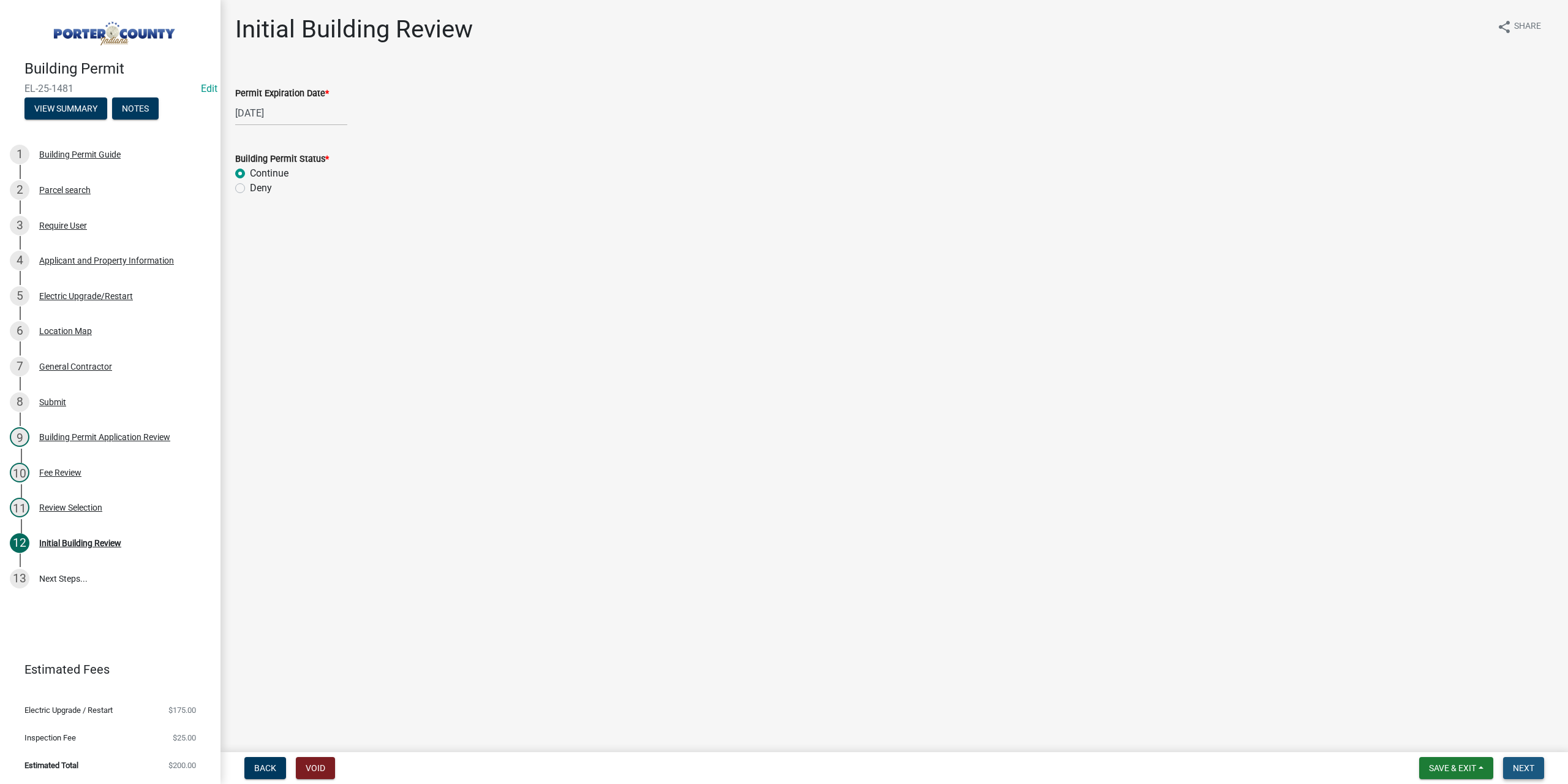
click at [1528, 760] on button "Next" at bounding box center [1523, 767] width 41 height 22
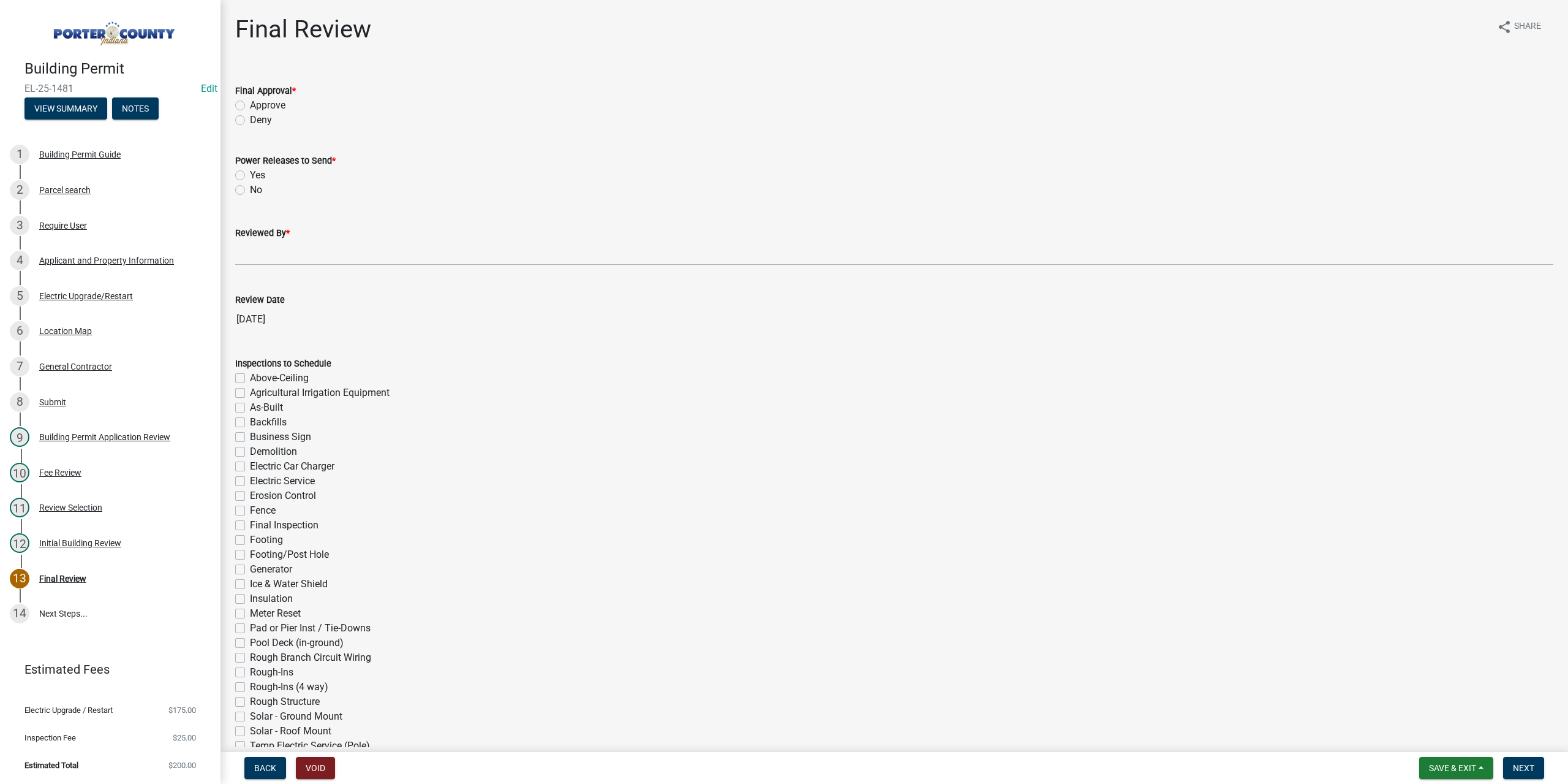
click at [250, 104] on label "Approve" at bounding box center [267, 105] width 35 height 14
click at [250, 104] on input "Approve" at bounding box center [254, 102] width 8 height 8
radio input "true"
click at [250, 190] on label "No" at bounding box center [256, 190] width 12 height 14
click at [250, 190] on input "No" at bounding box center [254, 186] width 8 height 8
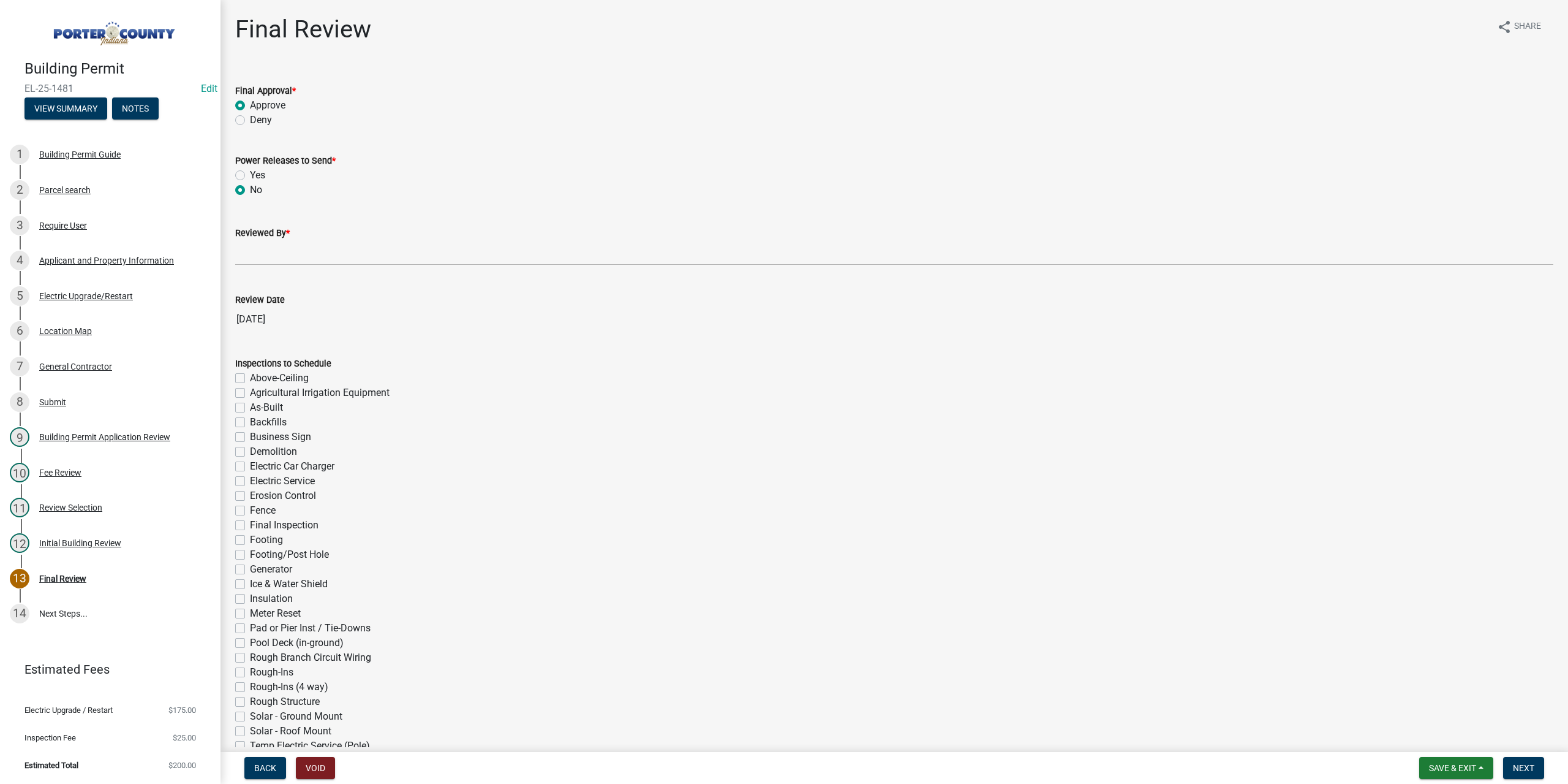
radio input "true"
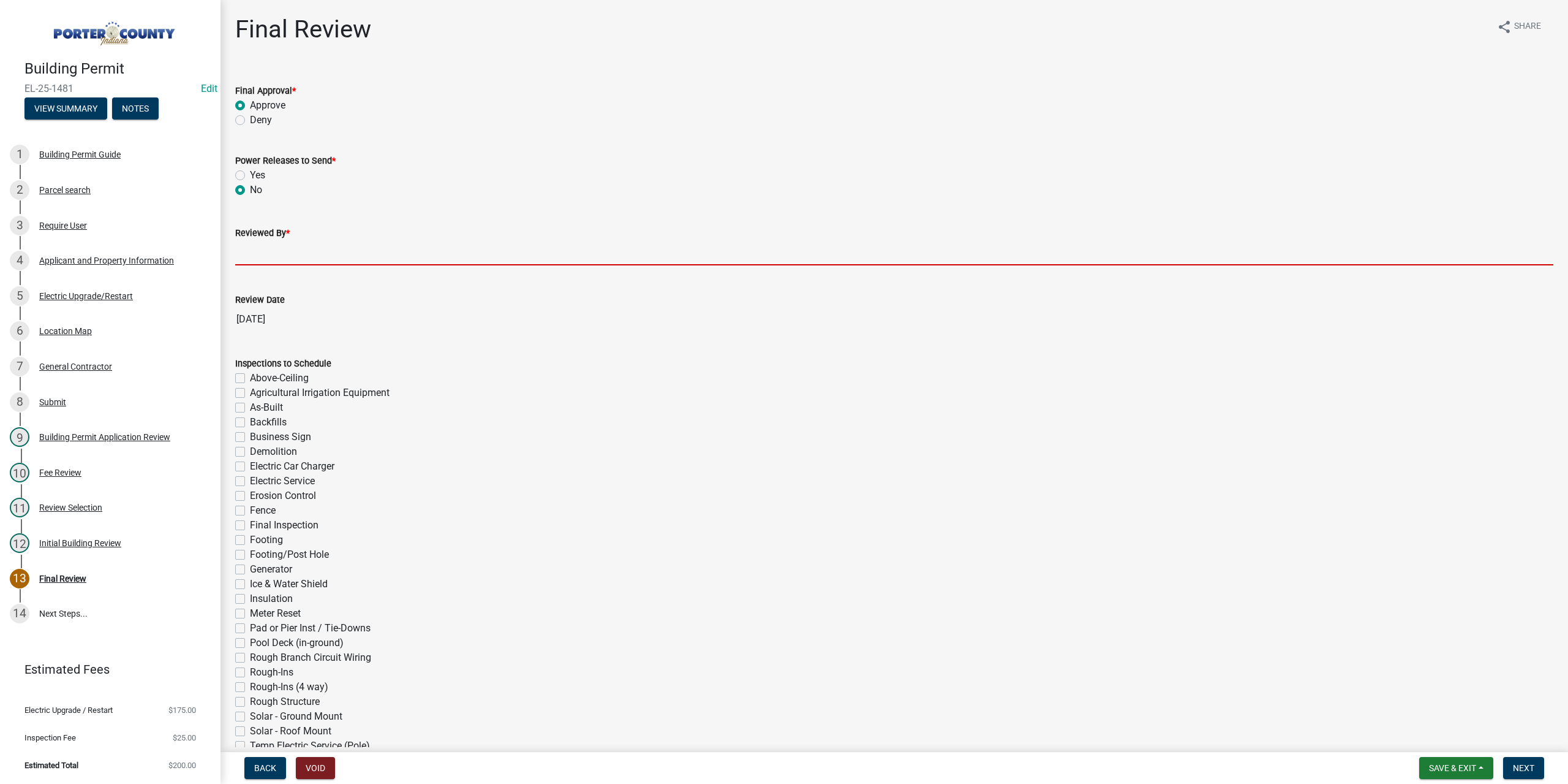
drag, startPoint x: 248, startPoint y: 248, endPoint x: 251, endPoint y: 254, distance: 6.7
click at [248, 249] on input "Reviewed By *" at bounding box center [895, 252] width 1318 height 25
type input "TT"
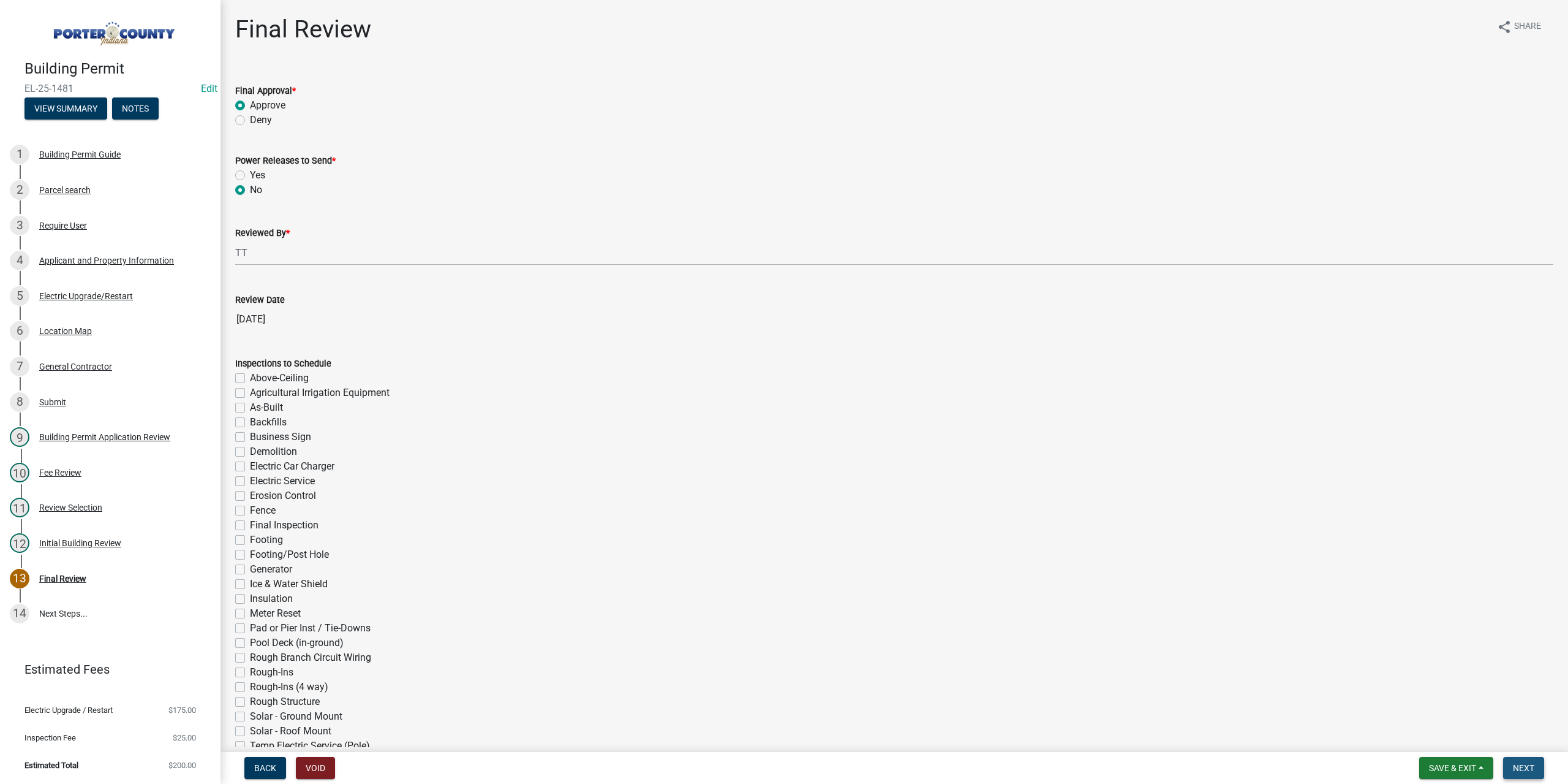
drag, startPoint x: 1528, startPoint y: 772, endPoint x: 1481, endPoint y: 468, distance: 307.6
click at [1528, 769] on span "Next" at bounding box center [1523, 768] width 22 height 10
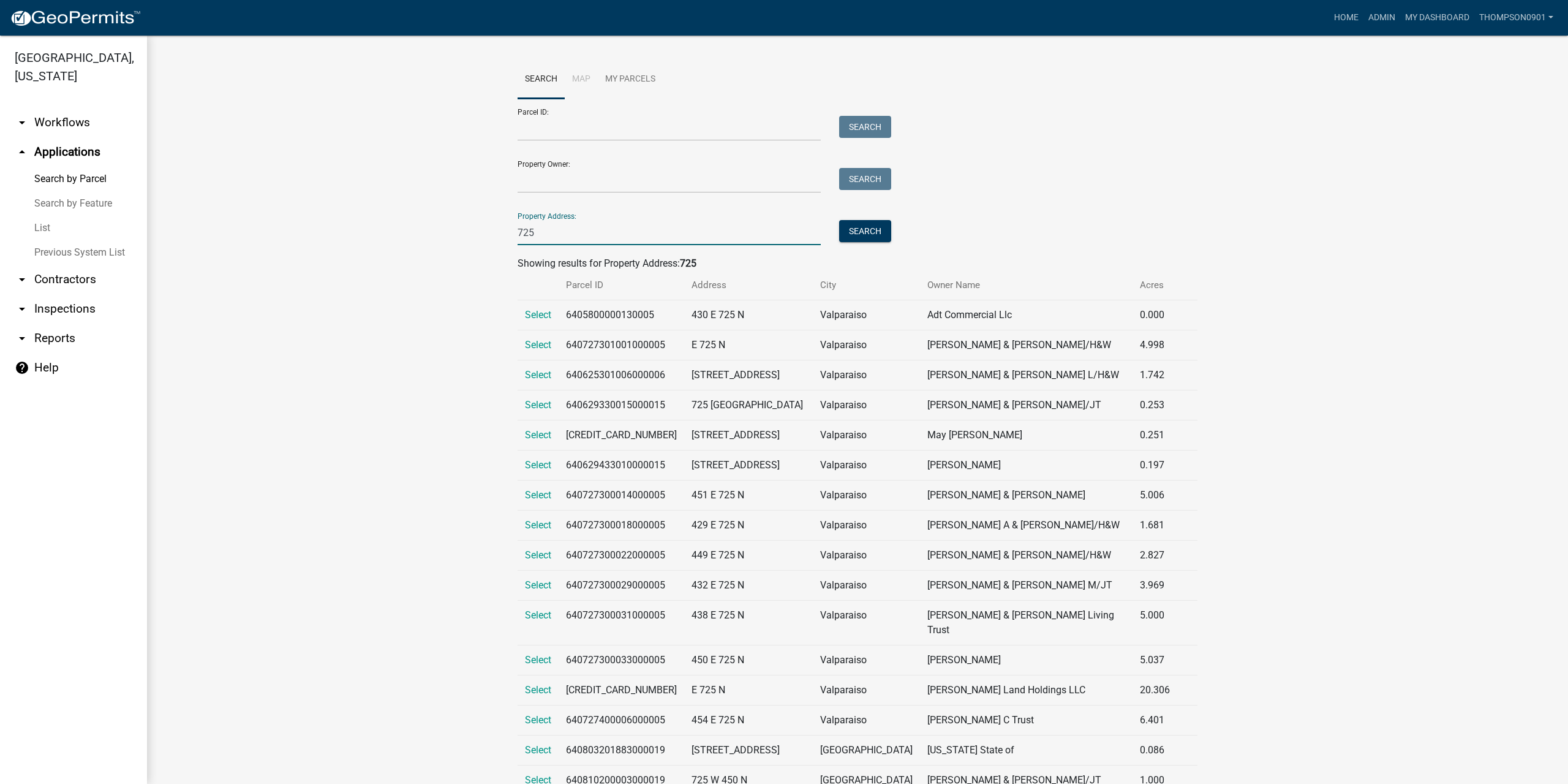
scroll to position [5208, 0]
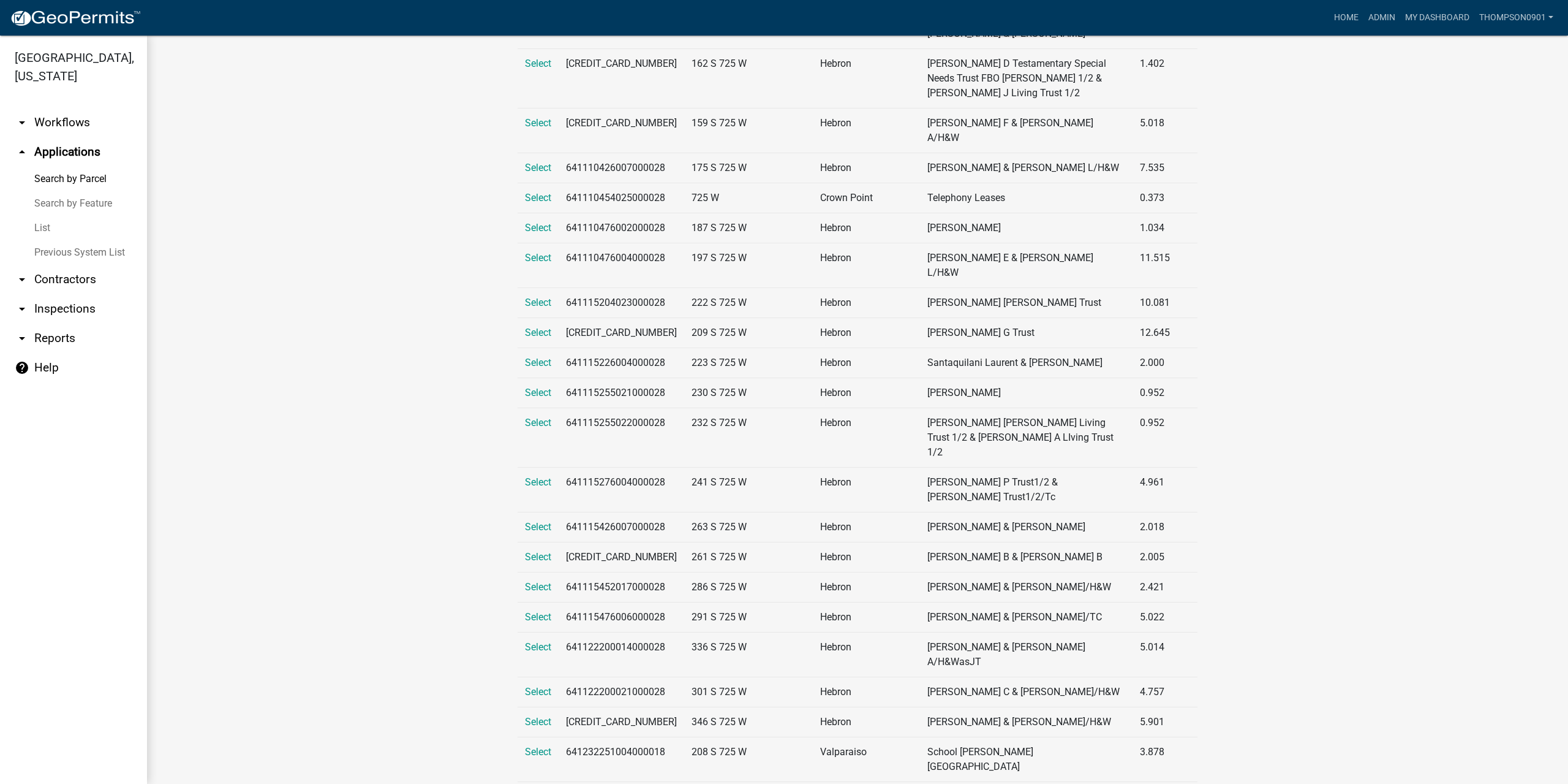
click at [59, 166] on link "Search by Parcel" at bounding box center [73, 179] width 147 height 24
click at [66, 166] on link "Search by Parcel" at bounding box center [73, 179] width 147 height 24
click at [69, 166] on link "Search by Parcel" at bounding box center [73, 179] width 147 height 24
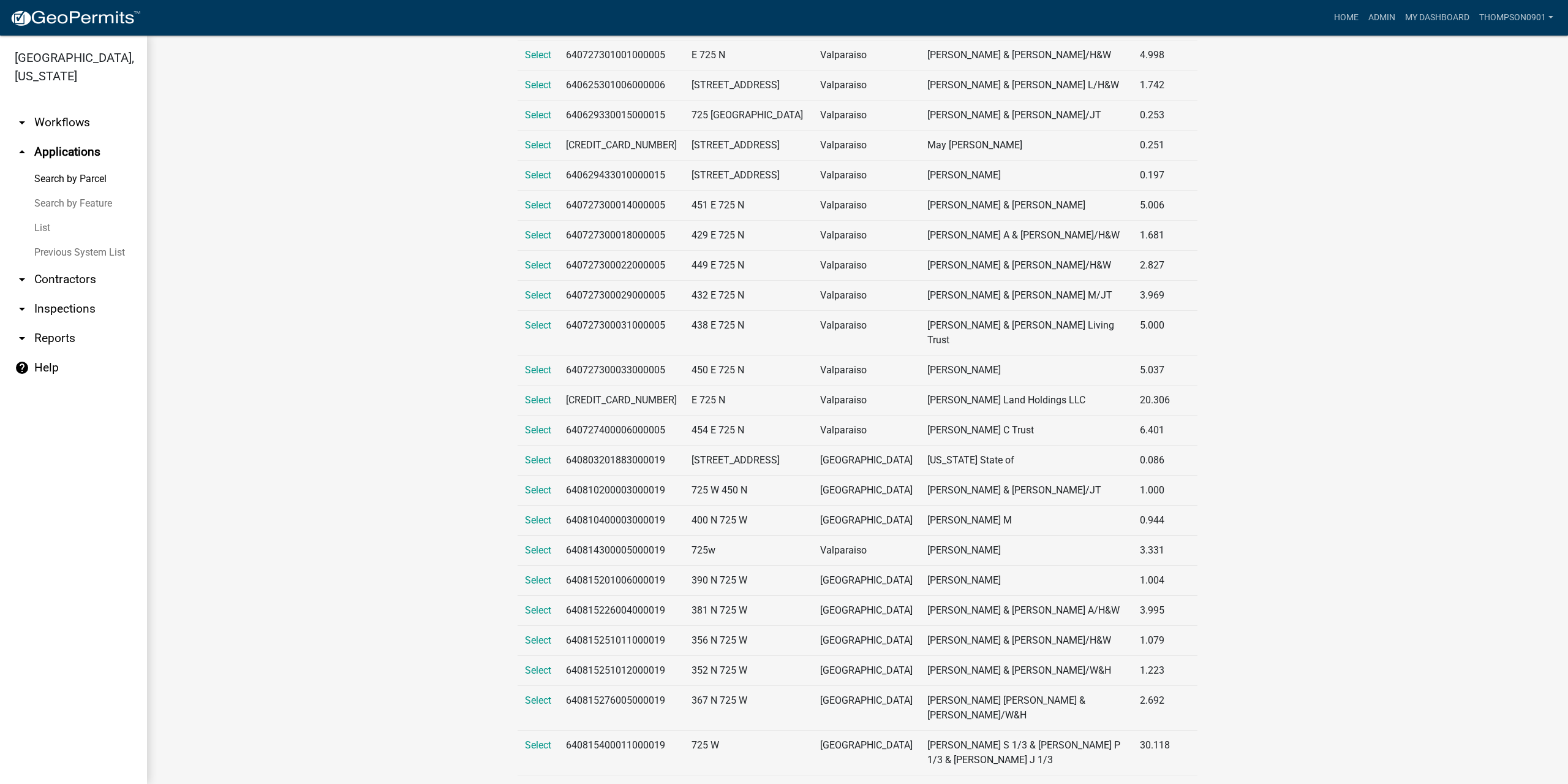
scroll to position [0, 0]
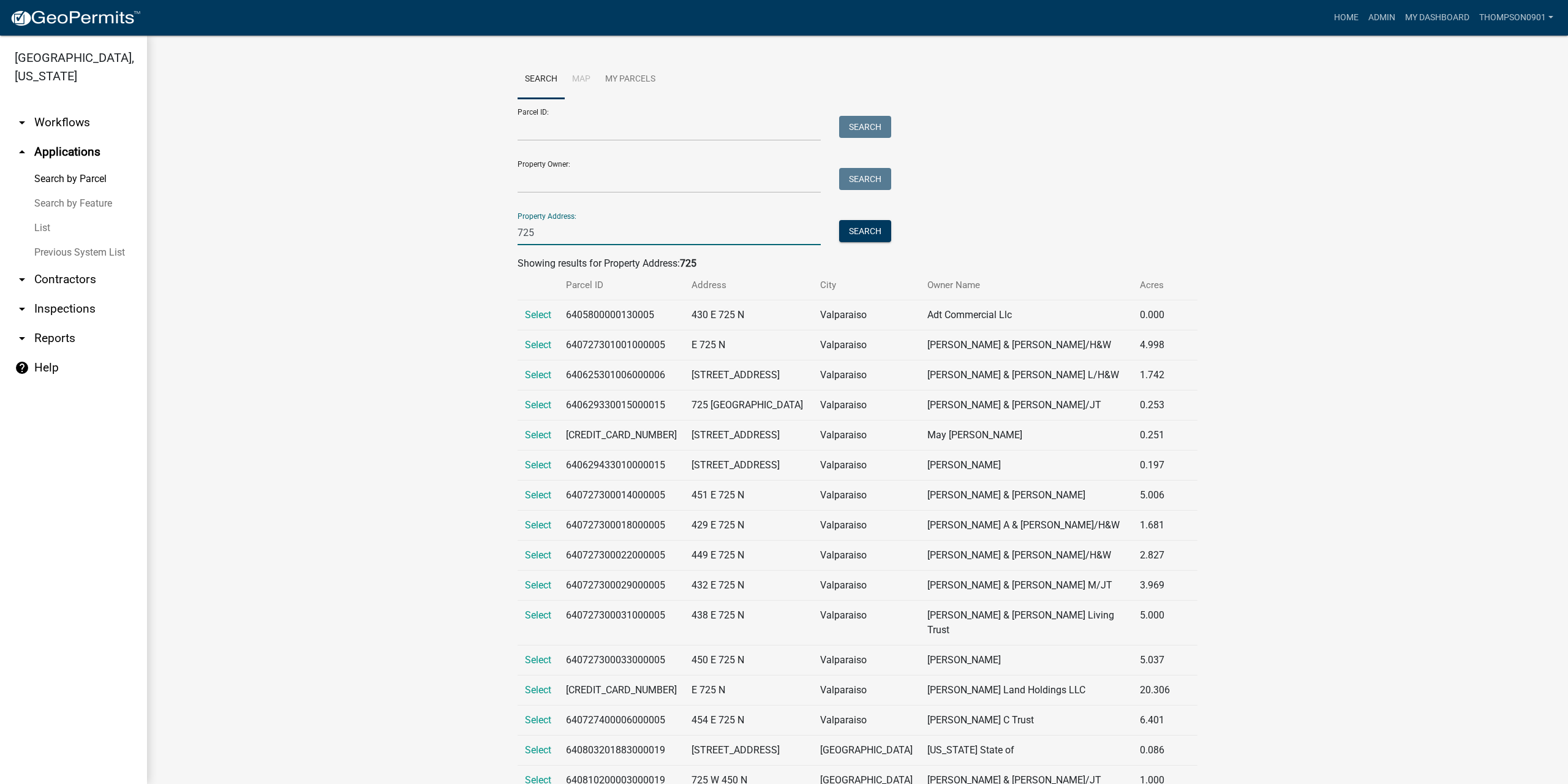
drag, startPoint x: 565, startPoint y: 231, endPoint x: 0, endPoint y: 216, distance: 565.2
click at [0, 216] on div "[GEOGRAPHIC_DATA], [US_STATE] arrow_drop_down Workflows List arrow_drop_up Appl…" at bounding box center [784, 409] width 1568 height 748
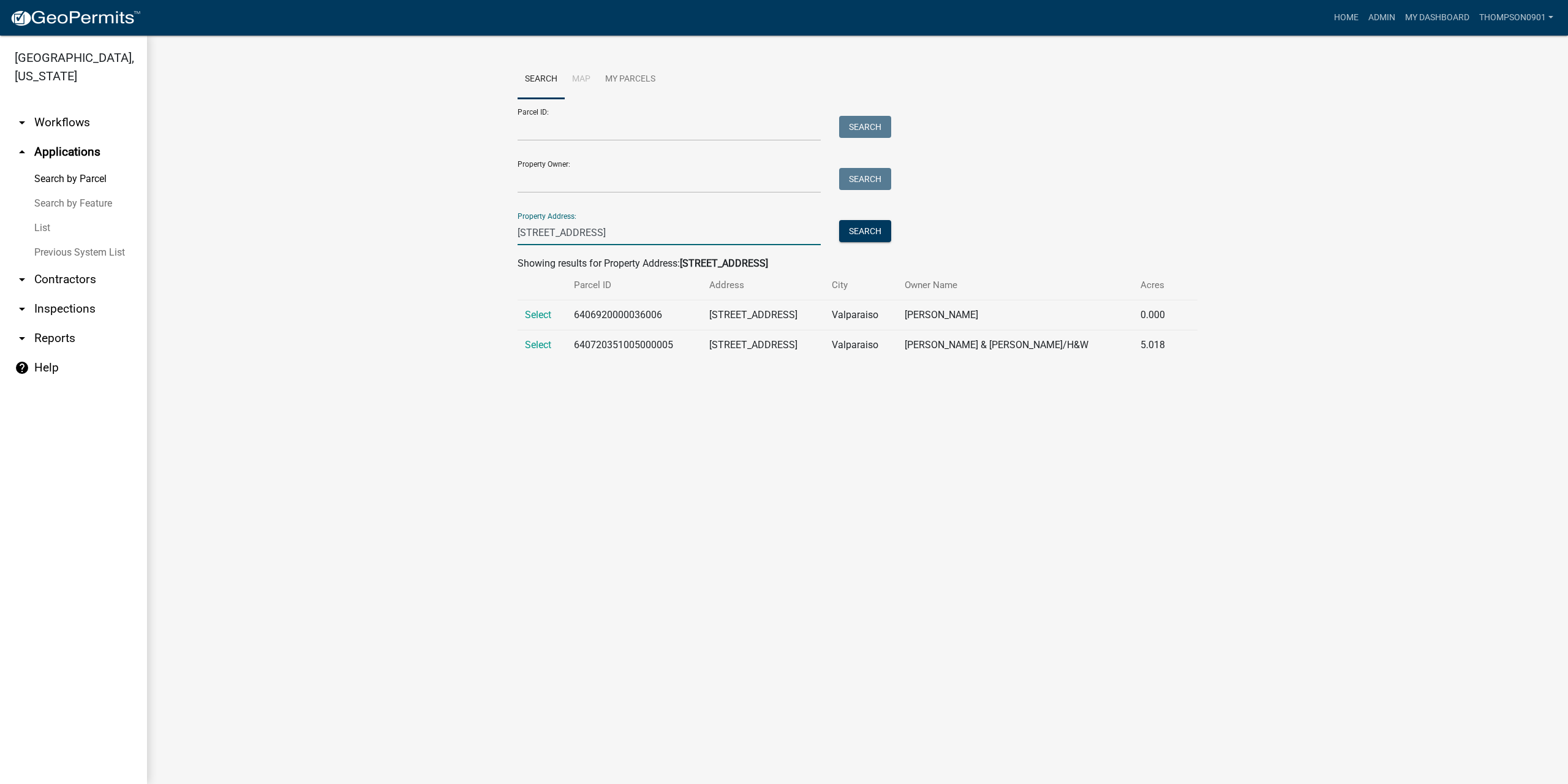
drag, startPoint x: 537, startPoint y: 231, endPoint x: 349, endPoint y: 231, distance: 188.0
click at [349, 231] on wm-workflow-application-search-view "Search Map My Parcels Parcel ID: Search Property Owner: Search Property Address…" at bounding box center [857, 214] width 1372 height 309
type input "213 us hwy 2"
drag, startPoint x: 45, startPoint y: 207, endPoint x: 55, endPoint y: 195, distance: 15.6
click at [45, 215] on link "List" at bounding box center [73, 228] width 147 height 24
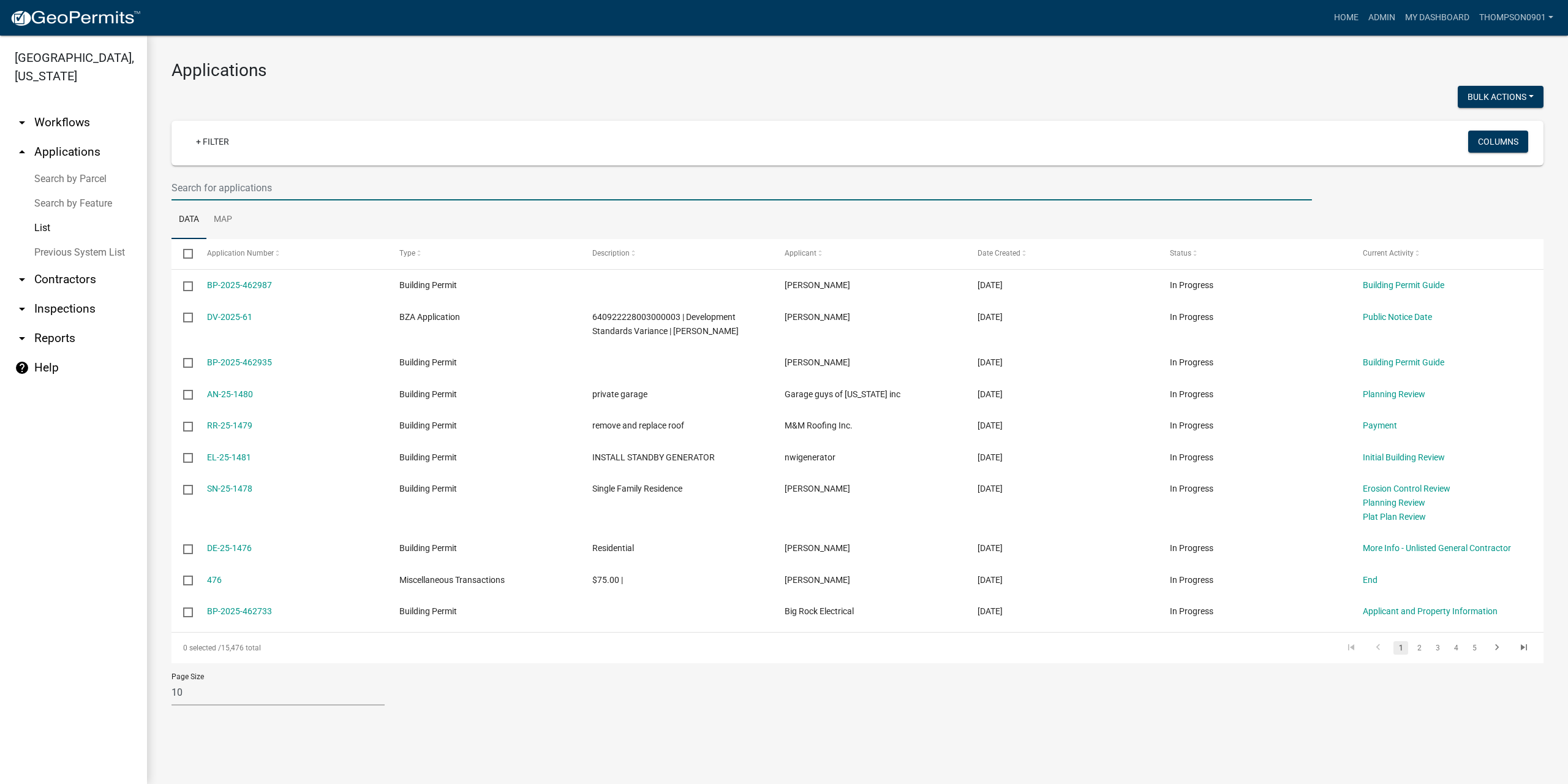
click at [200, 187] on input "text" at bounding box center [741, 187] width 1140 height 25
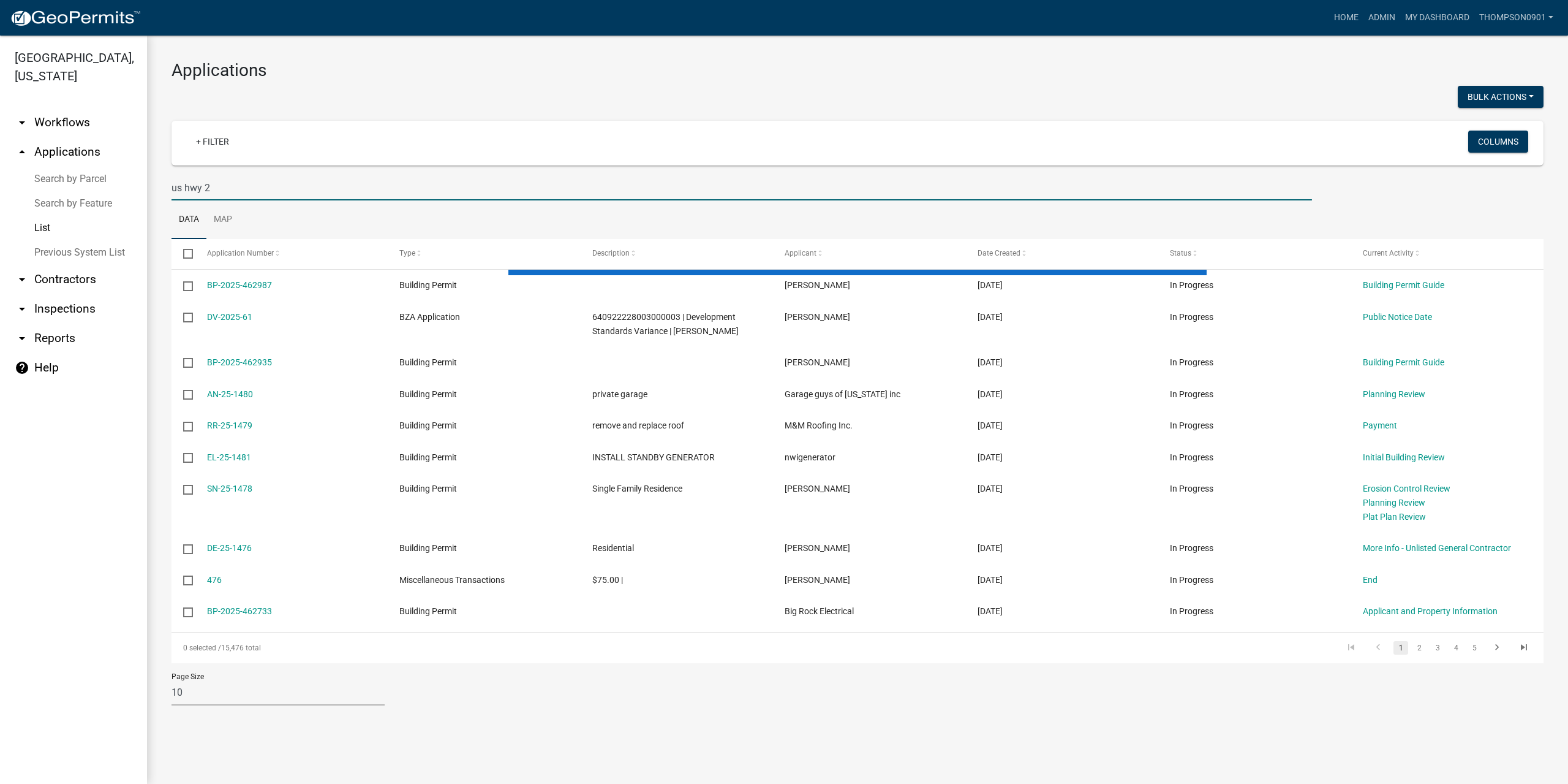
type input "us hwy 2"
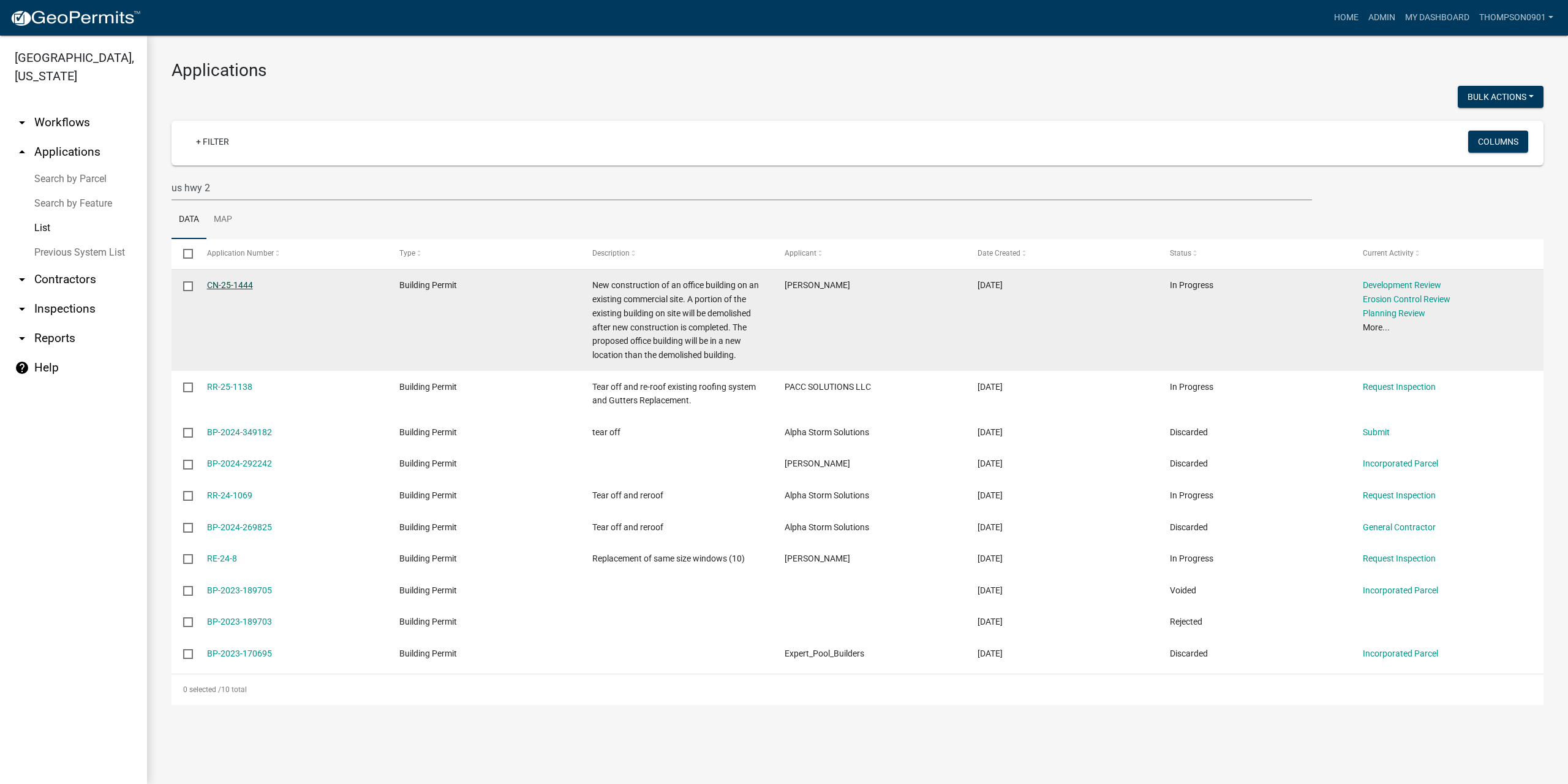
click at [239, 284] on link "CN-25-1444" at bounding box center [230, 285] width 46 height 10
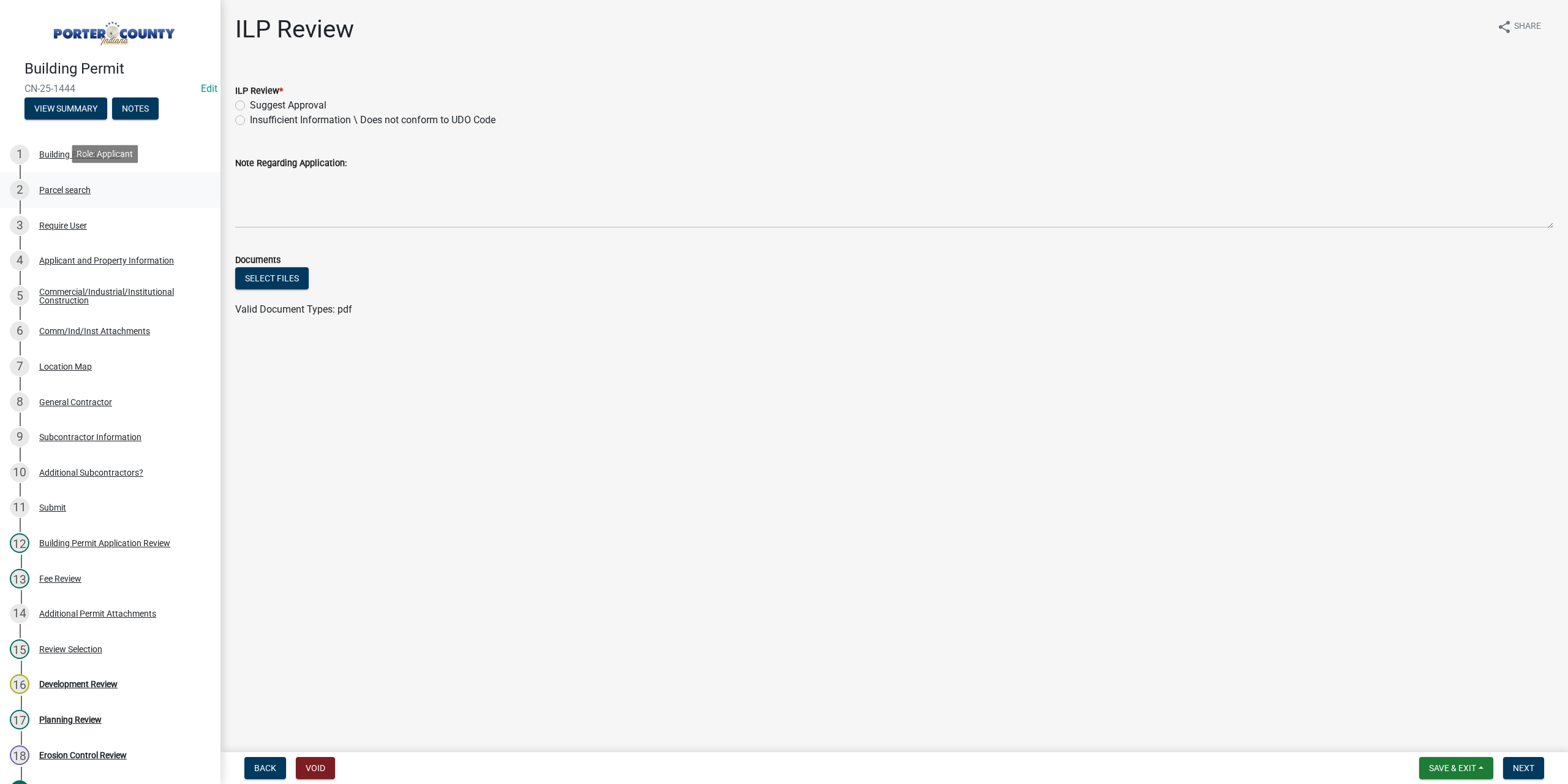
click at [86, 180] on div "2 Parcel search" at bounding box center [105, 190] width 191 height 19
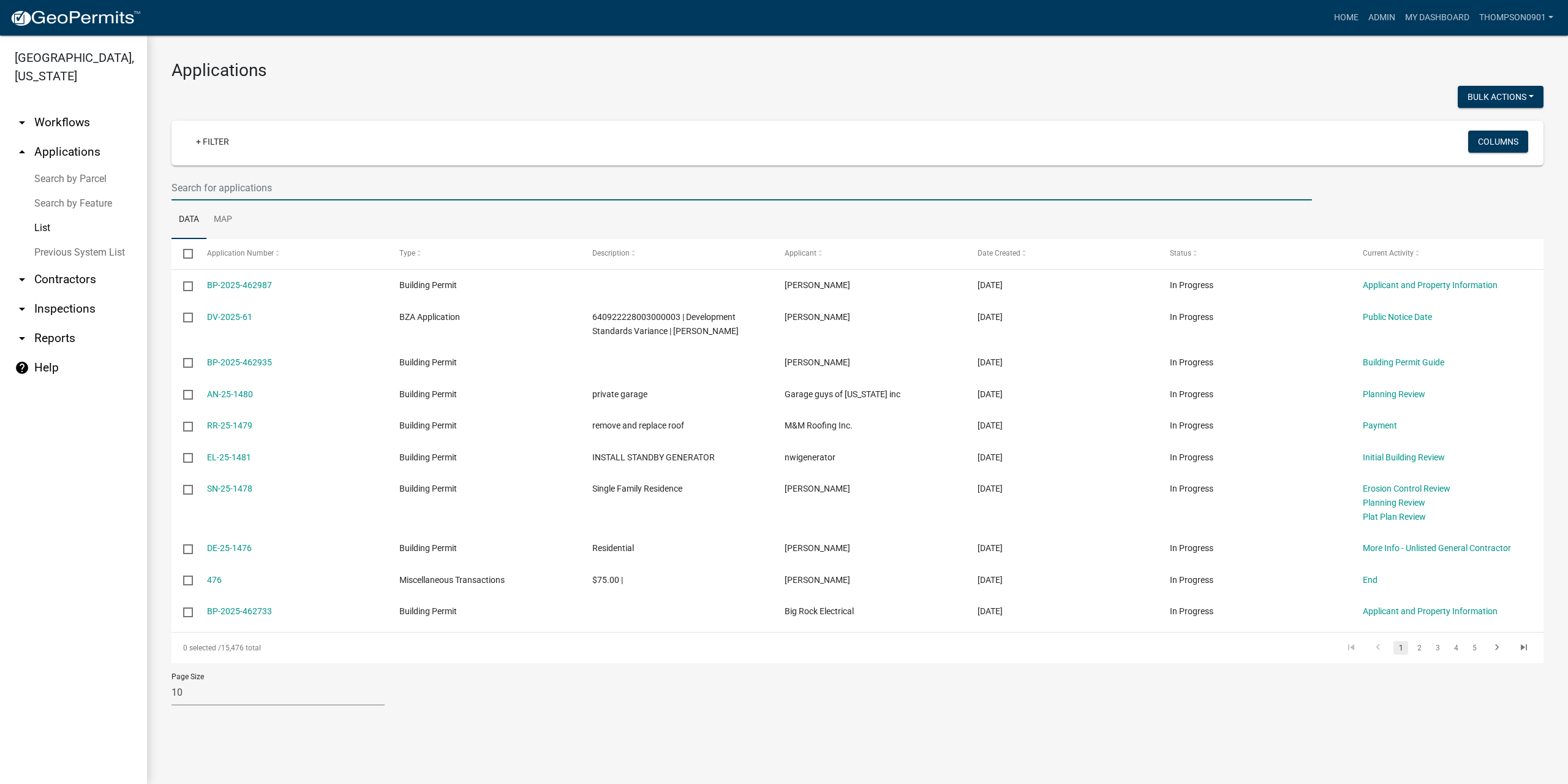
click at [306, 186] on input "text" at bounding box center [741, 187] width 1140 height 25
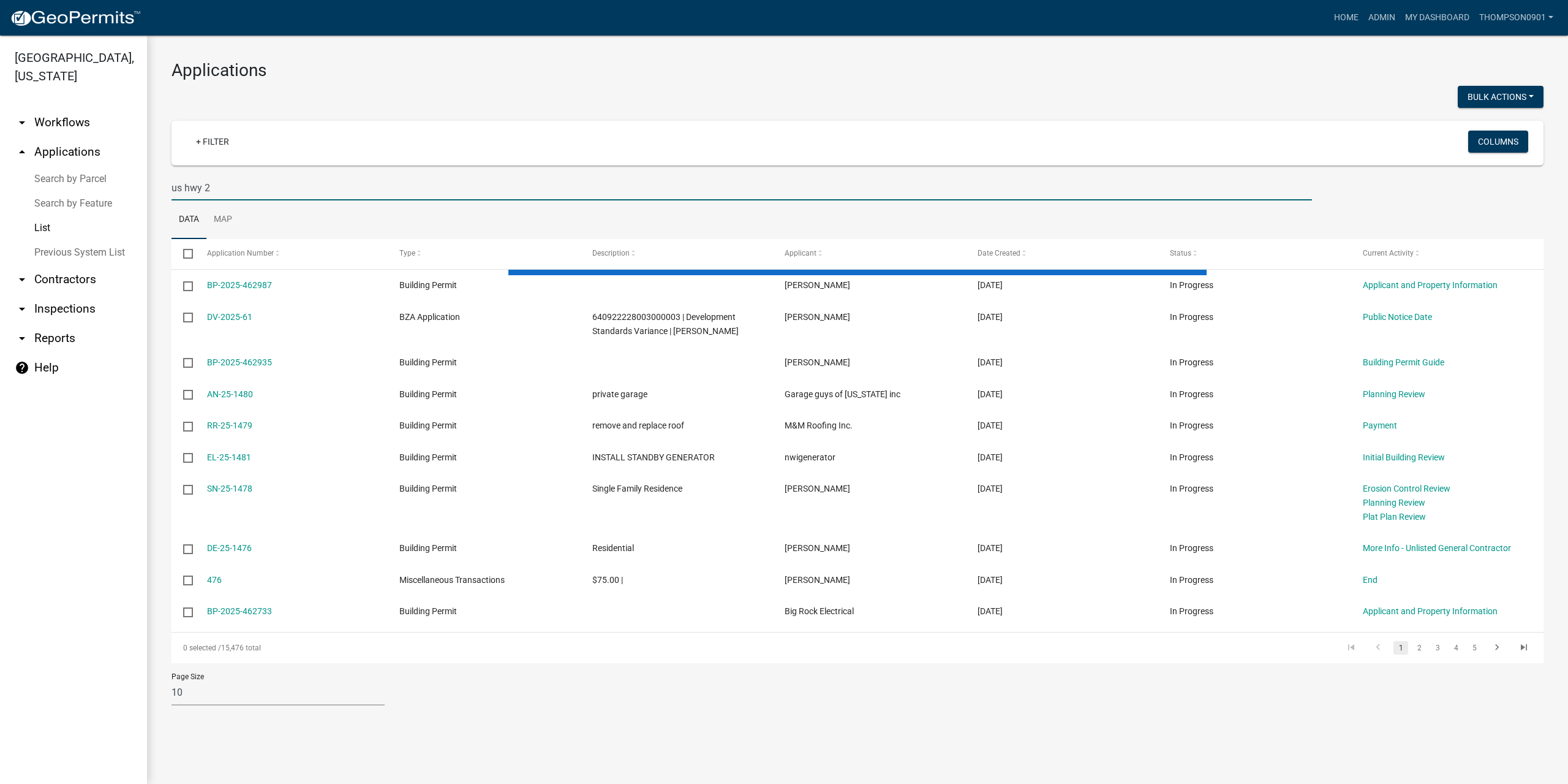
type input "us hwy 2"
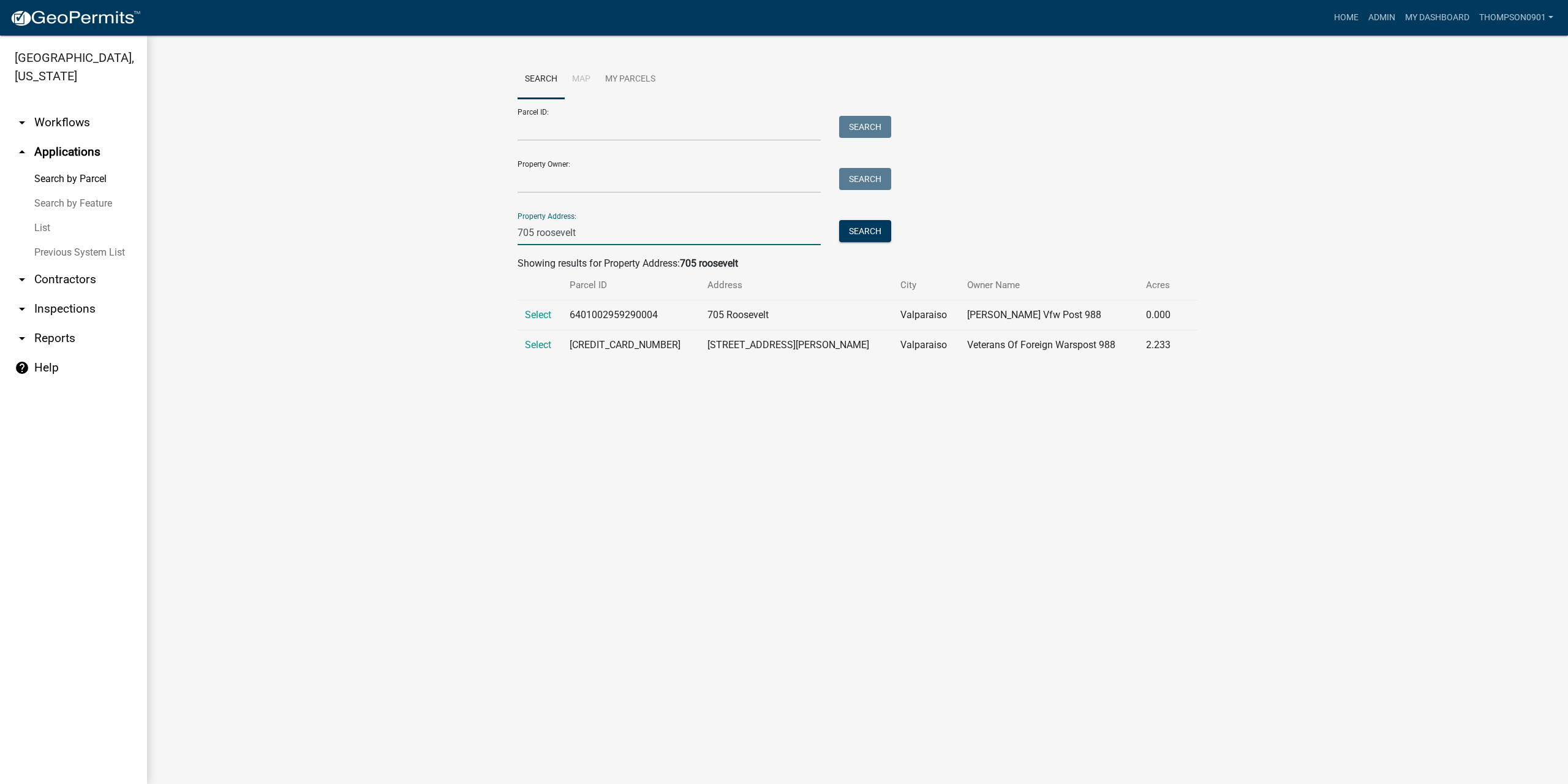
click at [39, 195] on link "Search by Feature" at bounding box center [73, 203] width 147 height 24
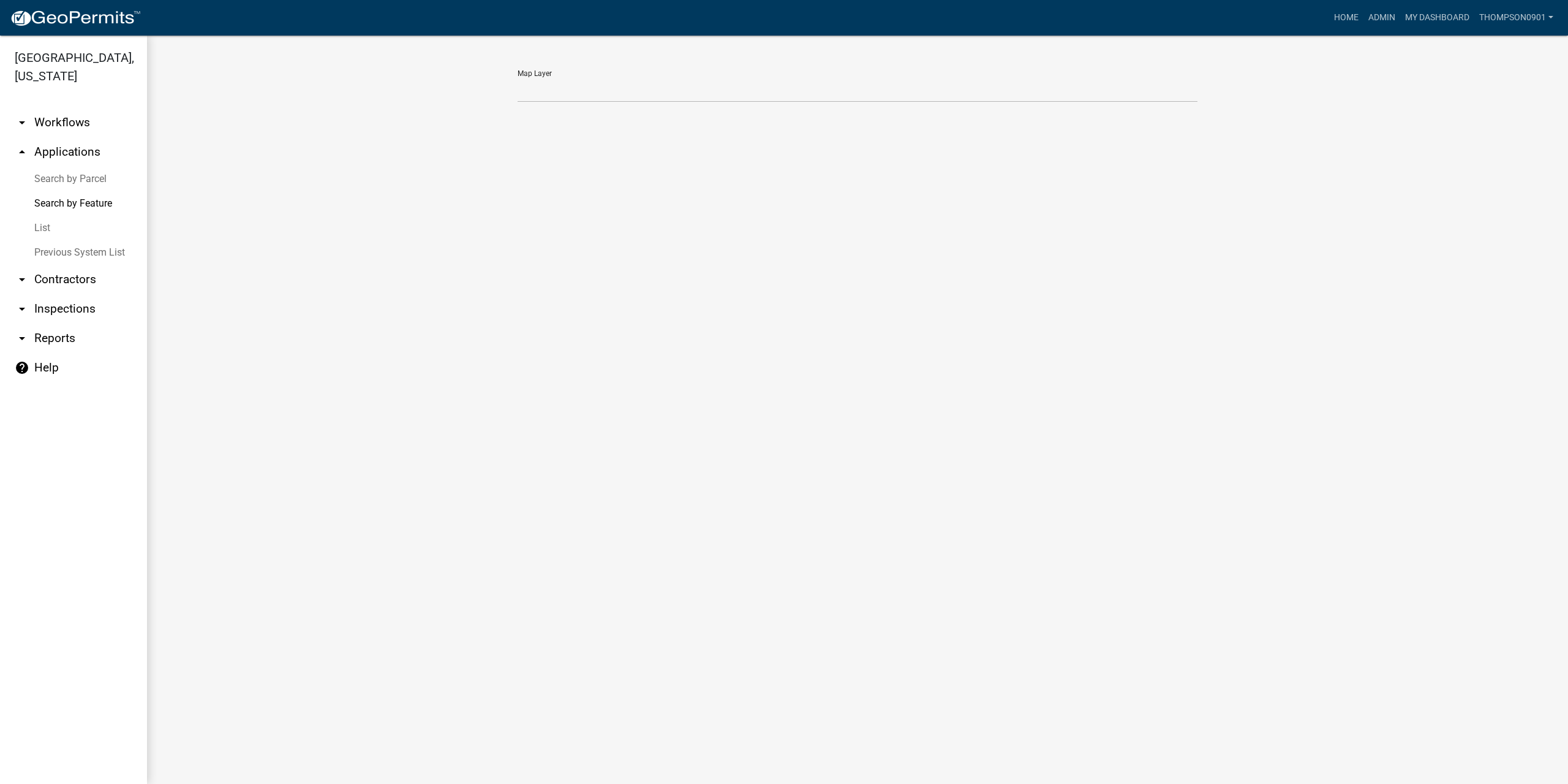
click at [38, 215] on link "List" at bounding box center [73, 228] width 147 height 24
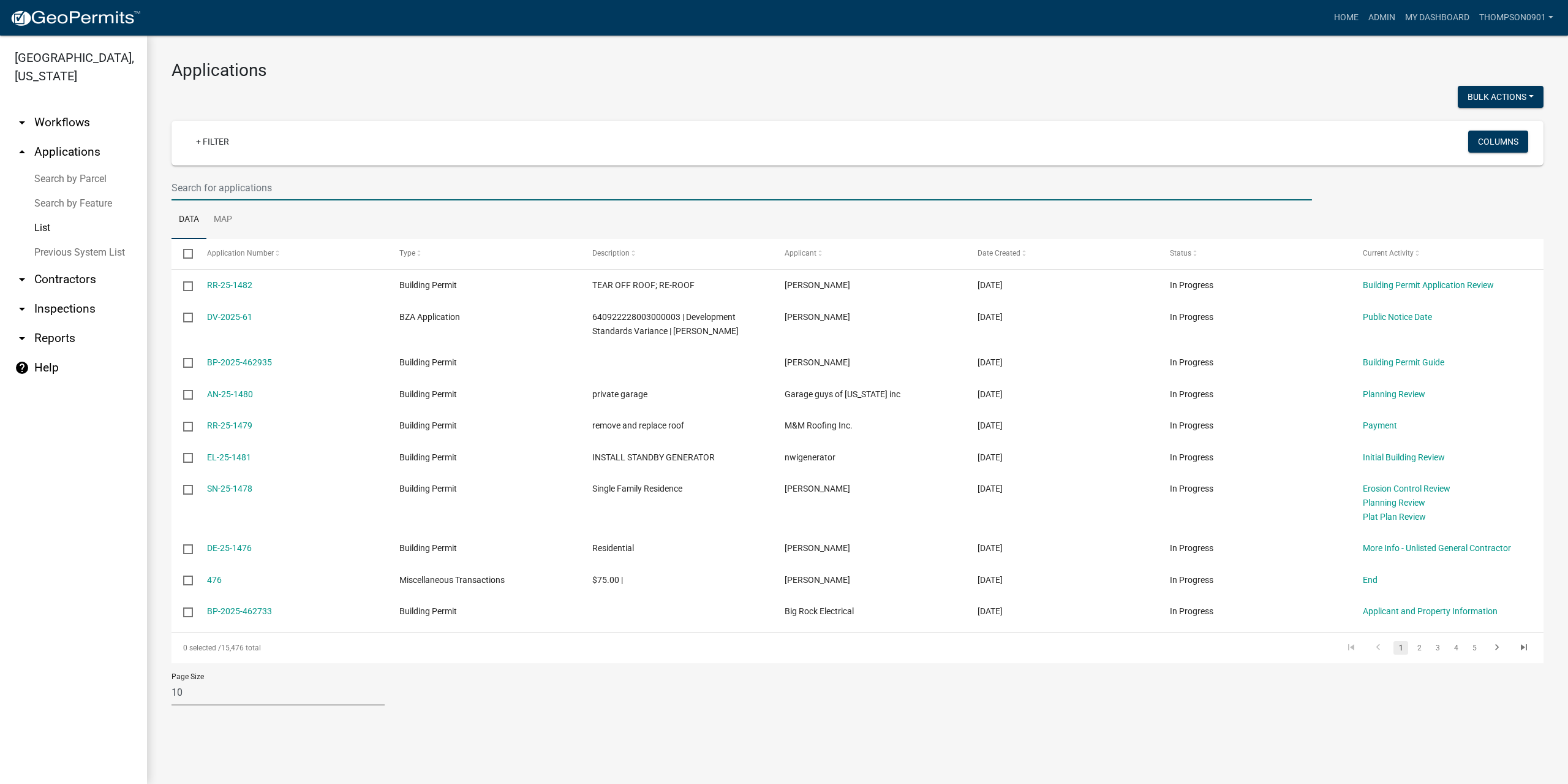
click at [215, 188] on input "text" at bounding box center [741, 187] width 1140 height 25
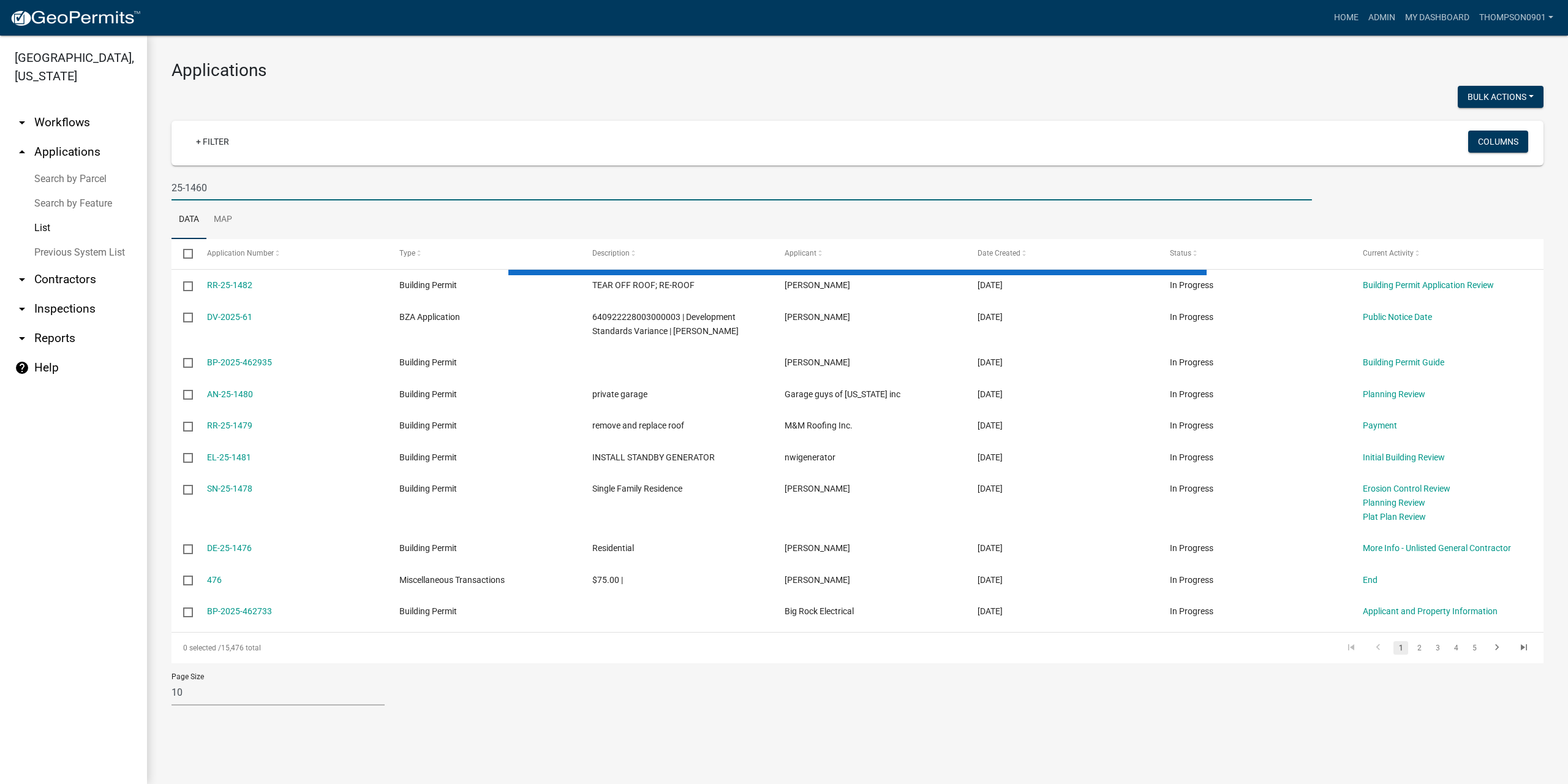
type input "25-1460"
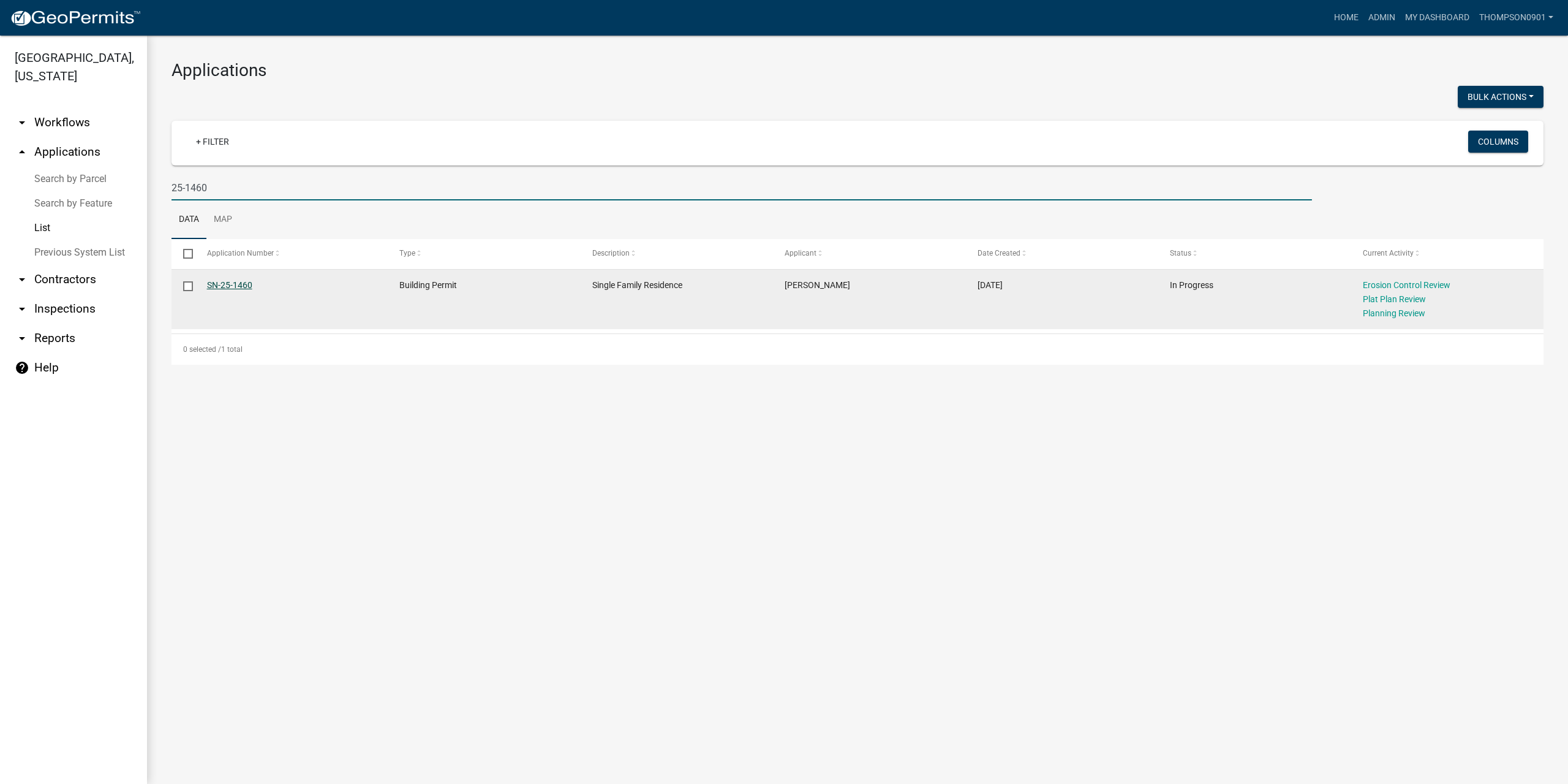
click at [220, 285] on link "SN-25-1460" at bounding box center [229, 285] width 45 height 10
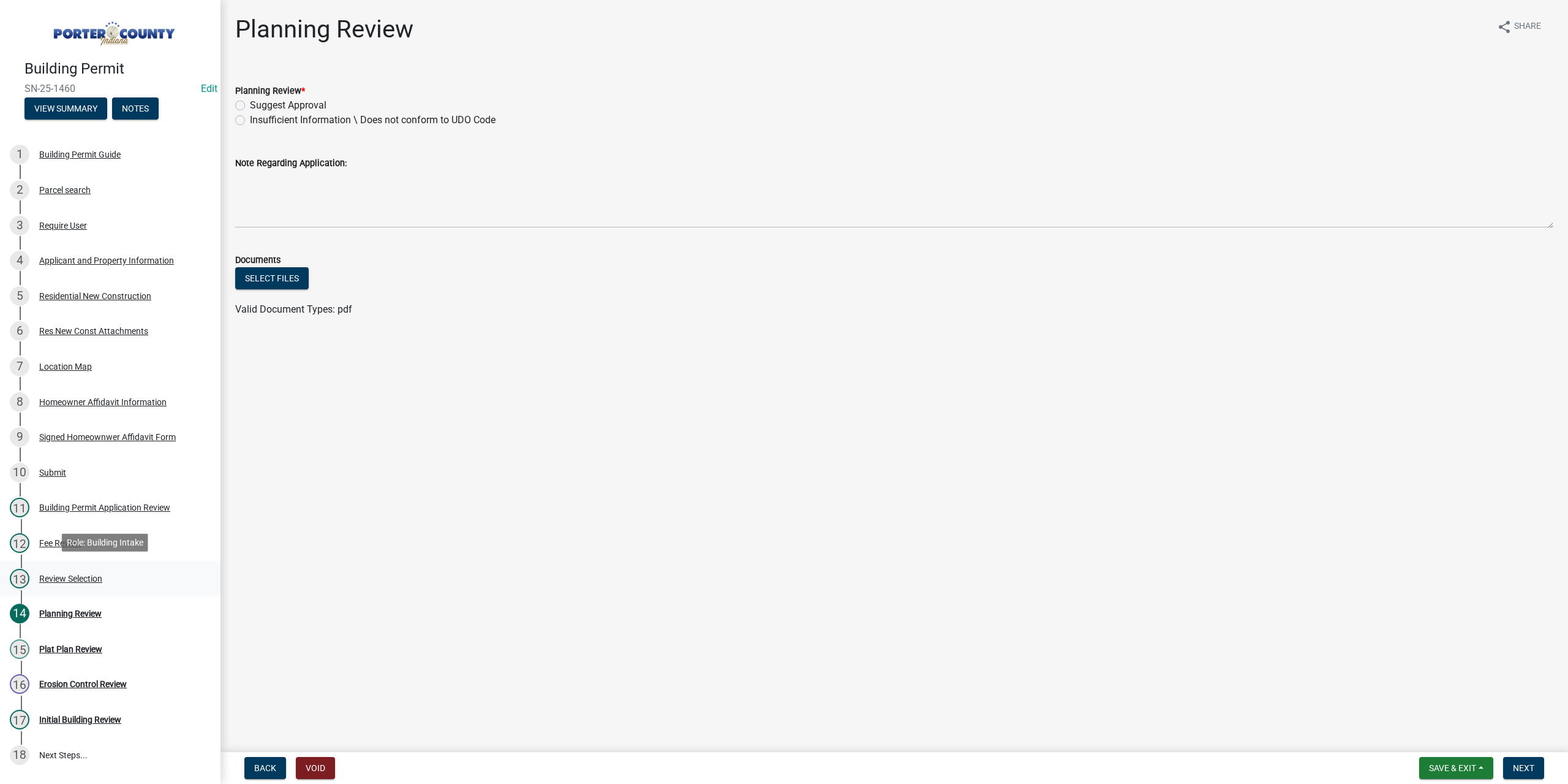
drag, startPoint x: 84, startPoint y: 573, endPoint x: 88, endPoint y: 563, distance: 10.8
click at [84, 574] on div "Review Selection" at bounding box center [71, 579] width 63 height 9
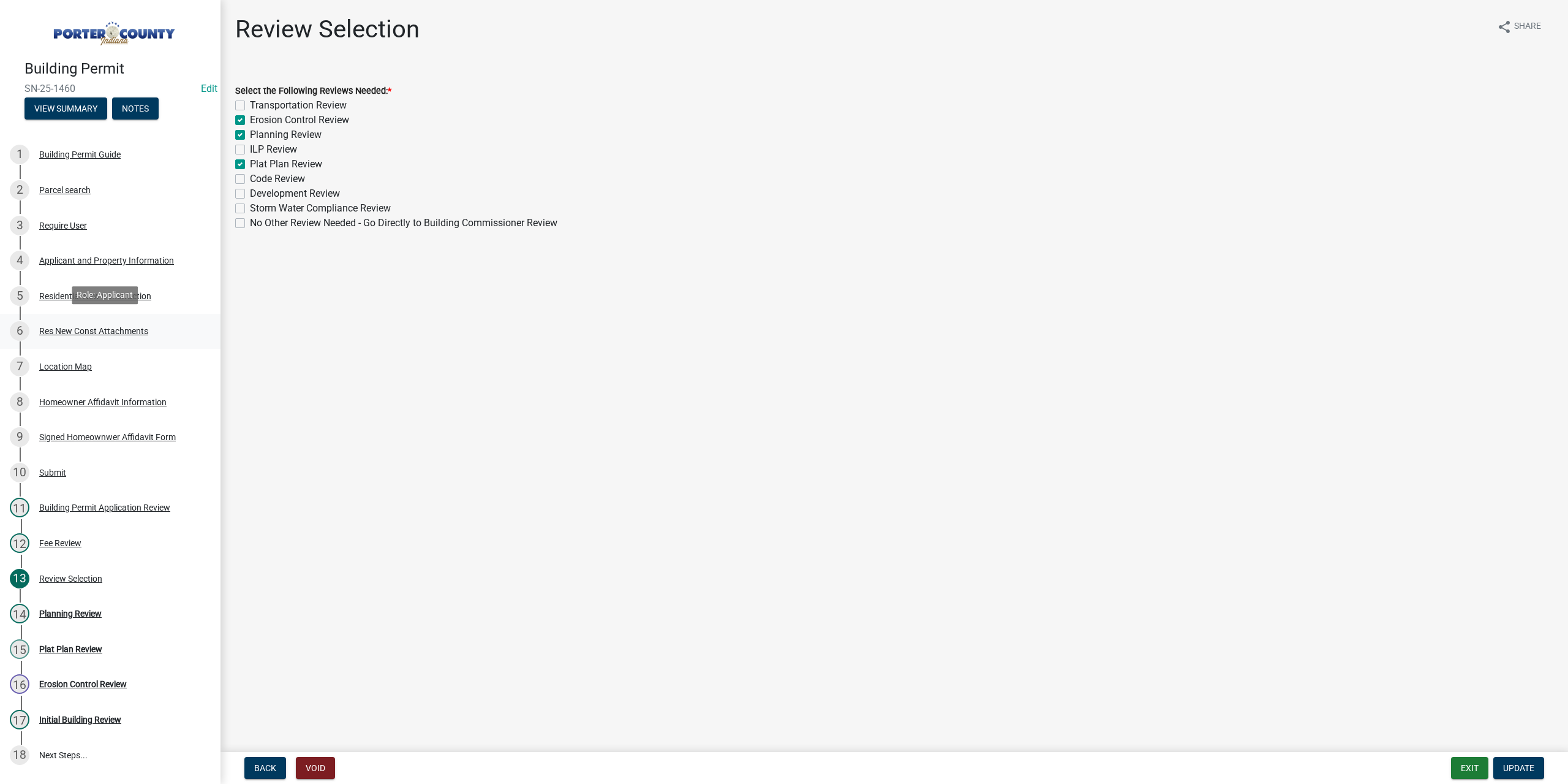
click at [45, 326] on div "Res New Const Attachments" at bounding box center [93, 331] width 109 height 9
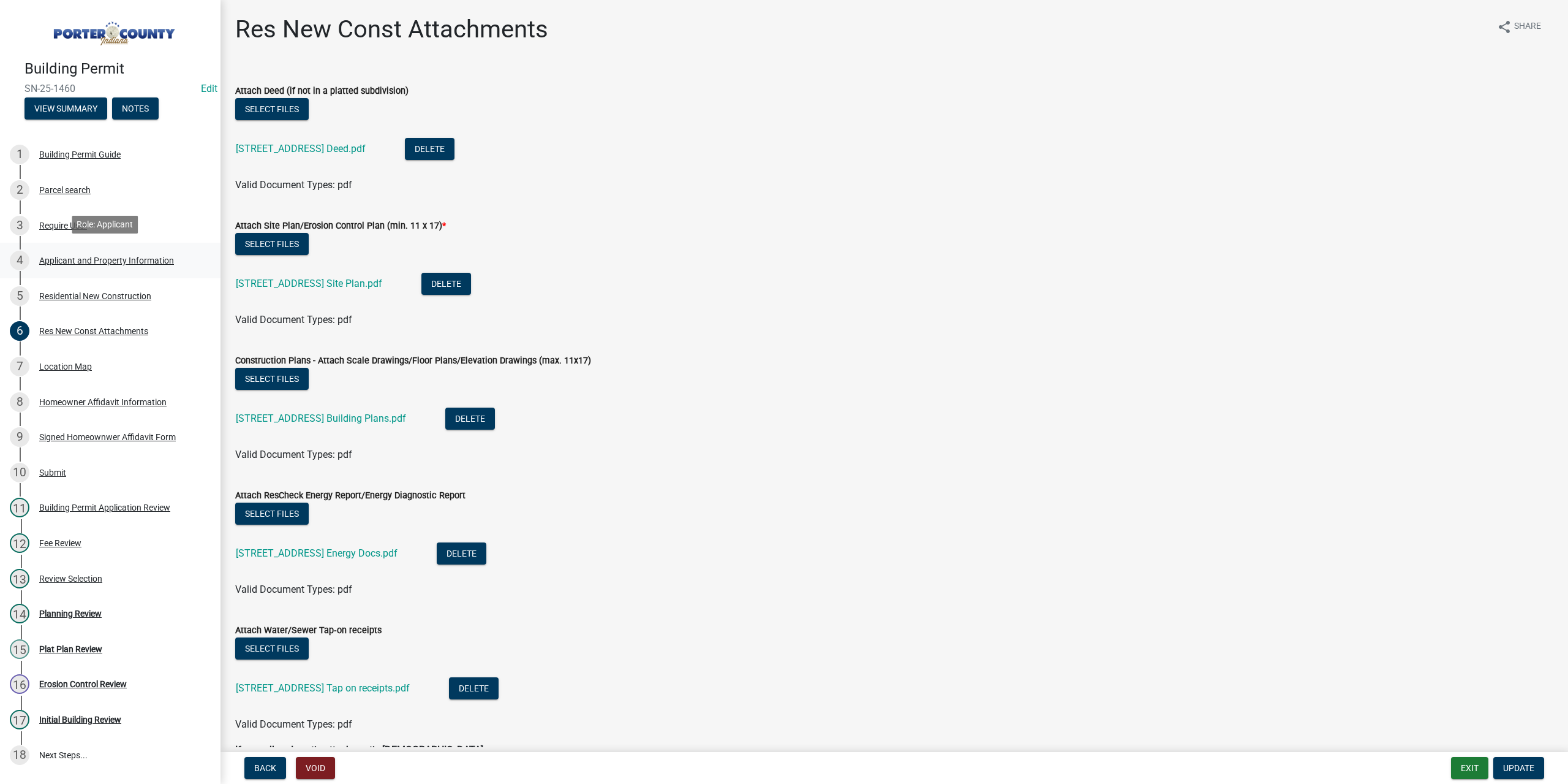
click at [66, 251] on div "4 Applicant and Property Information" at bounding box center [105, 260] width 191 height 19
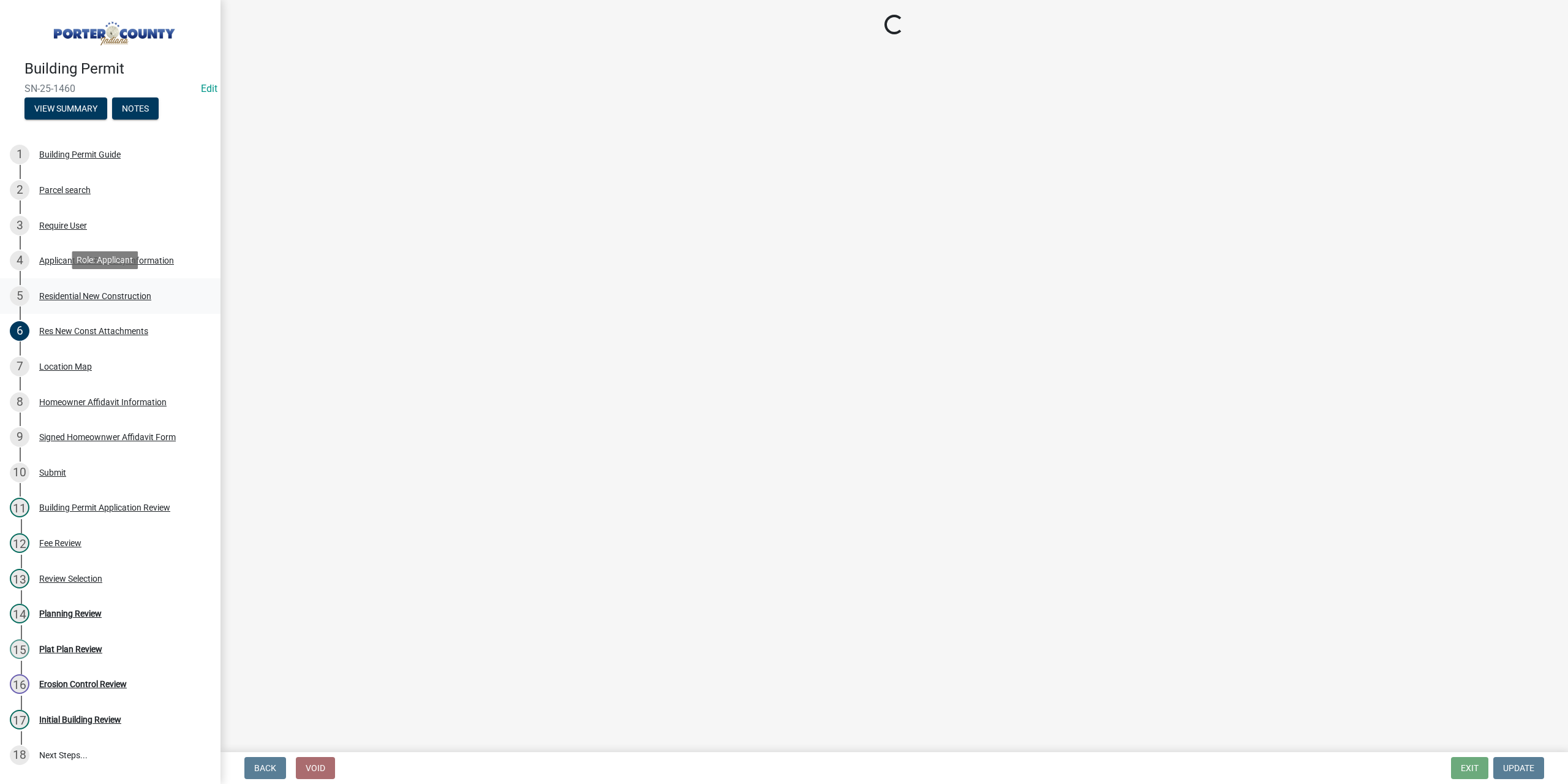
click at [63, 292] on div "Residential New Construction" at bounding box center [95, 296] width 112 height 9
select select "eebc071e-620a-4db8-83e9-cb6b194c67e9"
select select "ea6751d4-6bf7-4a16-89ee-f7801ab82aa1"
select select "92efe679-05f4-414a-9426-51627fba5de6"
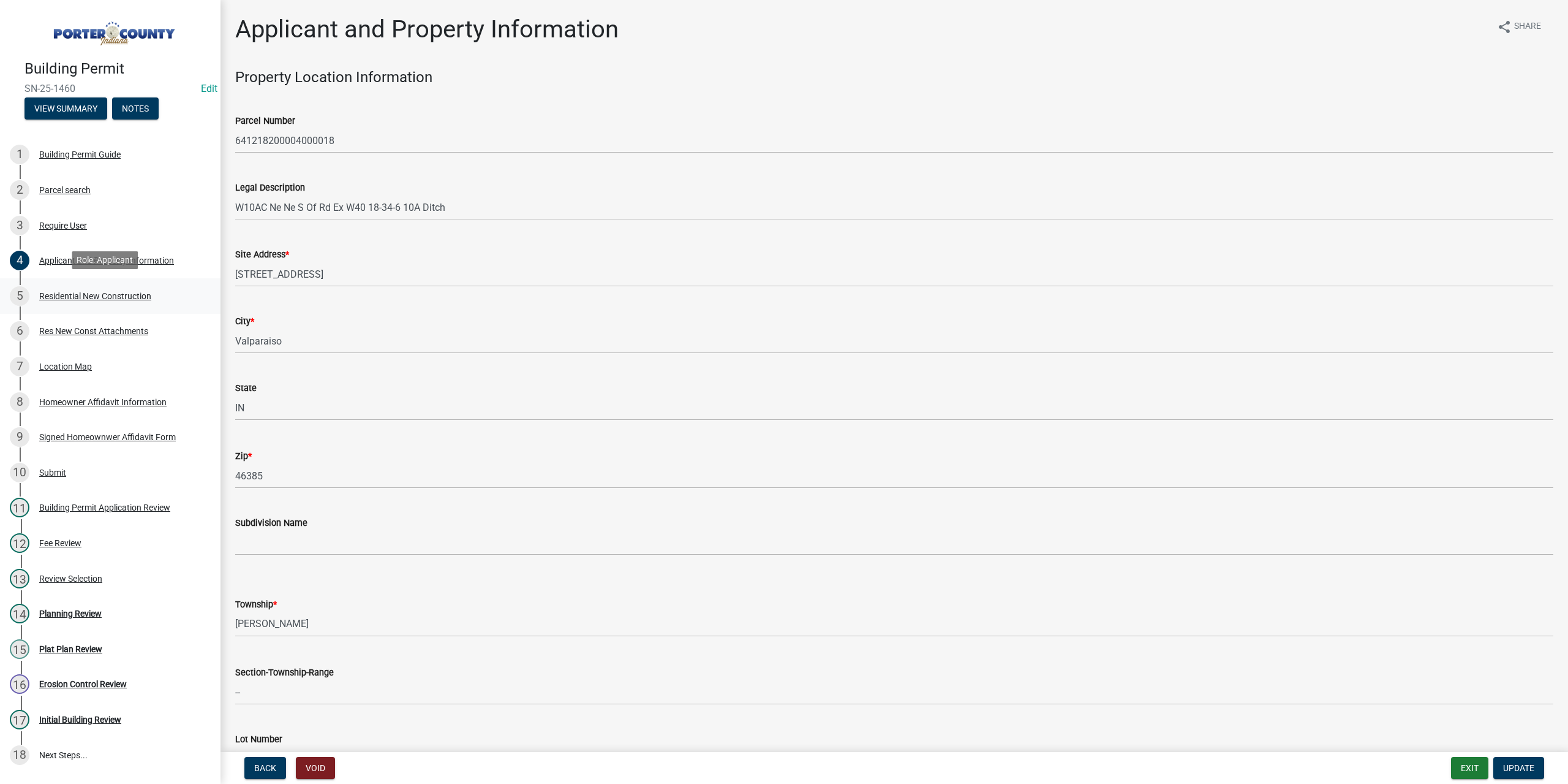
select select "9e518564-4428-4eb4-941b-0b1ac8082854"
select select "3163992e-8534-4f63-91ea-d7f4d4971cae"
select select "666a500f-a95f-47fe-a746-b84e1890a92c"
select select "bc1034c9-9a5f-4372-bced-1af0bc4c05e7"
select select "7ba8615f-7d0b-4559-8263-a59f3bb0b80e"
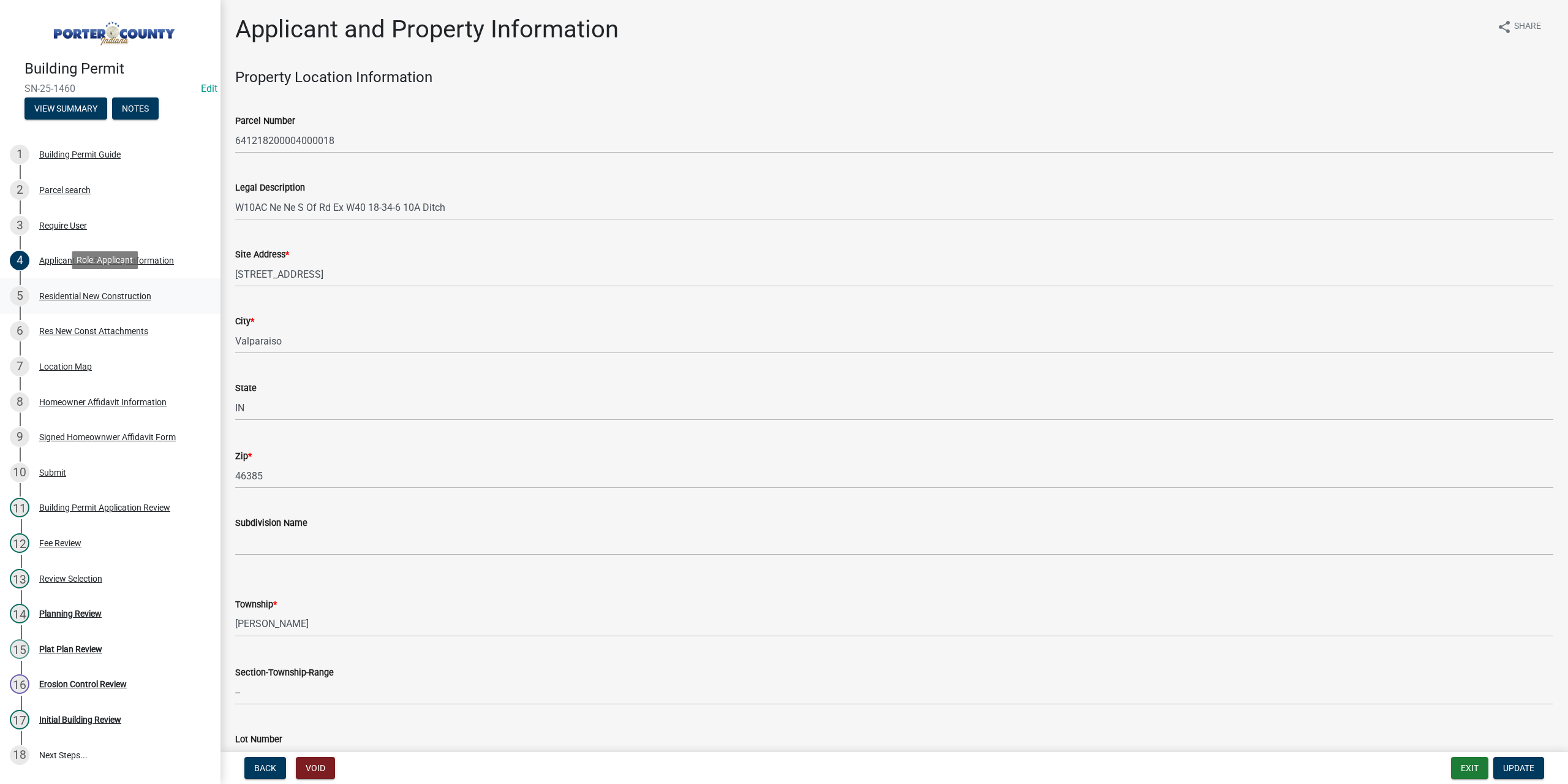
select select "a7554658-1ff0-4ba4-86bb-30b1109b1a56"
select select "d3842ca8-a9b0-43e7-b24f-ba0c572b5ff6"
select select "aeb13f5b-f618-4fb0-9457-a1d82e5b0688"
select select "569fc36c-3166-4026-8764-ea78816a78f1"
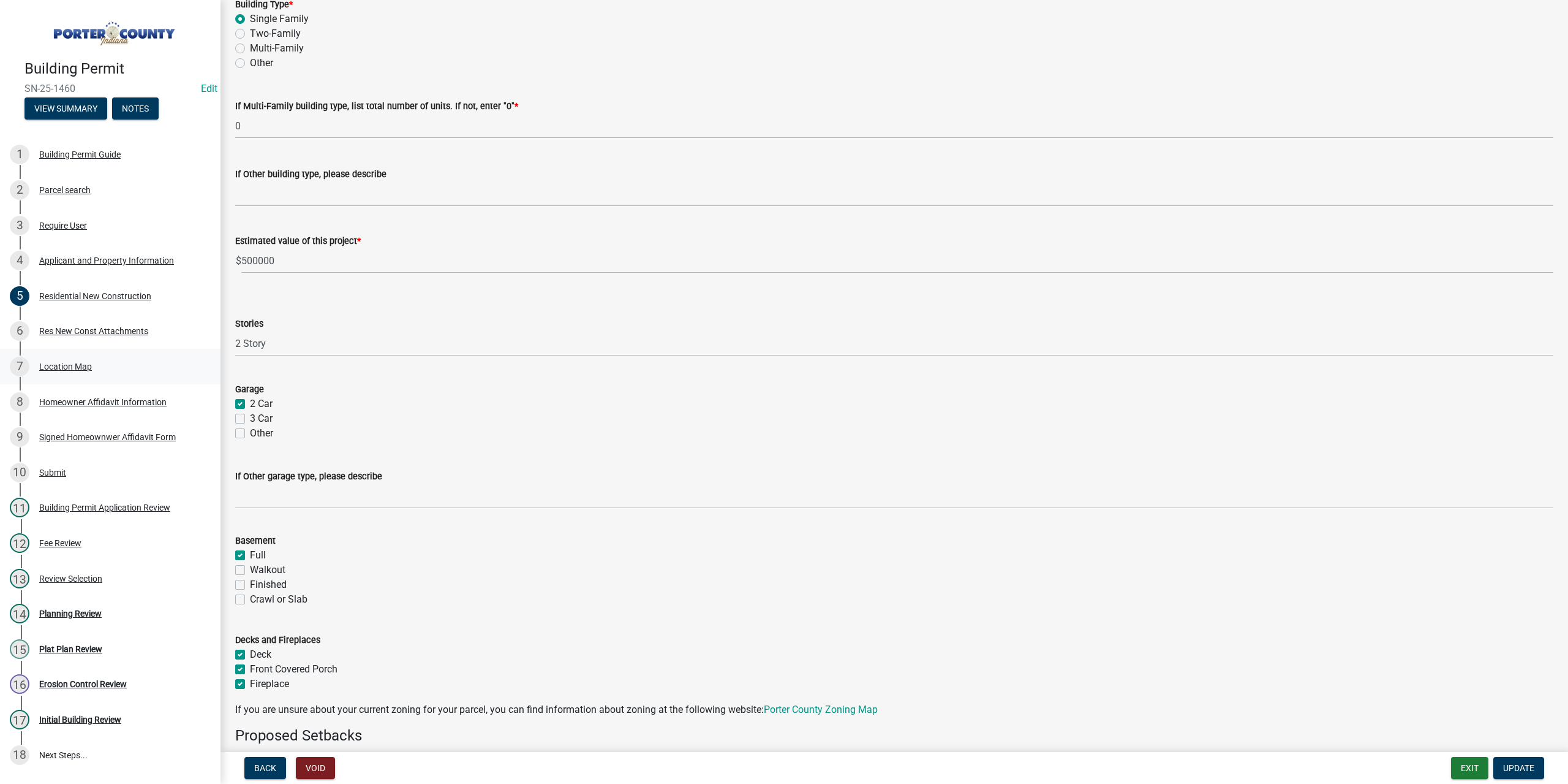
scroll to position [490, 0]
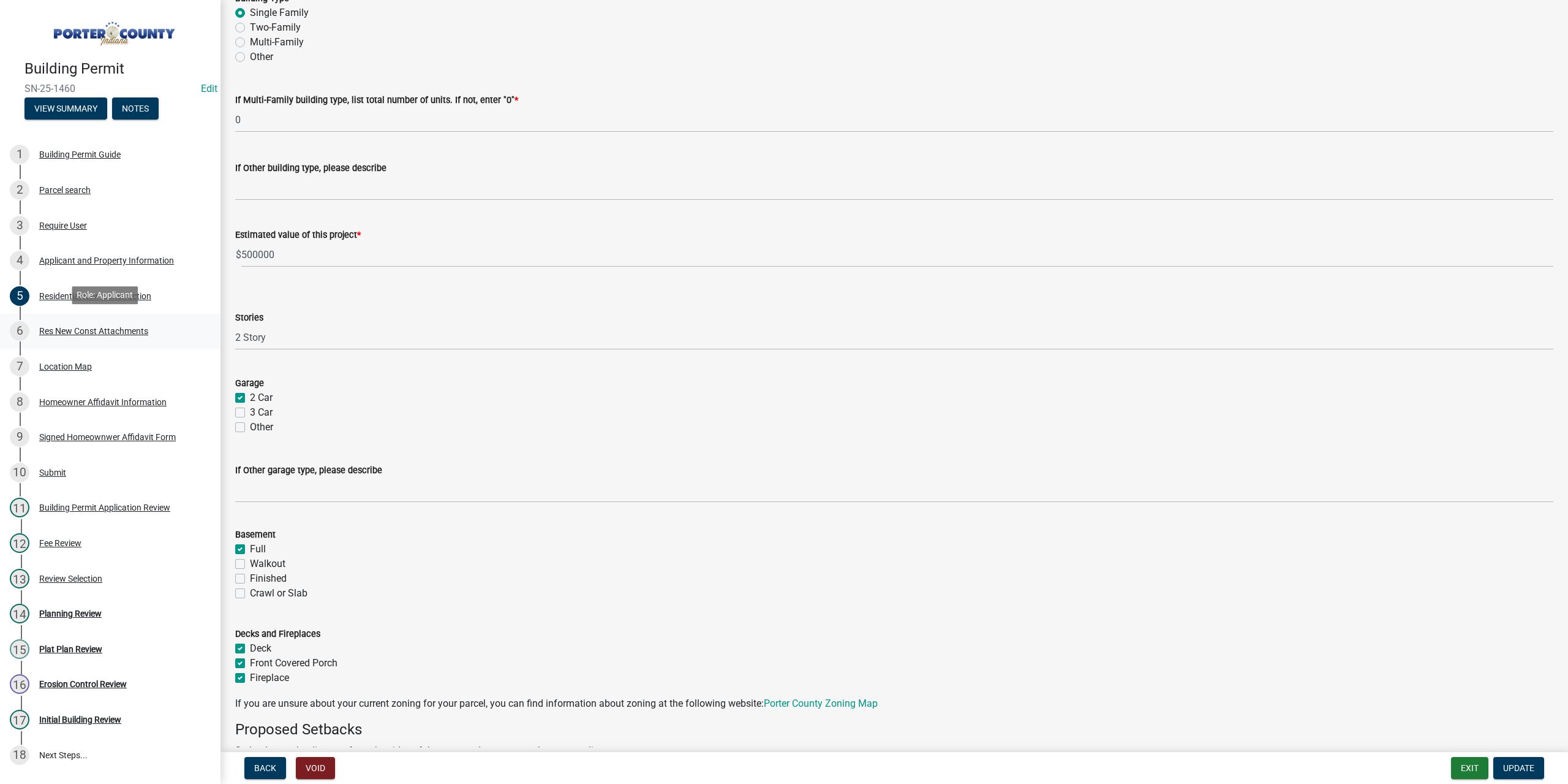
click at [63, 329] on div "Res New Const Attachments" at bounding box center [93, 331] width 109 height 9
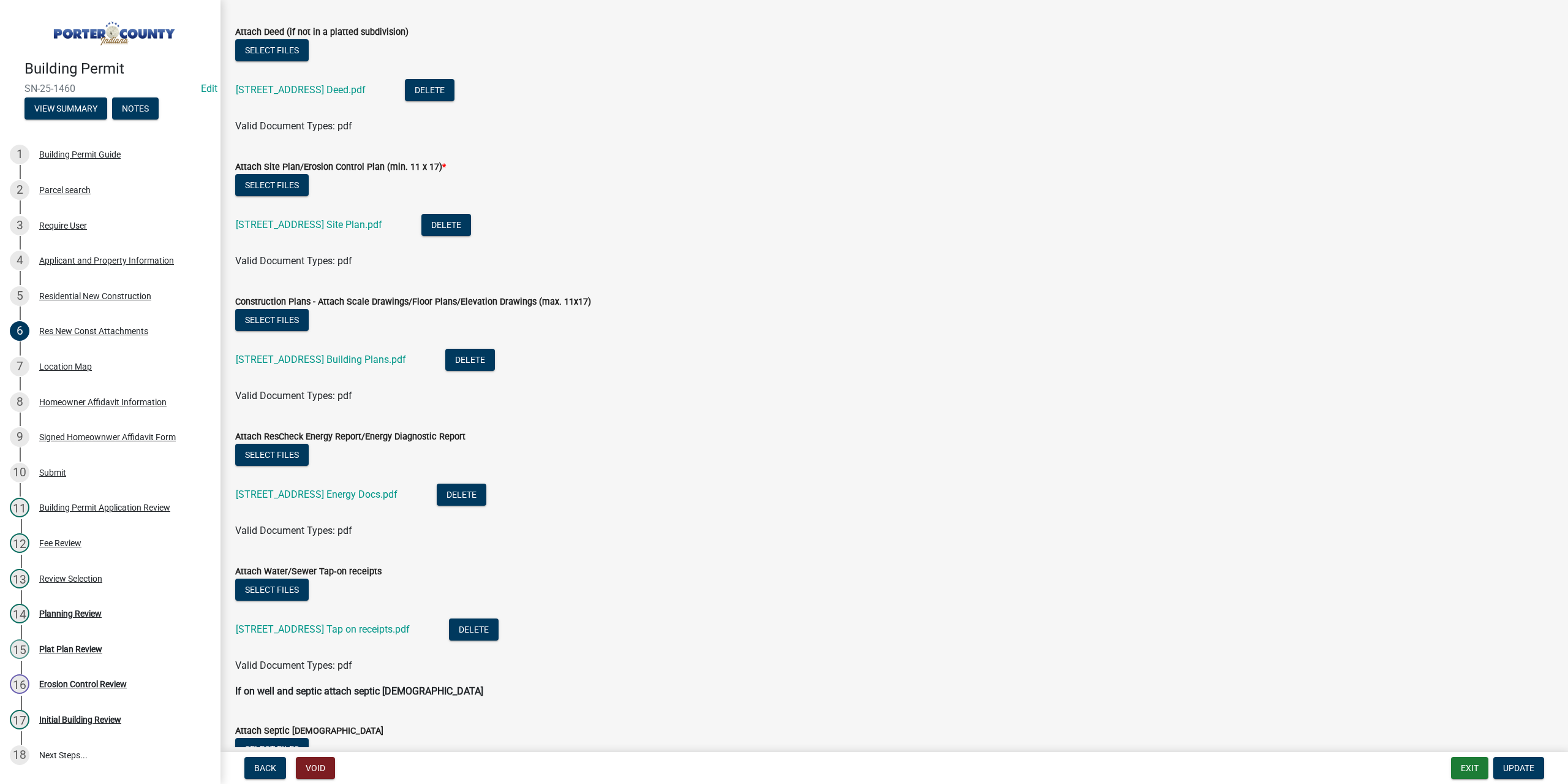
scroll to position [0, 0]
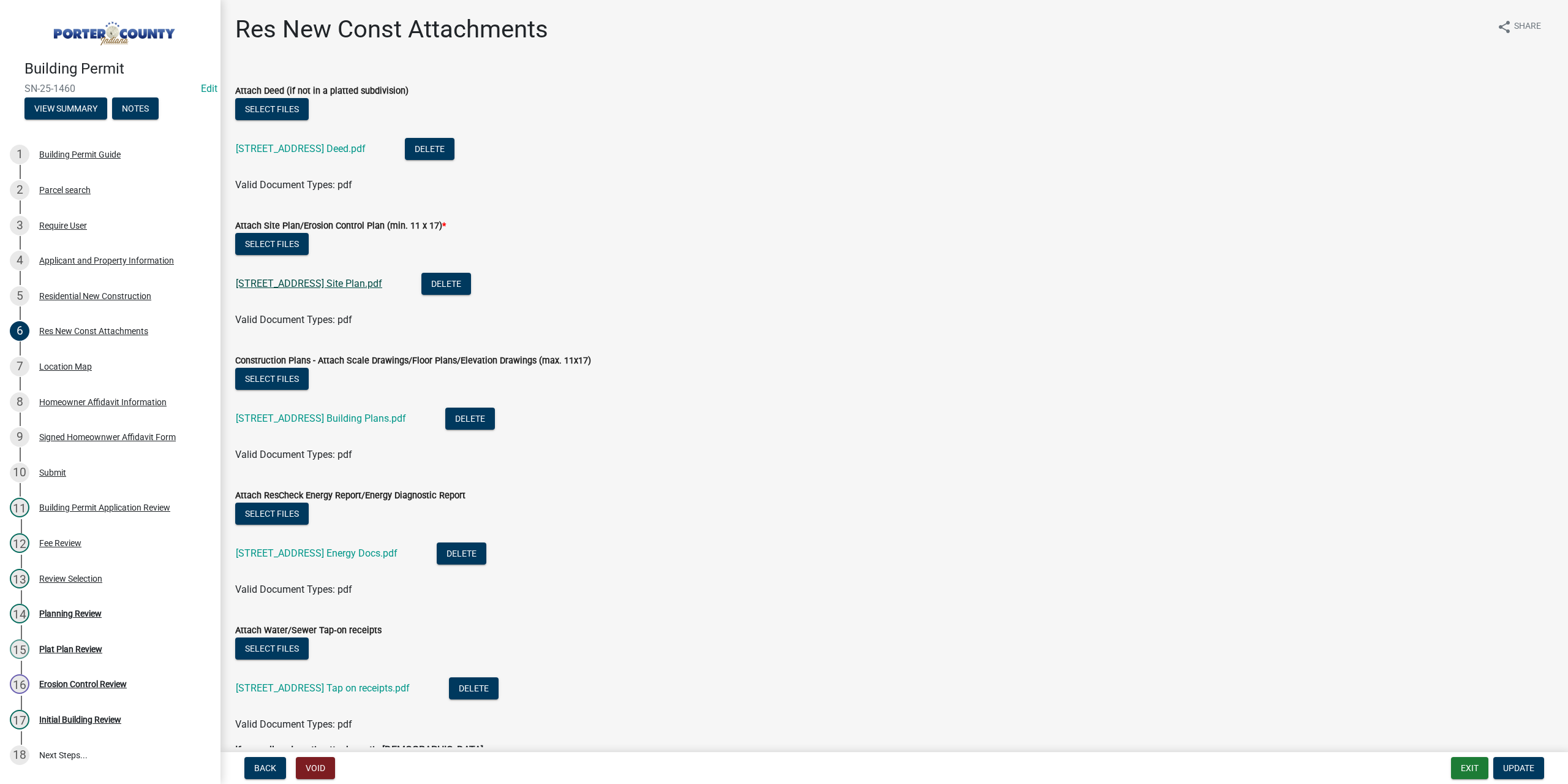
click at [297, 287] on link "[STREET_ADDRESS] Site Plan.pdf" at bounding box center [308, 283] width 146 height 12
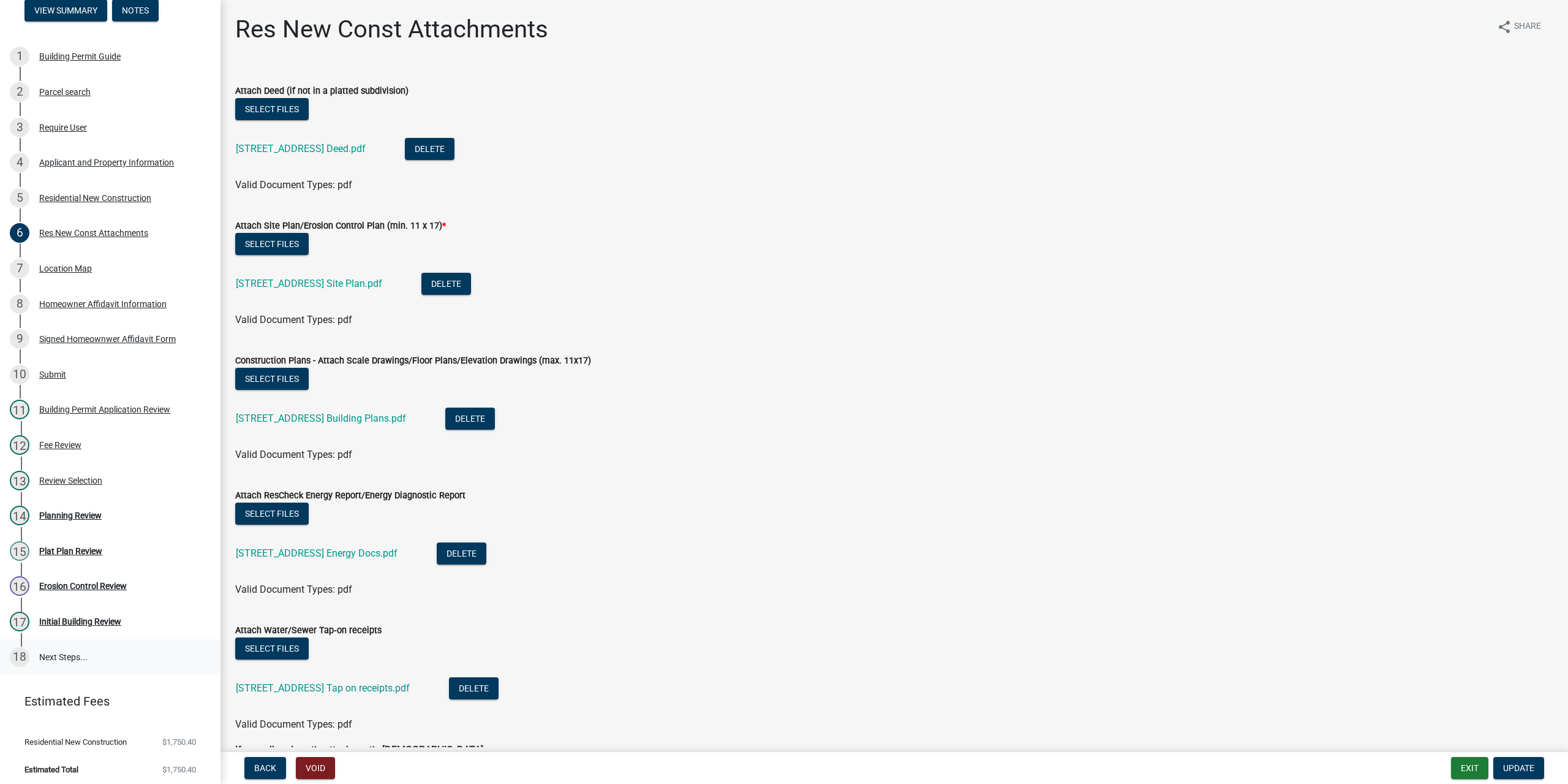
scroll to position [100, 0]
click at [313, 288] on link "[STREET_ADDRESS] Site Plan.pdf" at bounding box center [308, 283] width 146 height 12
click at [73, 156] on div "Applicant and Property Information" at bounding box center [106, 161] width 135 height 9
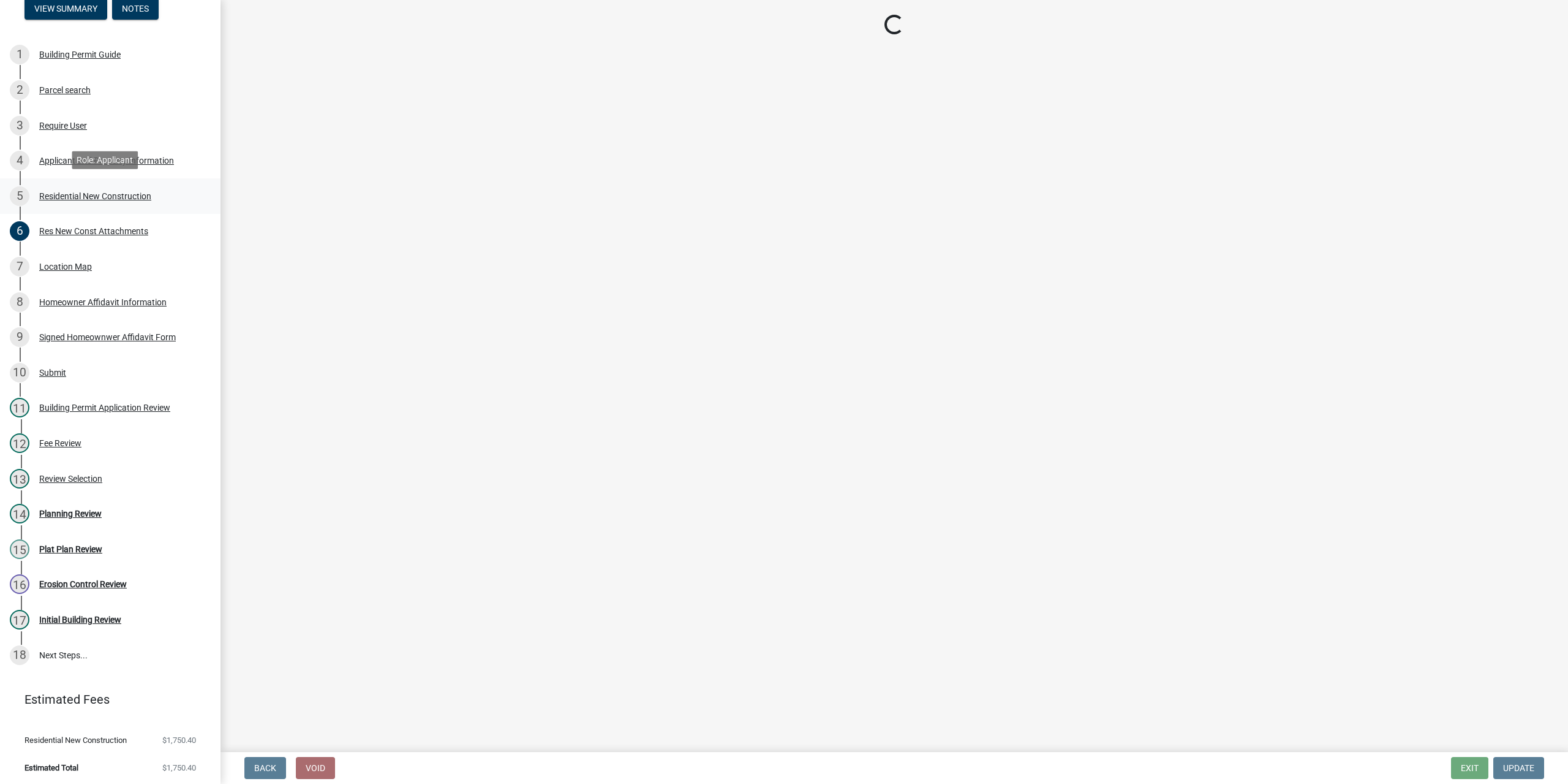
select select "eebc071e-620a-4db8-83e9-cb6b194c67e9"
select select "ea6751d4-6bf7-4a16-89ee-f7801ab82aa1"
select select "92efe679-05f4-414a-9426-51627fba5de6"
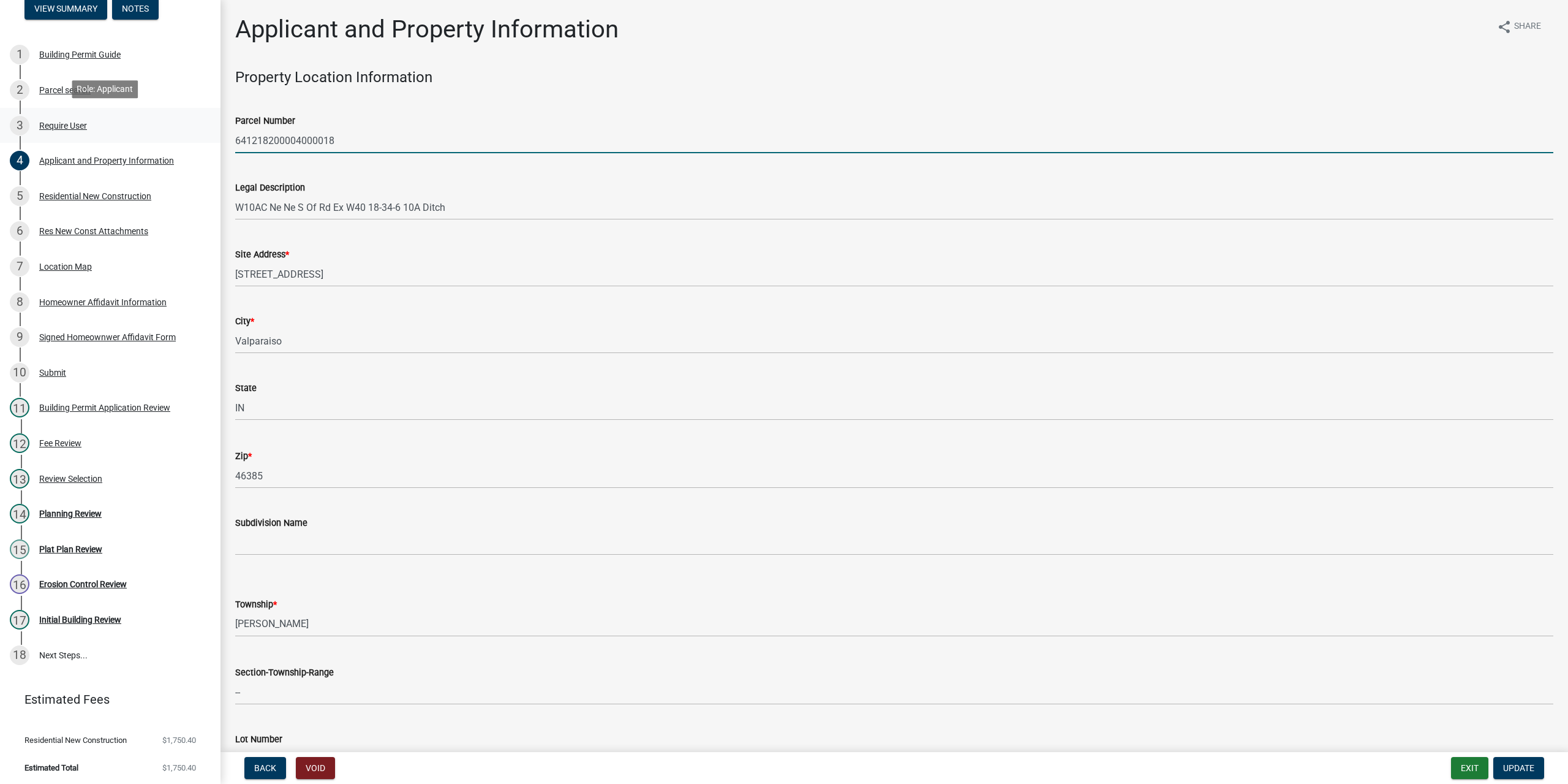
drag, startPoint x: 339, startPoint y: 141, endPoint x: 186, endPoint y: 125, distance: 153.8
click at [186, 125] on div "Building Permit SN-25-1460 Edit View Summary Notes 1 Building Permit Guide 2 Pa…" at bounding box center [784, 392] width 1568 height 784
